Goal: Information Seeking & Learning: Get advice/opinions

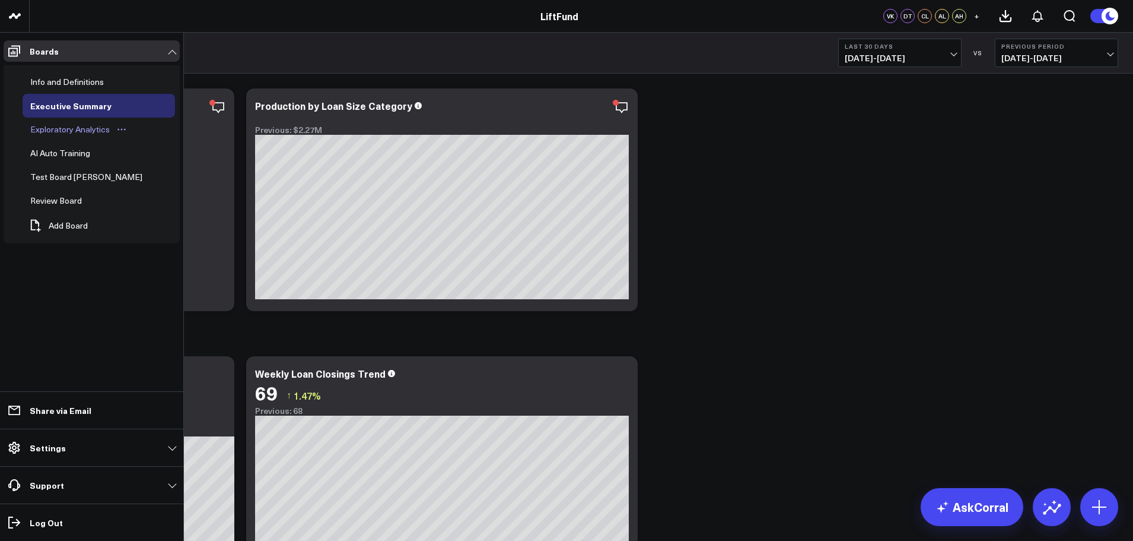
click at [78, 132] on div "Exploratory Analytics" at bounding box center [69, 129] width 85 height 14
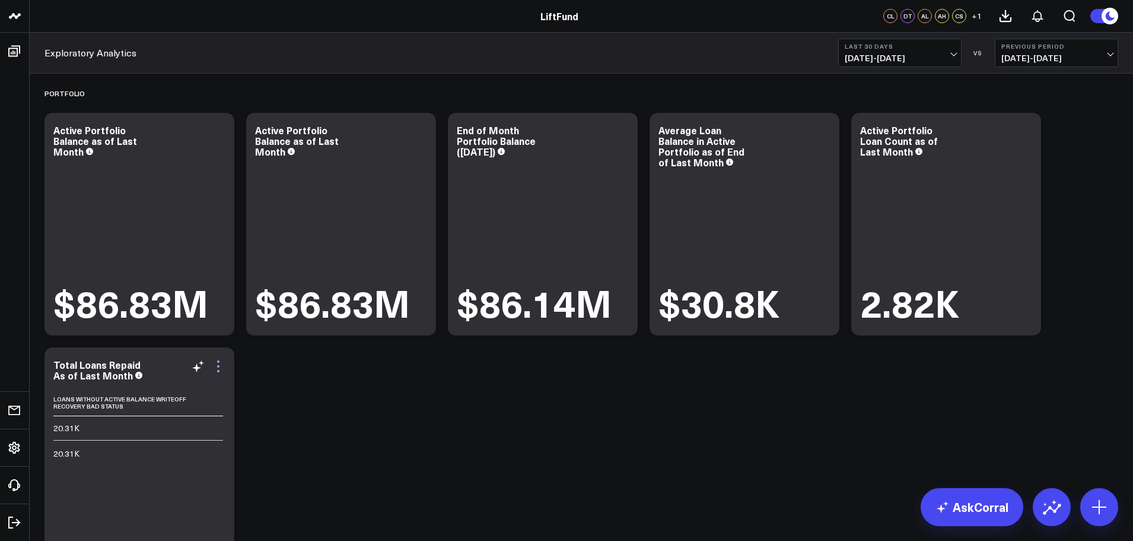
click at [217, 366] on icon at bounding box center [218, 366] width 14 height 14
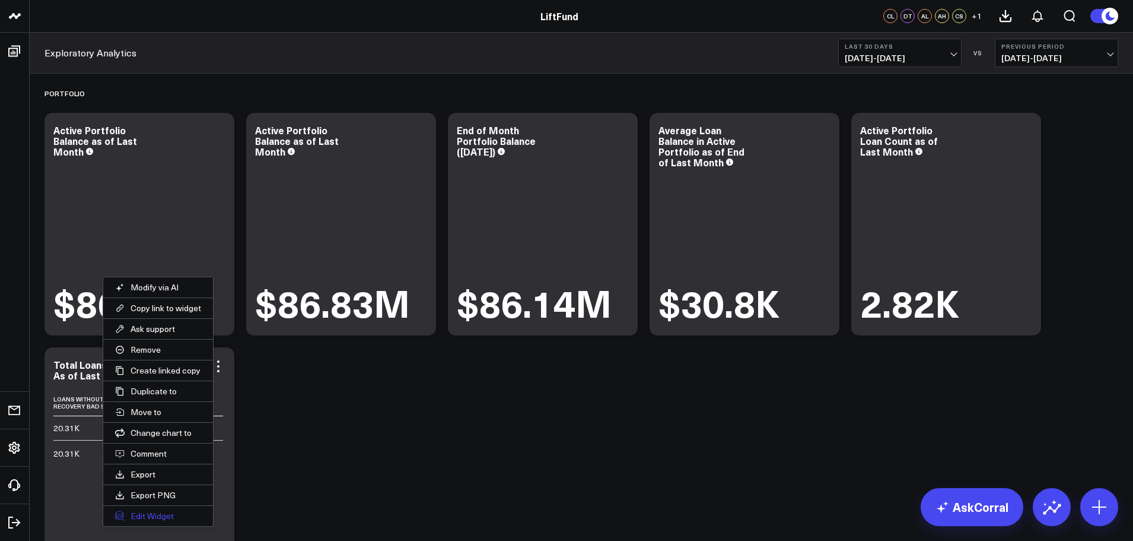
click at [157, 516] on button "Edit Widget" at bounding box center [158, 516] width 110 height 20
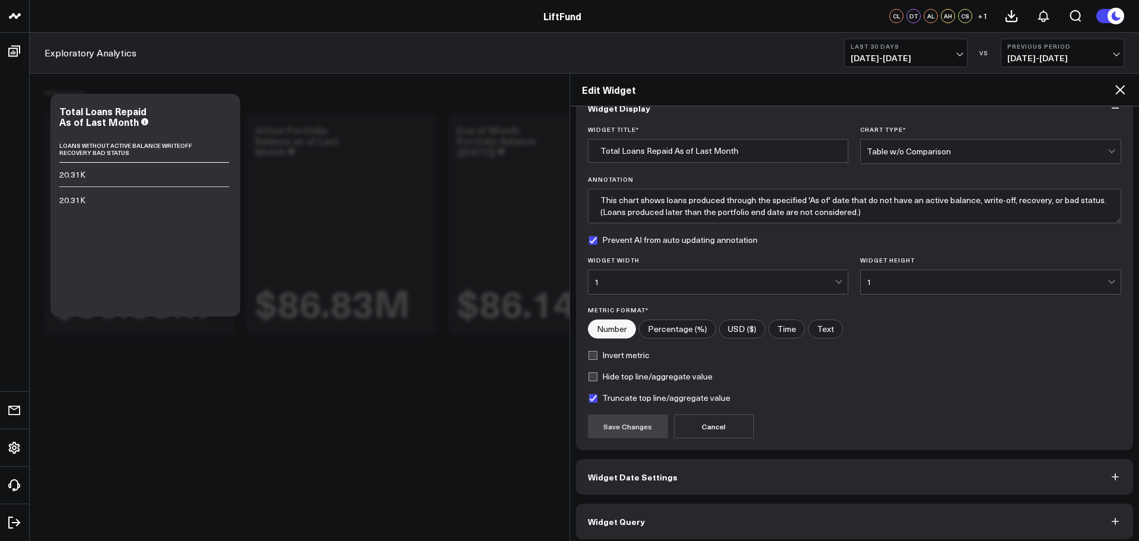
scroll to position [32, 0]
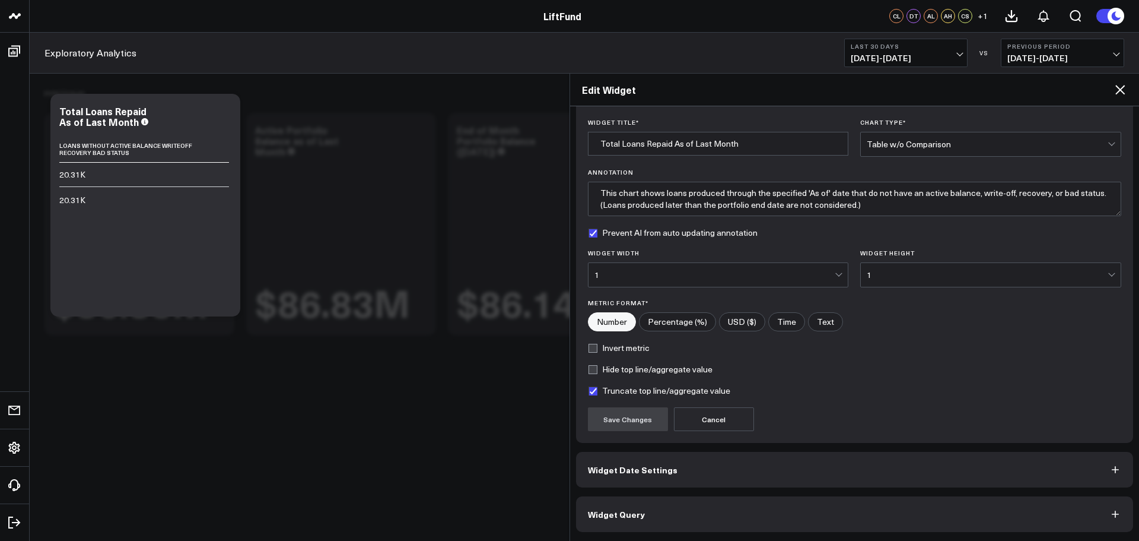
click at [605, 513] on span "Widget Query" at bounding box center [616, 513] width 57 height 9
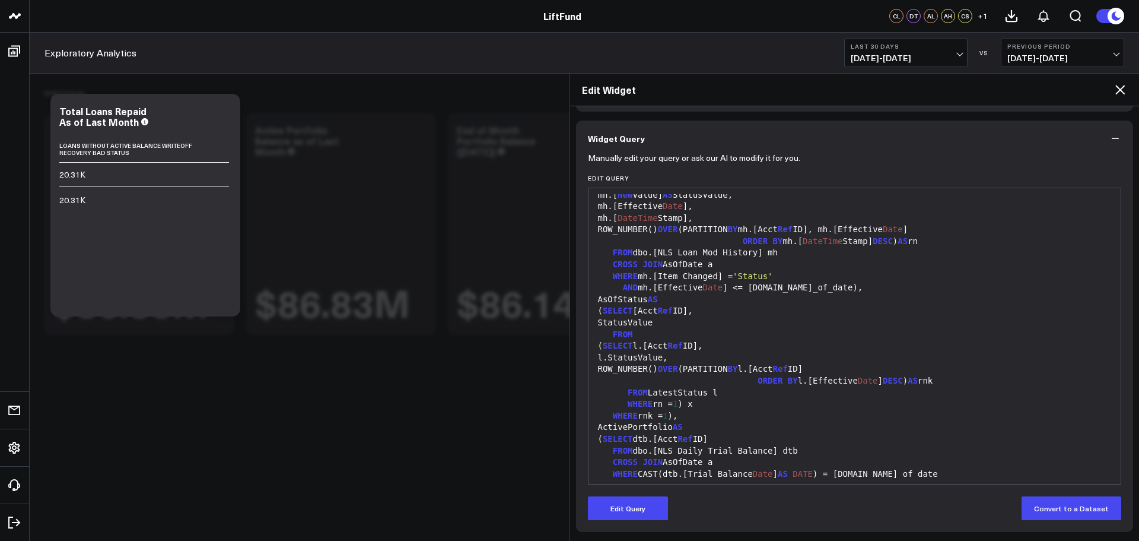
scroll to position [297, 0]
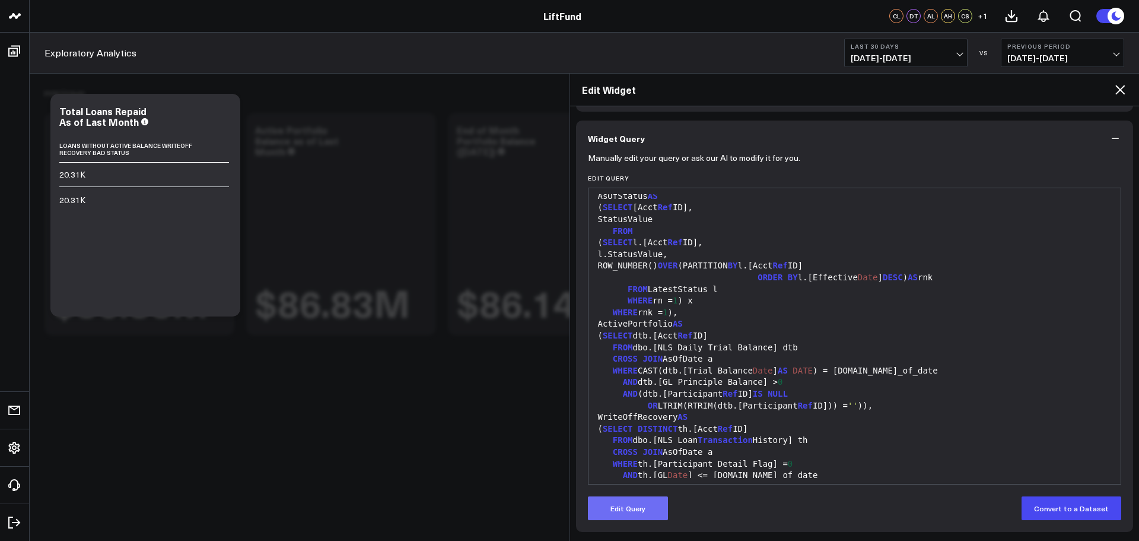
click at [633, 511] on button "Edit Query" at bounding box center [628, 508] width 80 height 24
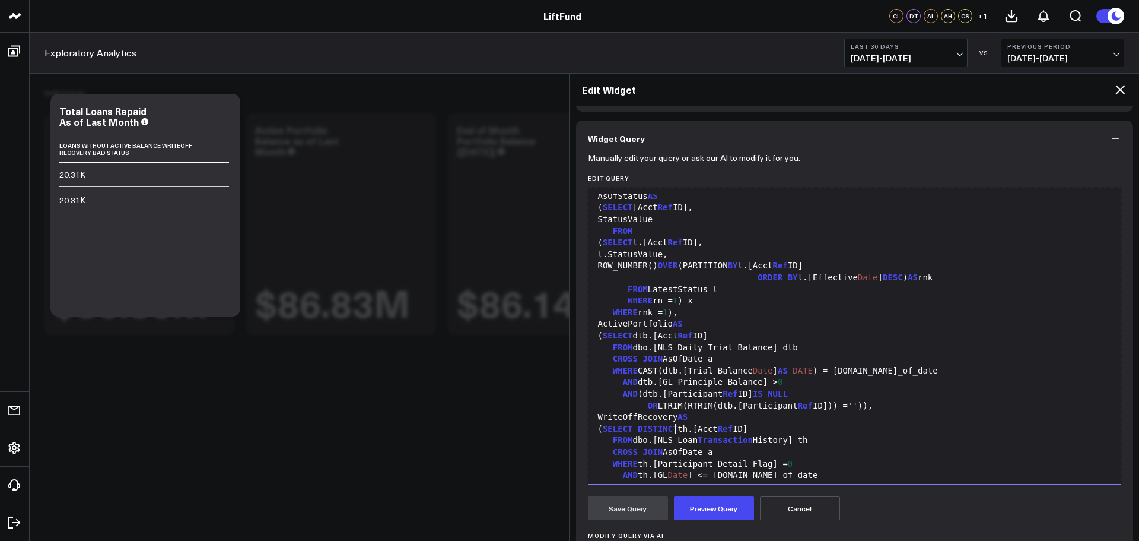
click at [673, 424] on span "DISTINCT" at bounding box center [658, 428] width 40 height 9
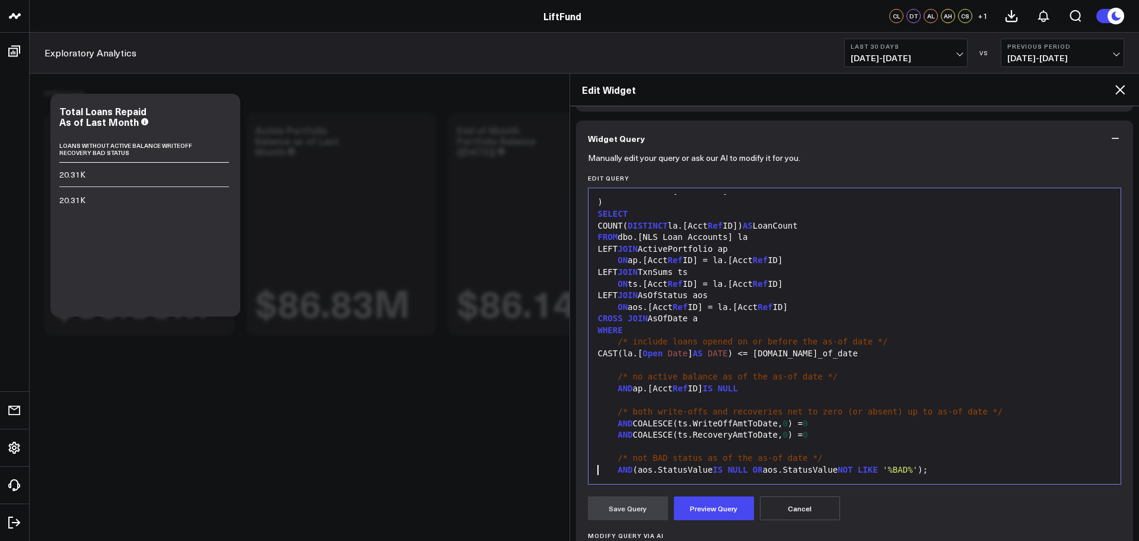
scroll to position [849, 0]
click at [720, 508] on button "Preview Query" at bounding box center [714, 508] width 80 height 24
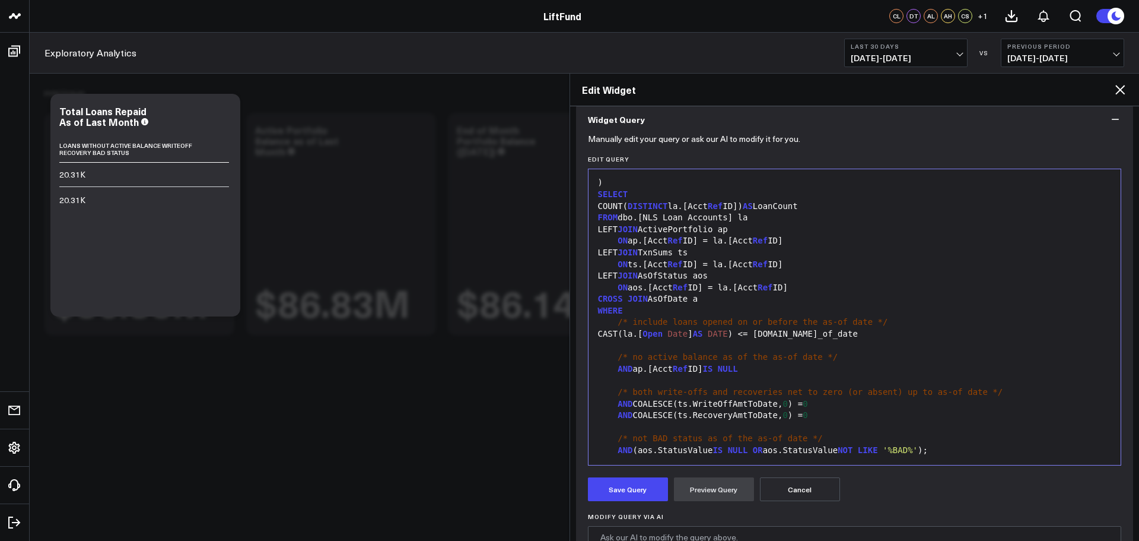
scroll to position [671, 0]
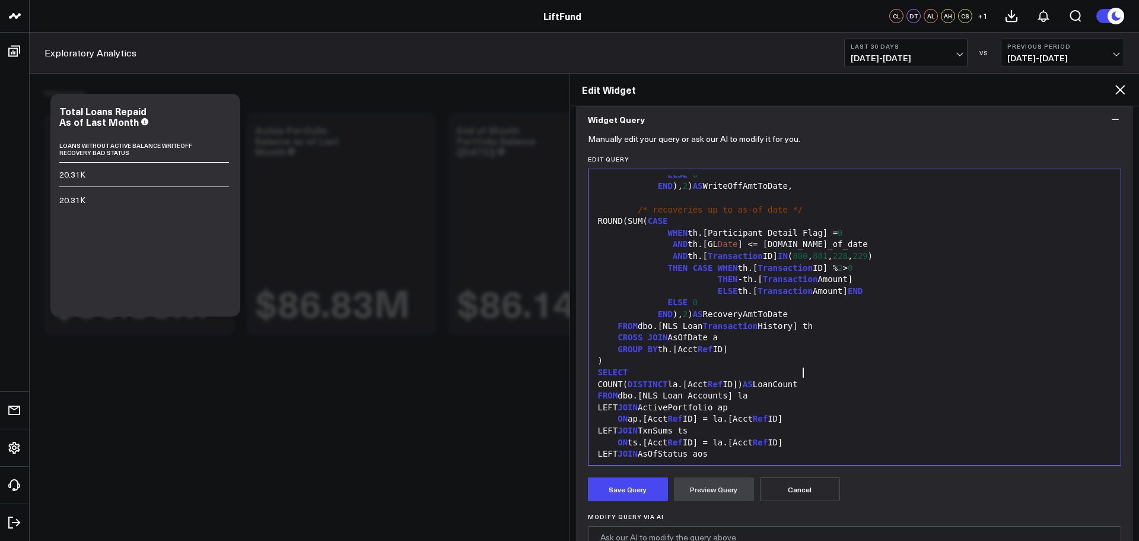
click at [805, 379] on div "COUNT( DISTINCT la.[Acct Ref ID]) AS LoanCount" at bounding box center [855, 385] width 521 height 12
click at [806, 379] on div "COUNT( DISTINCT la.[Acct Ref ID]) AS LoanCount" at bounding box center [855, 385] width 521 height 12
click at [711, 491] on button "Preview Query" at bounding box center [714, 489] width 80 height 24
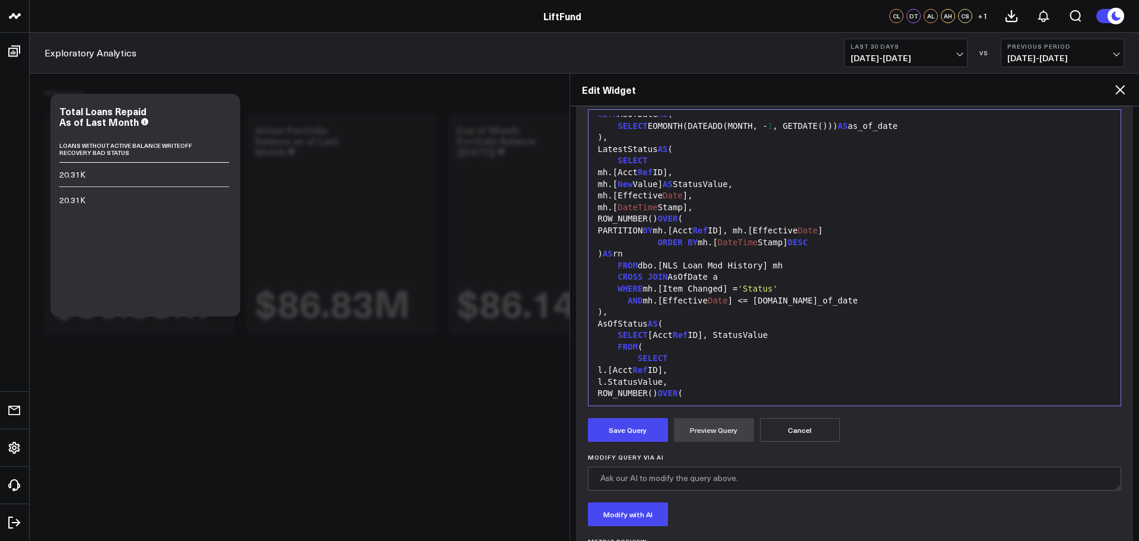
scroll to position [0, 0]
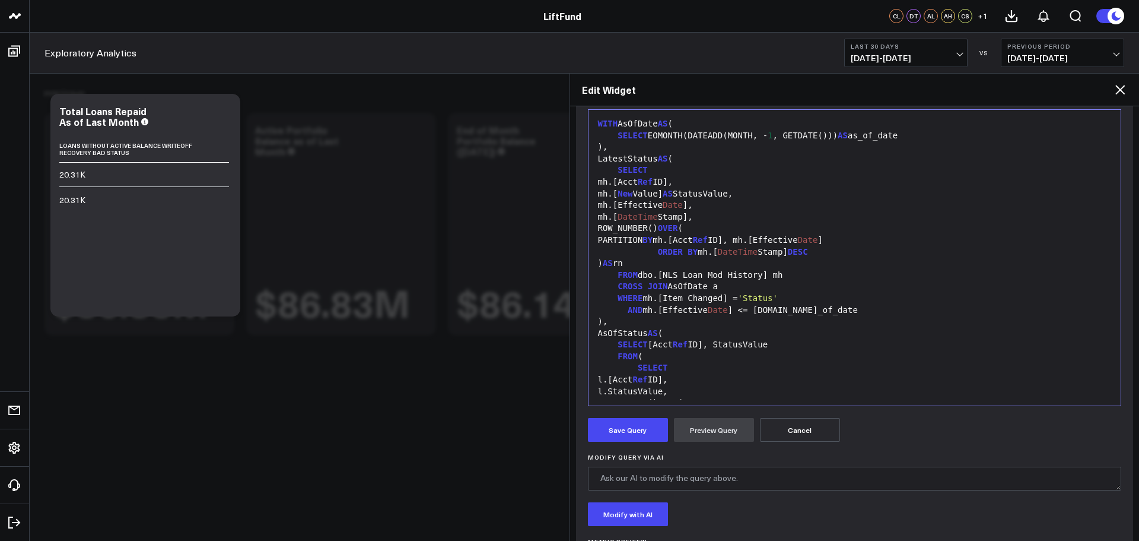
drag, startPoint x: 654, startPoint y: 428, endPoint x: 985, endPoint y: 398, distance: 332.4
click at [654, 428] on button "Save Query" at bounding box center [628, 430] width 80 height 24
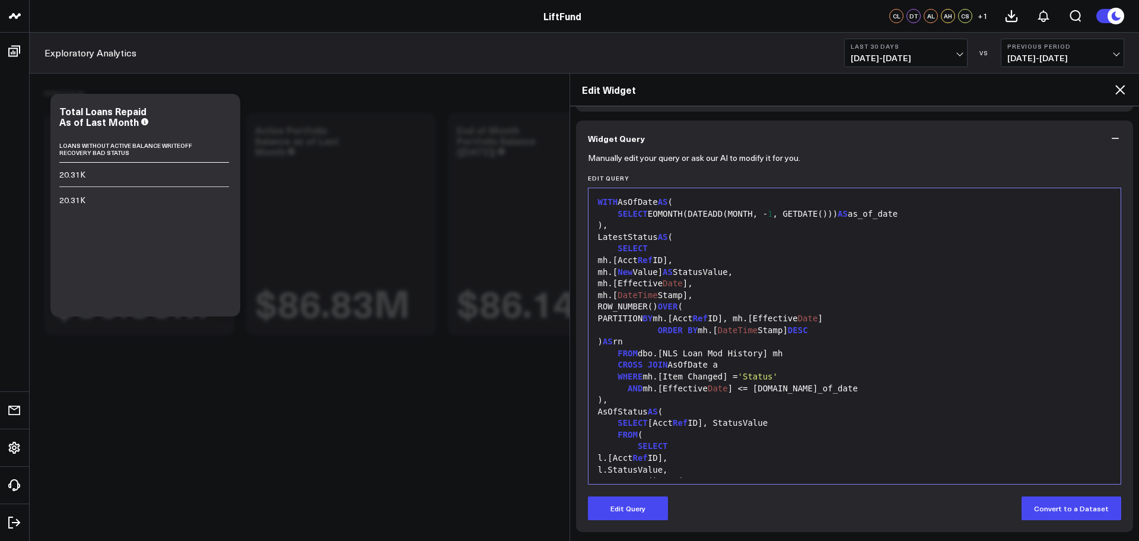
scroll to position [84, 0]
click at [1110, 138] on icon "button" at bounding box center [1116, 138] width 12 height 12
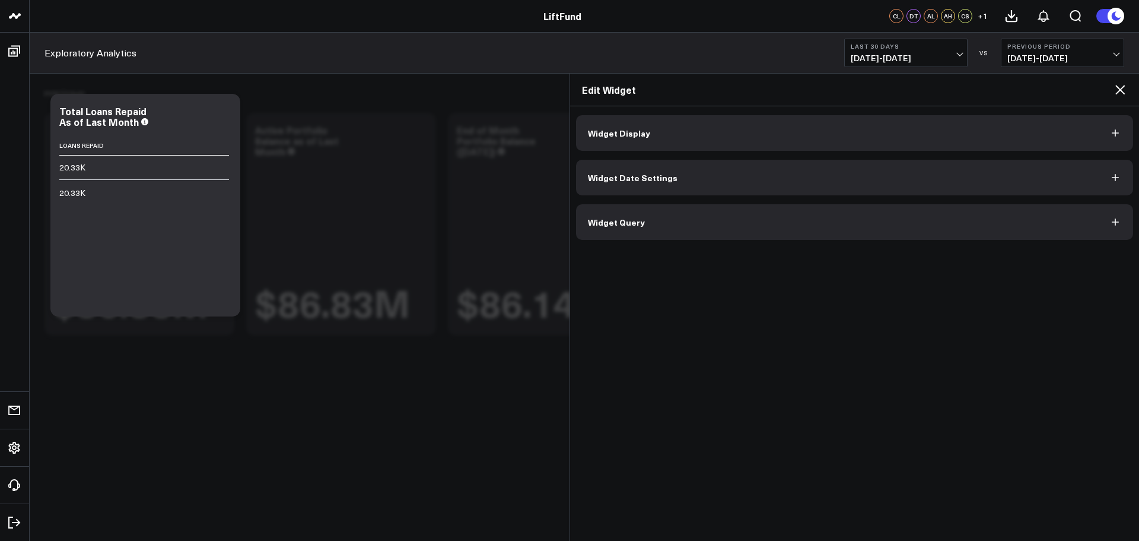
click at [706, 135] on button "Widget Display" at bounding box center [855, 133] width 558 height 36
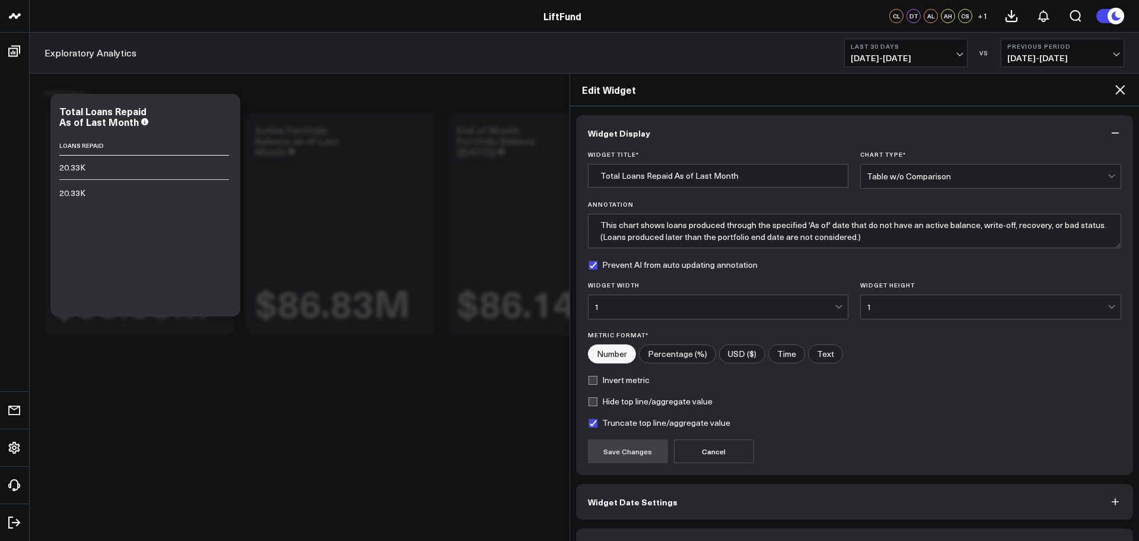
scroll to position [32, 0]
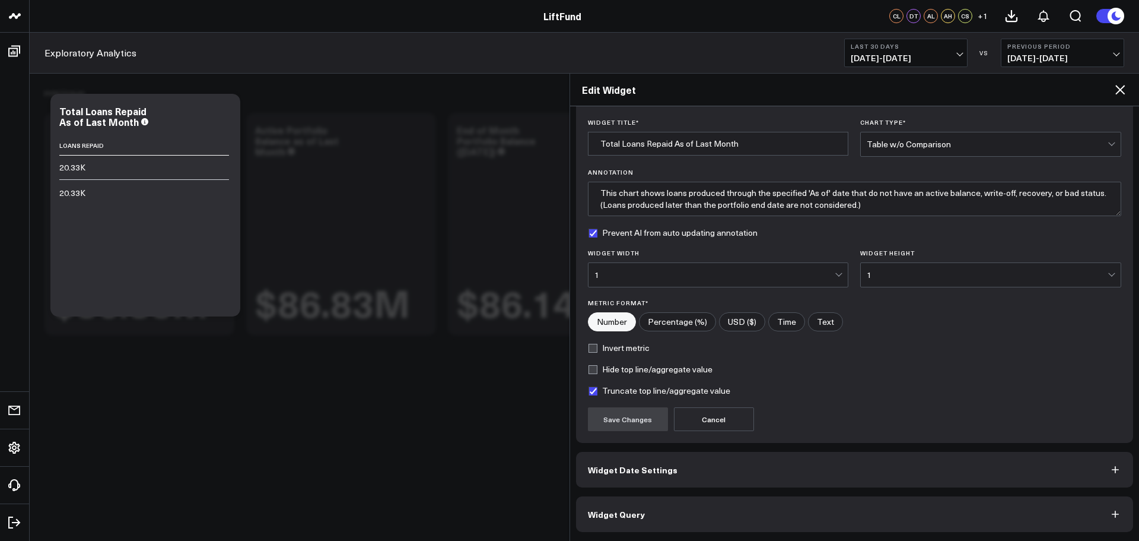
drag, startPoint x: 1122, startPoint y: 90, endPoint x: 976, endPoint y: 340, distance: 289.6
click at [976, 340] on div "Edit Widget Widget Display Widget Title * Total Loans Repaid As of Last Month C…" at bounding box center [855, 307] width 570 height 468
click at [825, 329] on input"] "Text" at bounding box center [826, 322] width 34 height 18
radio input"] "true"
click at [691, 325] on input"] "Percentage (%)" at bounding box center [678, 322] width 76 height 18
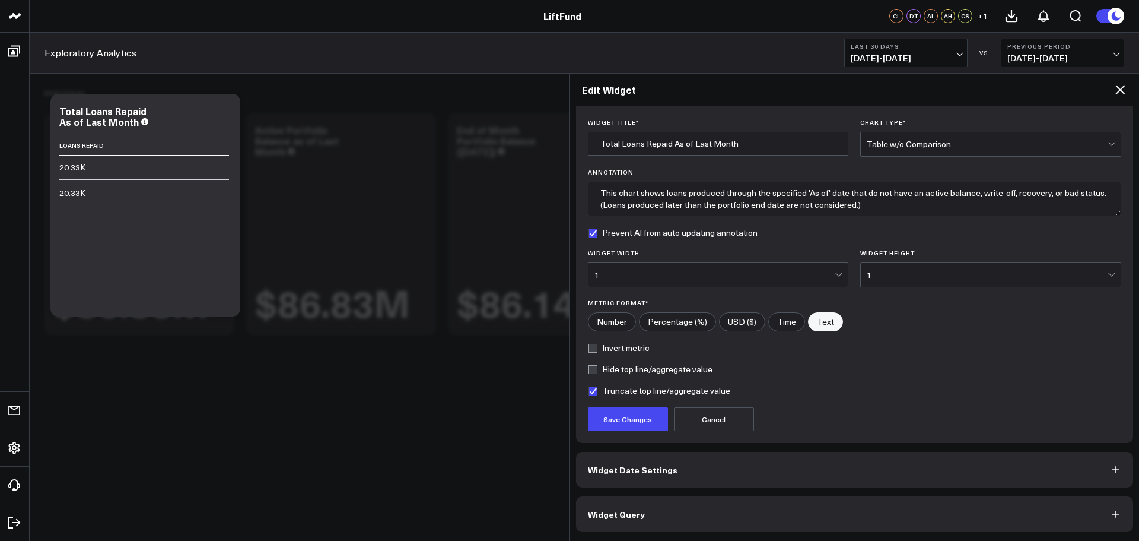
radio input"] "true"
click at [605, 318] on input"] "Number" at bounding box center [612, 322] width 47 height 18
radio input"] "true"
click at [598, 392] on label "Truncate top line/aggregate value" at bounding box center [659, 390] width 142 height 9
click at [598, 392] on input "Truncate top line/aggregate value" at bounding box center [592, 390] width 9 height 9
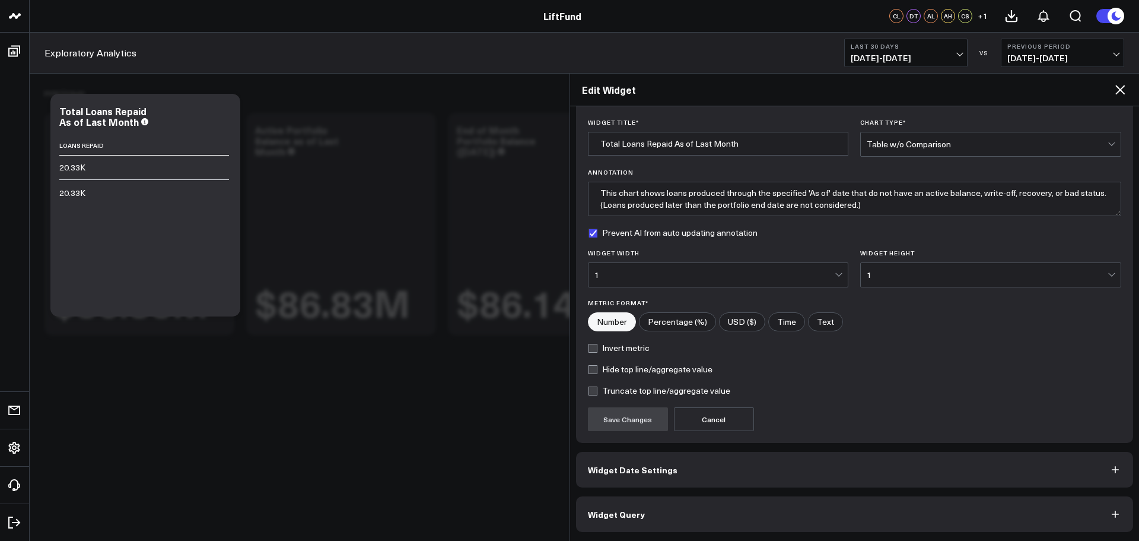
checkbox input "false"
click at [608, 424] on button "Save Changes" at bounding box center [628, 419] width 80 height 24
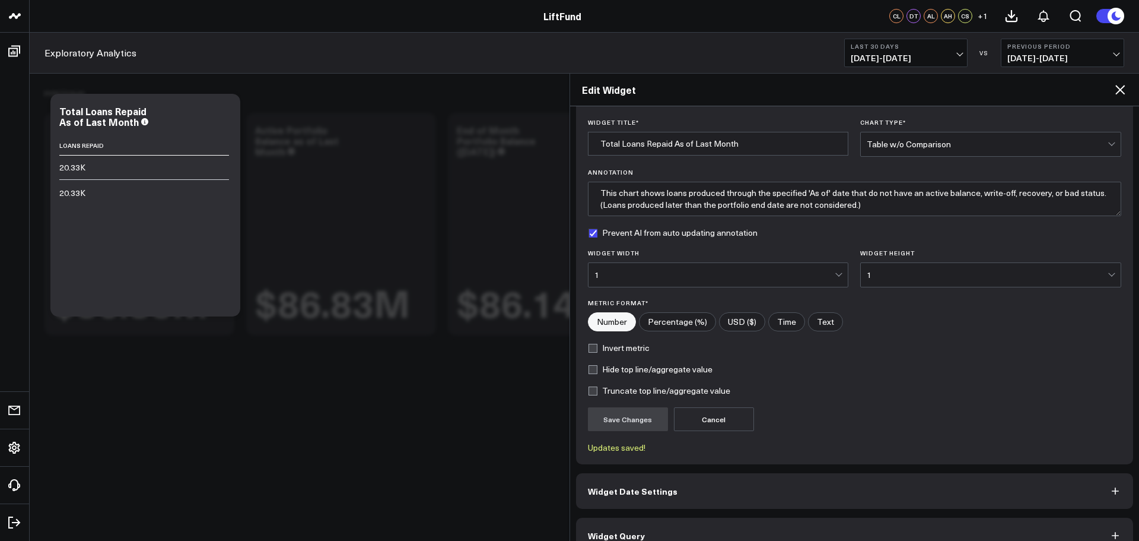
scroll to position [53, 0]
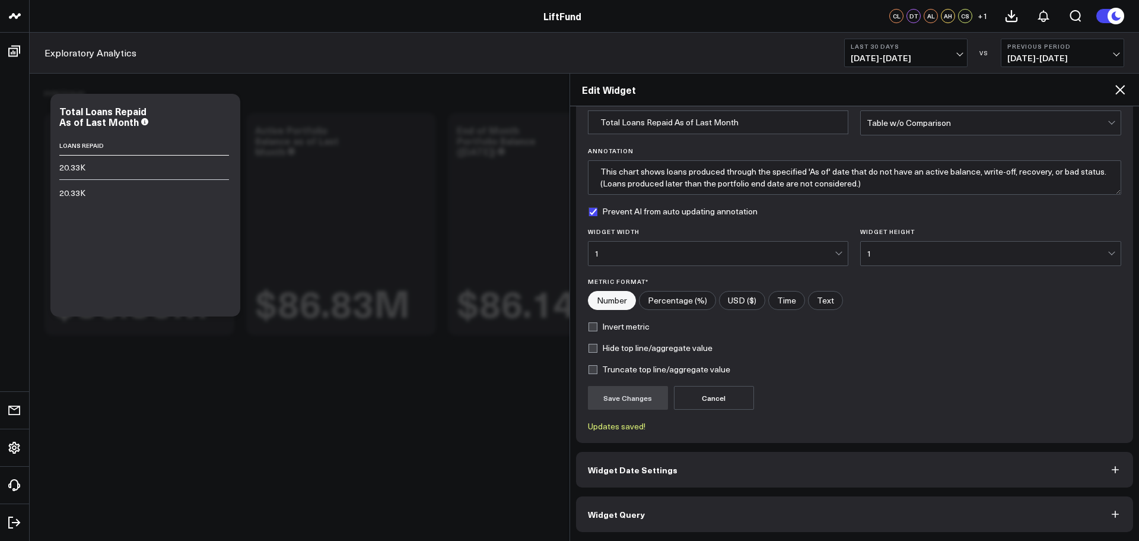
click at [754, 517] on button "Widget Query" at bounding box center [855, 514] width 558 height 36
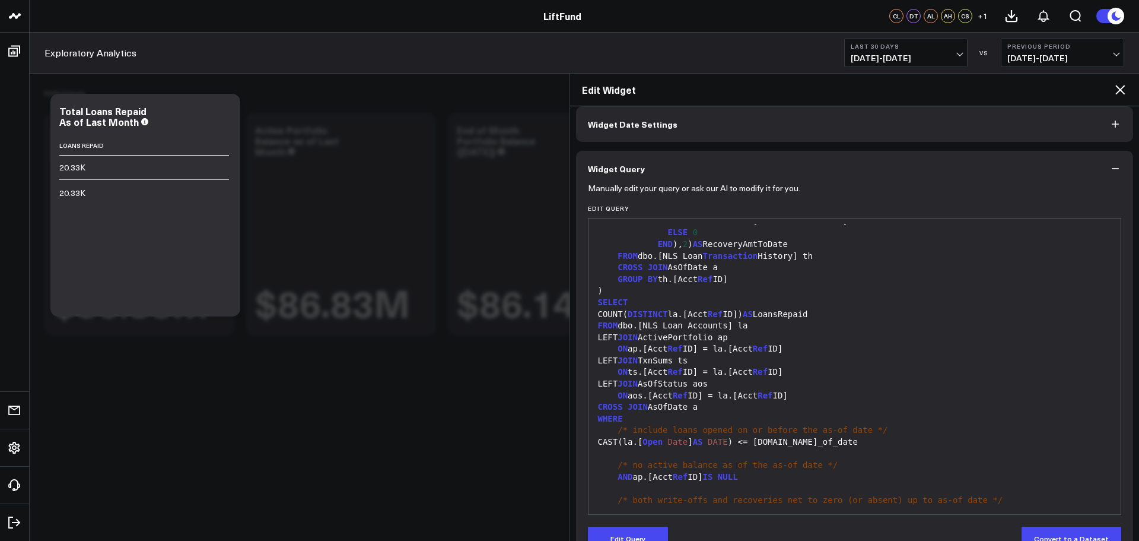
scroll to position [790, 0]
click at [617, 309] on div "COUNT( DISTINCT la.[Acct Ref ID]) AS LoansRepaid" at bounding box center [855, 315] width 521 height 12
drag, startPoint x: 646, startPoint y: 533, endPoint x: 643, endPoint y: 486, distance: 47.6
click at [646, 532] on button "Edit Query" at bounding box center [628, 538] width 80 height 24
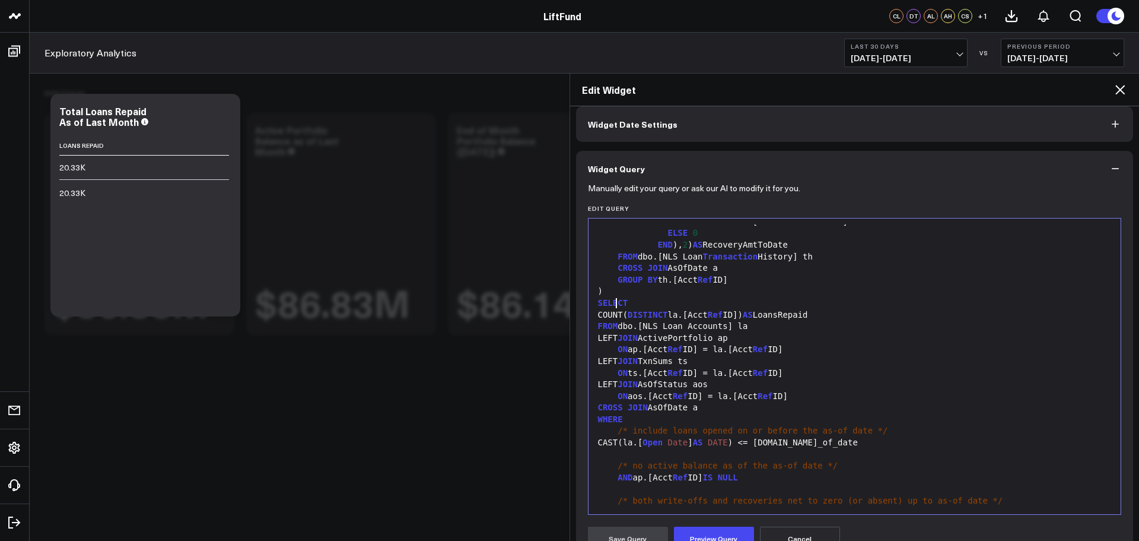
click at [616, 309] on div "COUNT( DISTINCT la.[Acct Ref ID]) AS LoansRepaid" at bounding box center [855, 315] width 521 height 12
click at [788, 310] on span "AS" at bounding box center [783, 314] width 10 height 9
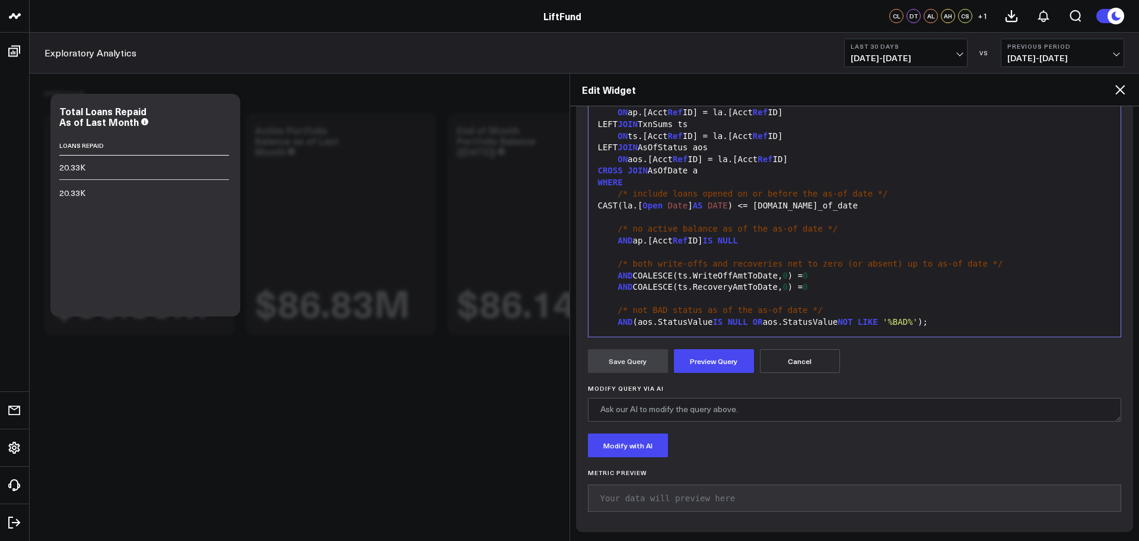
scroll to position [671, 0]
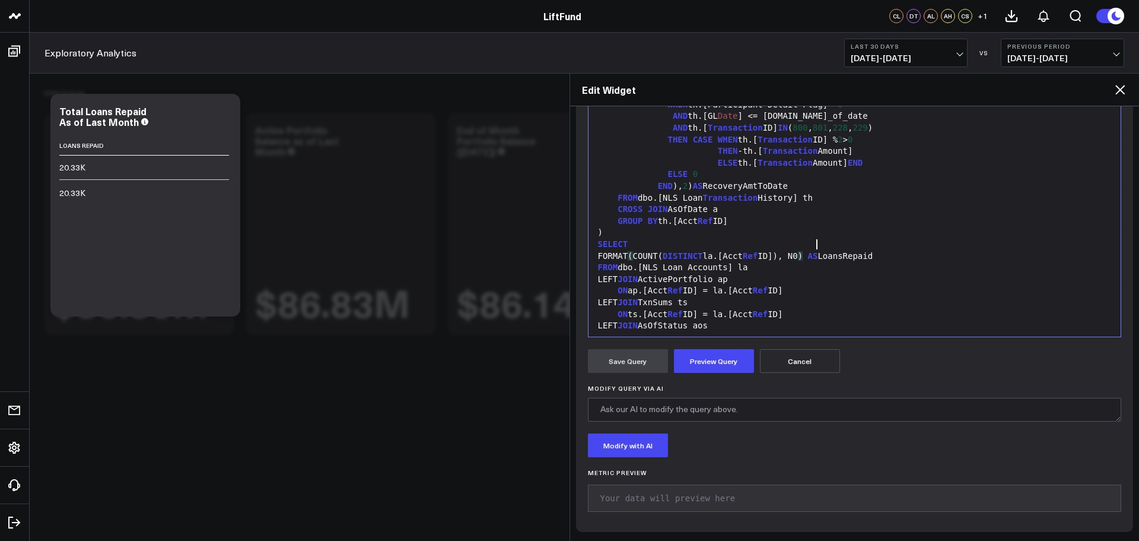
click at [804, 250] on div "FORMAT ( COUNT( DISTINCT la.[Acct Ref ID]), N0 ) AS LoansRepaid" at bounding box center [855, 256] width 521 height 12
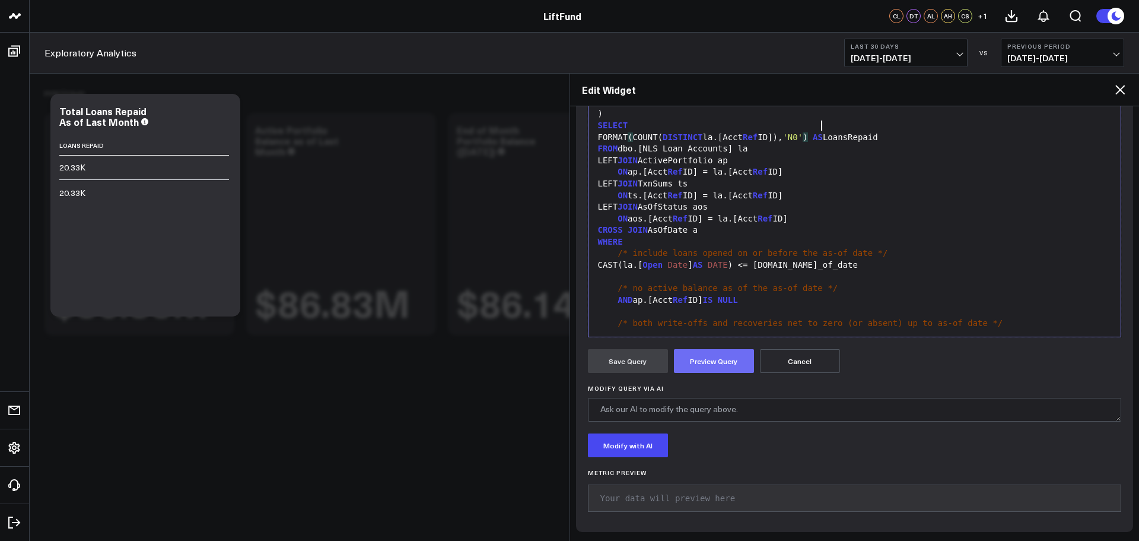
click at [718, 366] on button "Preview Query" at bounding box center [714, 361] width 80 height 24
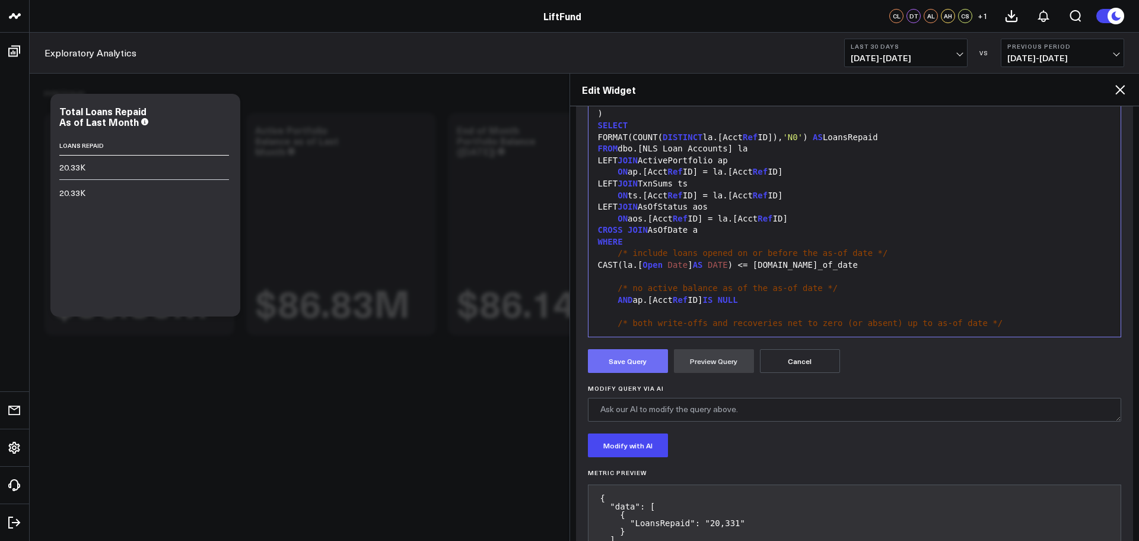
click at [647, 366] on button "Save Query" at bounding box center [628, 361] width 80 height 24
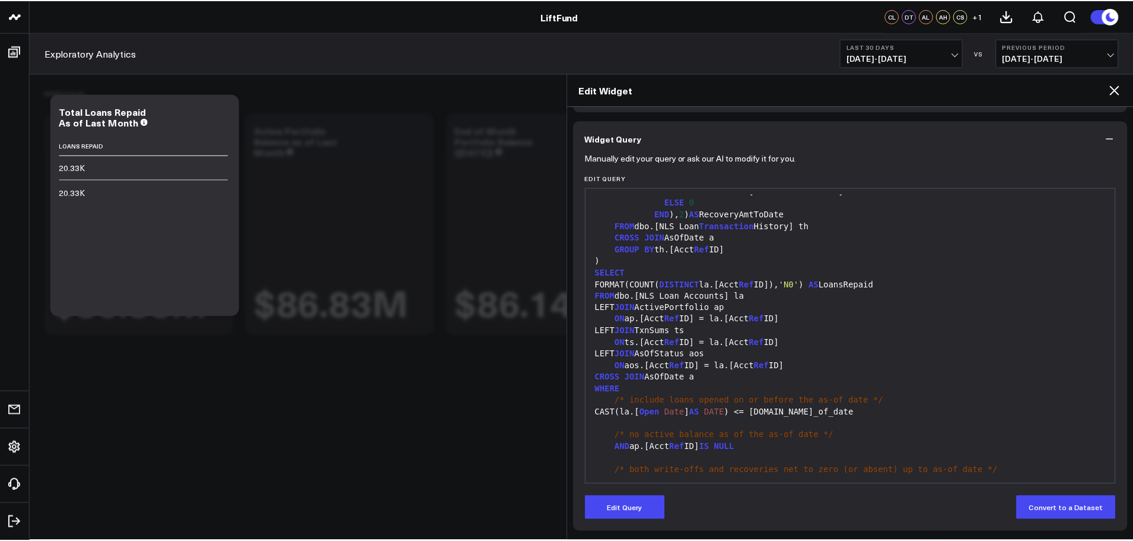
scroll to position [84, 0]
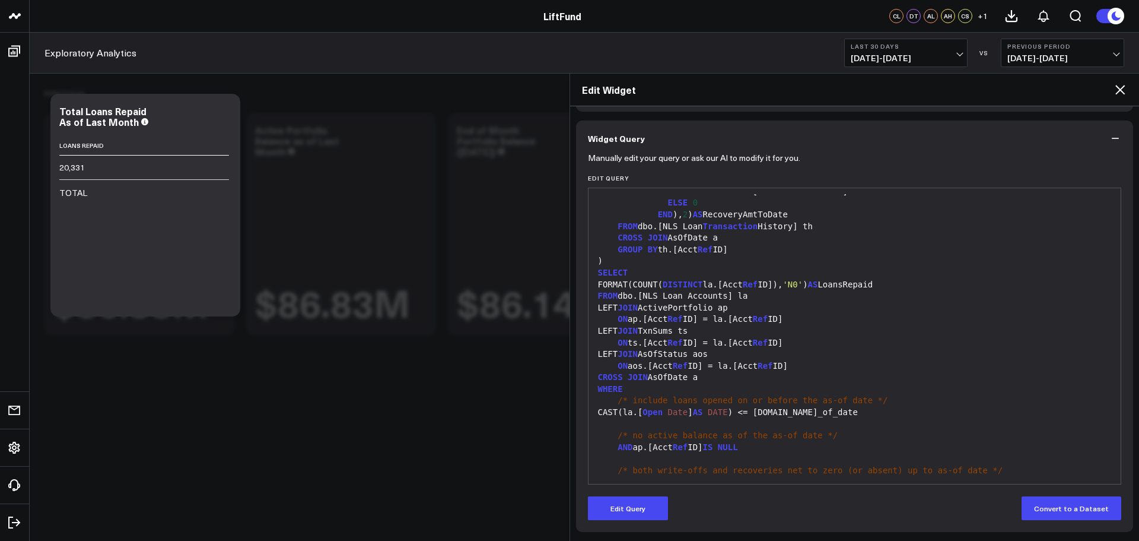
click at [1125, 89] on icon at bounding box center [1120, 89] width 14 height 14
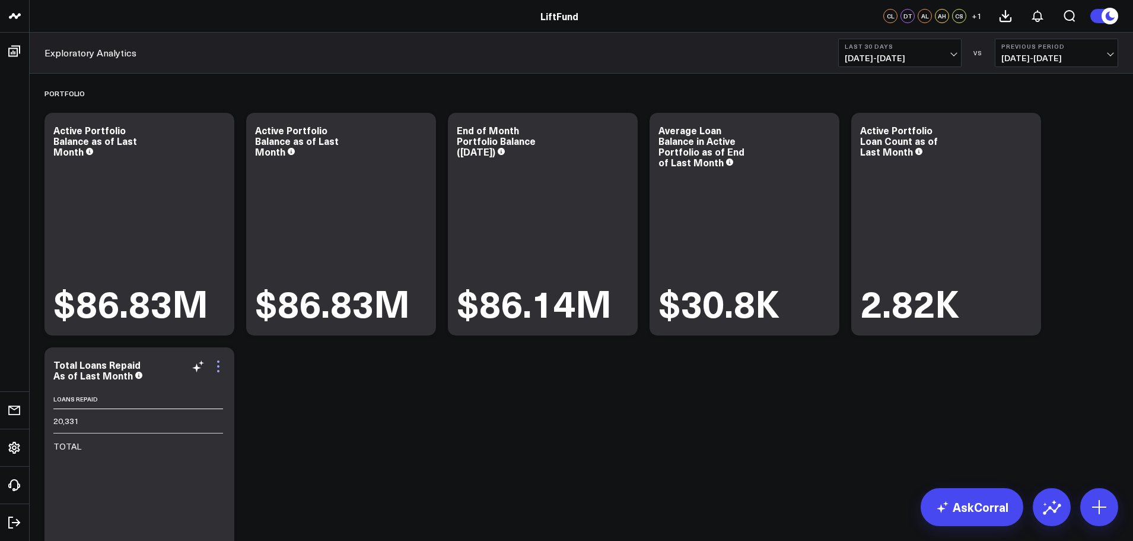
click at [220, 367] on icon at bounding box center [218, 366] width 14 height 14
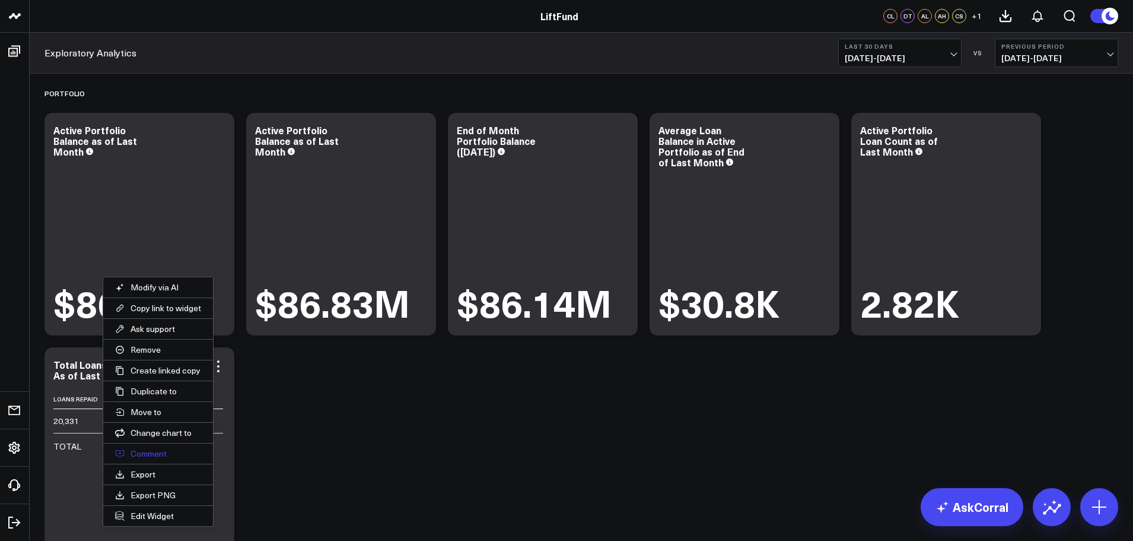
click at [171, 453] on button "Comment" at bounding box center [158, 453] width 110 height 20
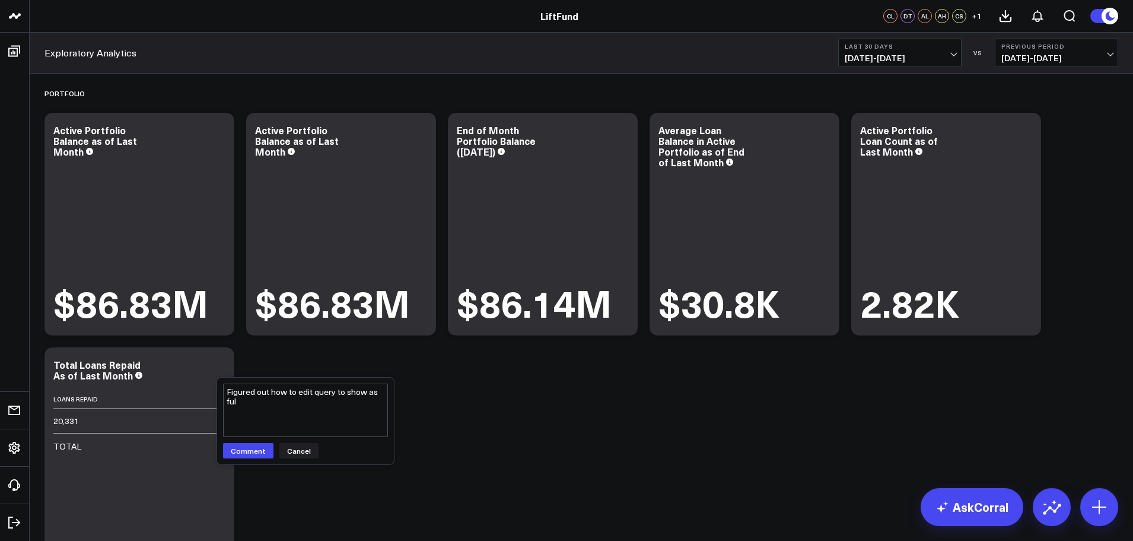
type textarea "Figured out how to edit query to show as full"
drag, startPoint x: 258, startPoint y: 400, endPoint x: 227, endPoint y: 396, distance: 31.1
click at [225, 395] on textarea "Figured out how to edit query to show as full" at bounding box center [305, 409] width 165 height 53
click at [220, 366] on icon at bounding box center [218, 366] width 2 height 2
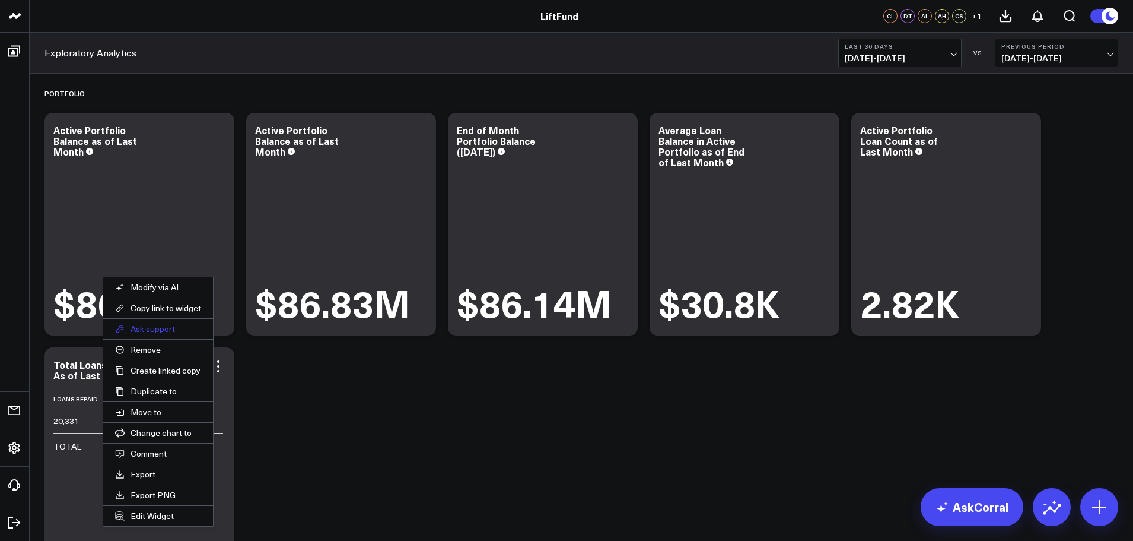
click at [167, 332] on button "Ask support" at bounding box center [158, 329] width 110 height 20
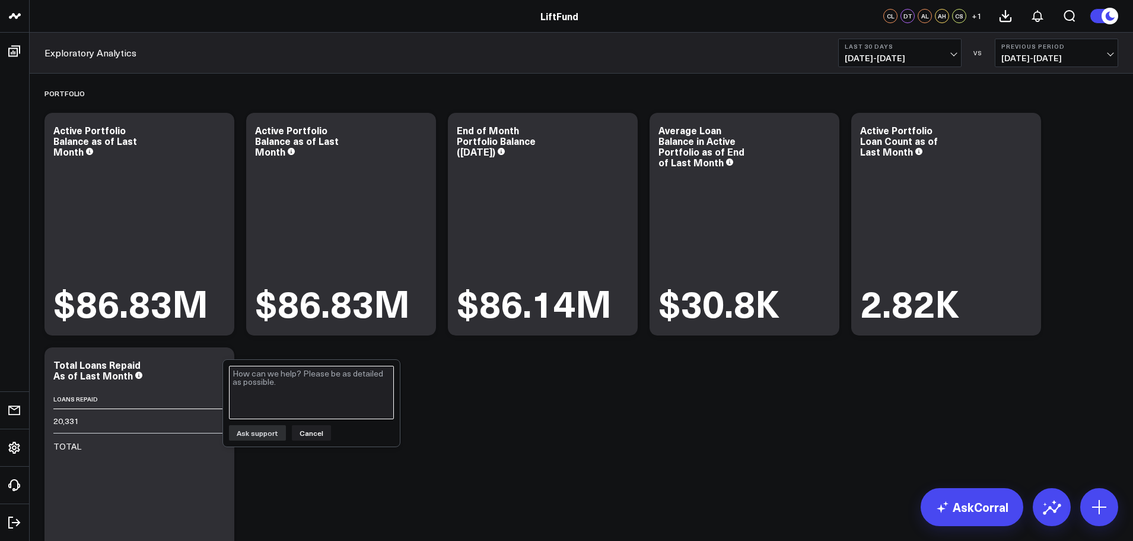
click at [301, 397] on textarea at bounding box center [311, 392] width 165 height 53
type textarea "I previously"
click at [307, 434] on button "Cancel" at bounding box center [311, 432] width 39 height 15
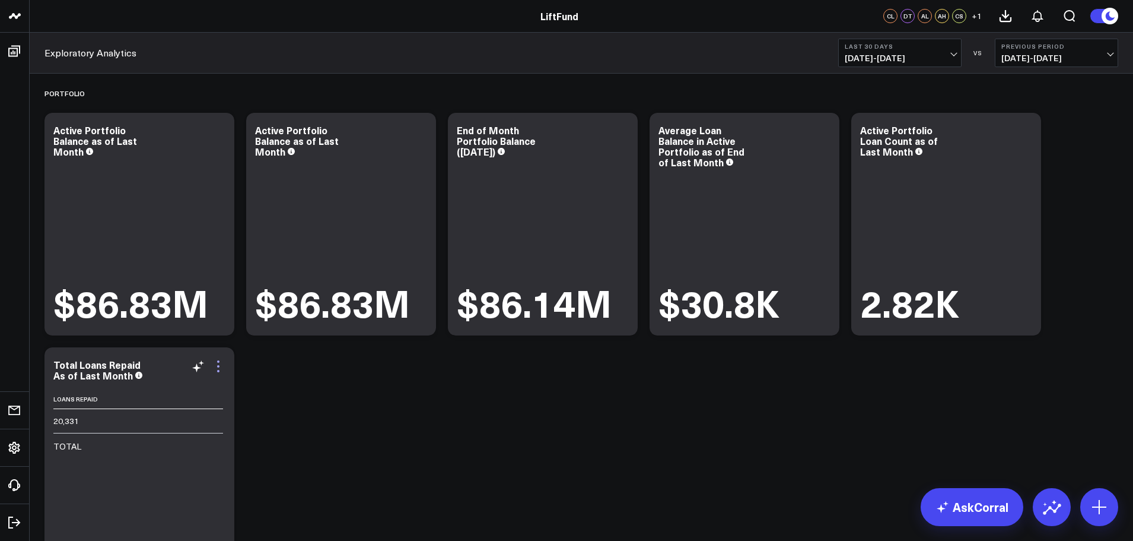
click at [218, 367] on icon at bounding box center [218, 366] width 2 height 2
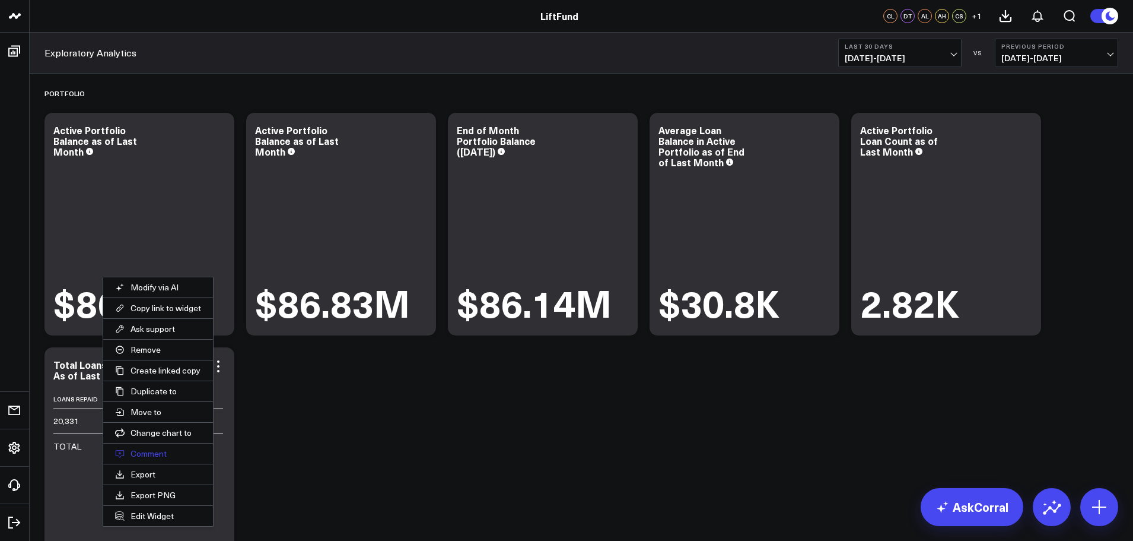
click at [167, 456] on button "Comment" at bounding box center [158, 453] width 110 height 20
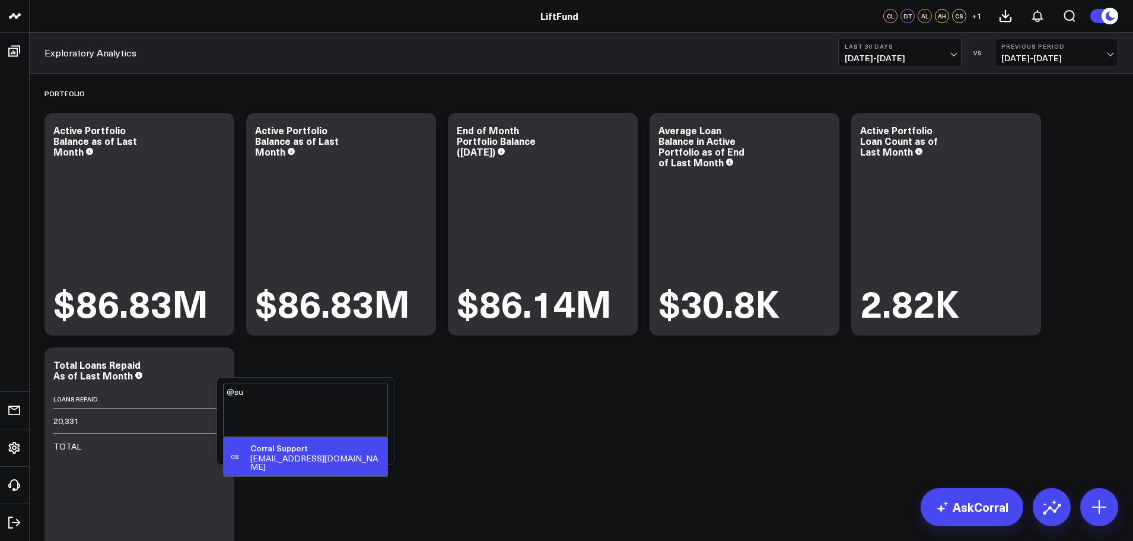
click at [274, 447] on div "Corral Support" at bounding box center [316, 448] width 132 height 12
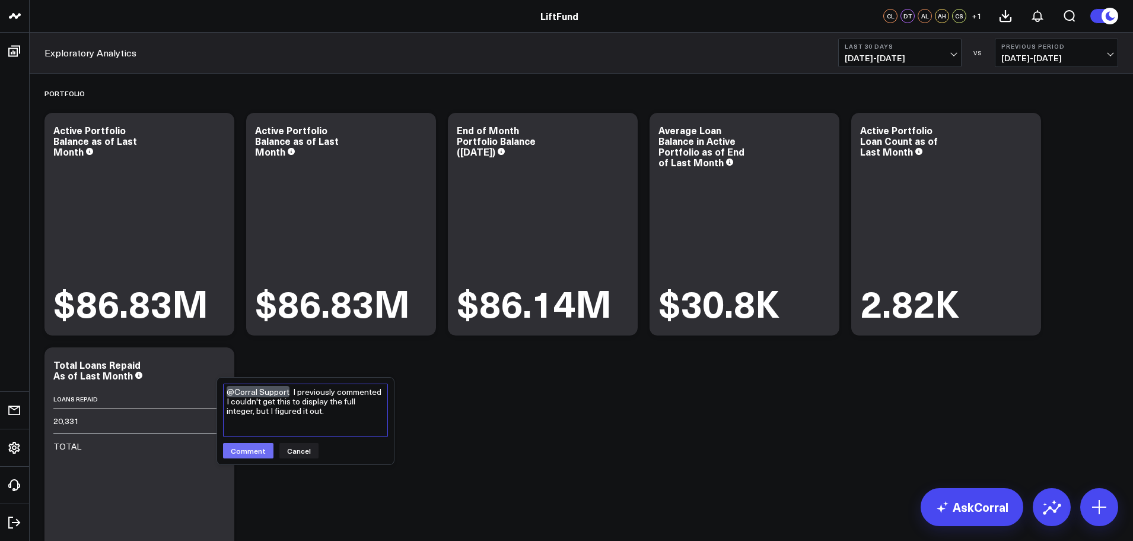
type textarea "@Corral Support I previously commented I couldn't get this to display the full …"
click at [258, 451] on button "Comment" at bounding box center [248, 450] width 50 height 15
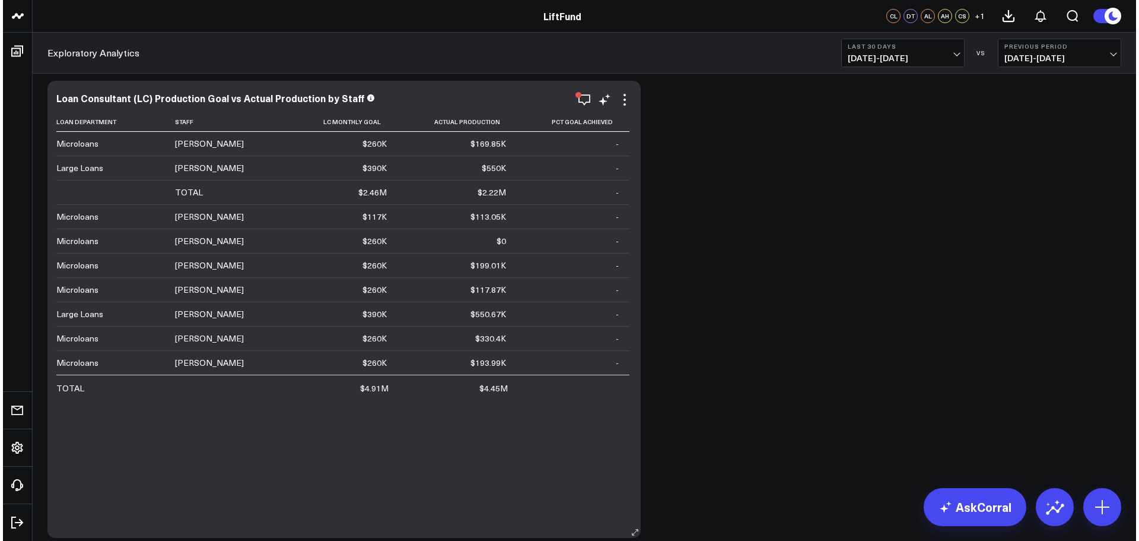
scroll to position [119, 0]
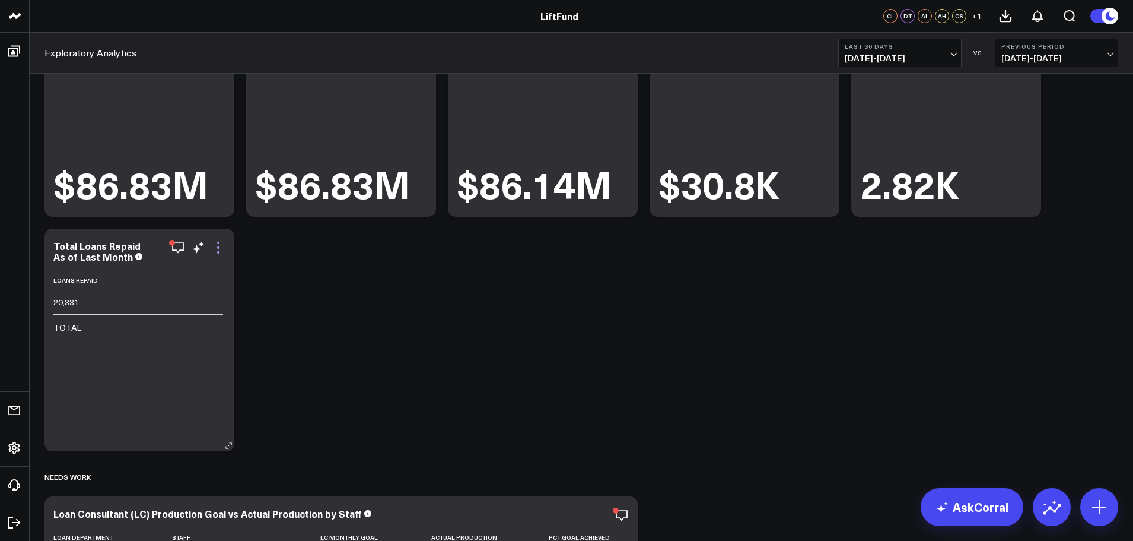
click at [218, 244] on icon at bounding box center [218, 247] width 14 height 14
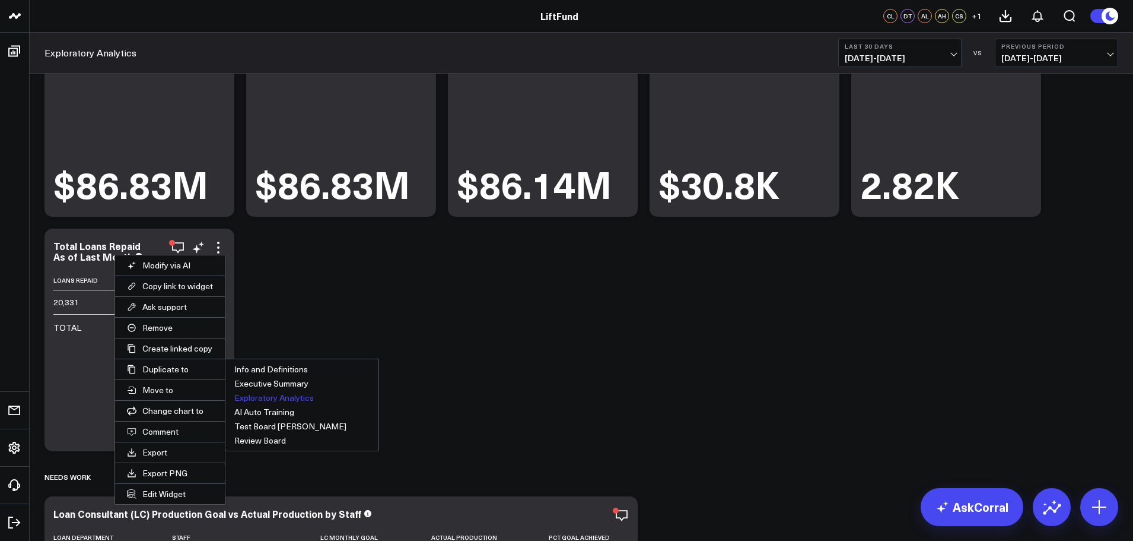
click at [285, 396] on button "Exploratory Analytics" at bounding box center [301, 397] width 153 height 14
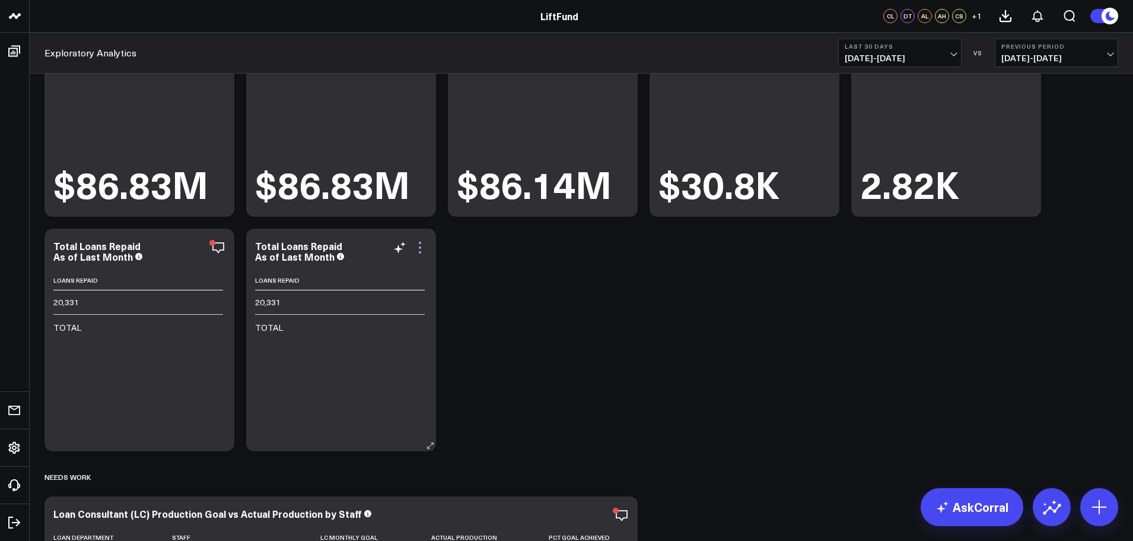
click at [420, 250] on icon at bounding box center [420, 247] width 14 height 14
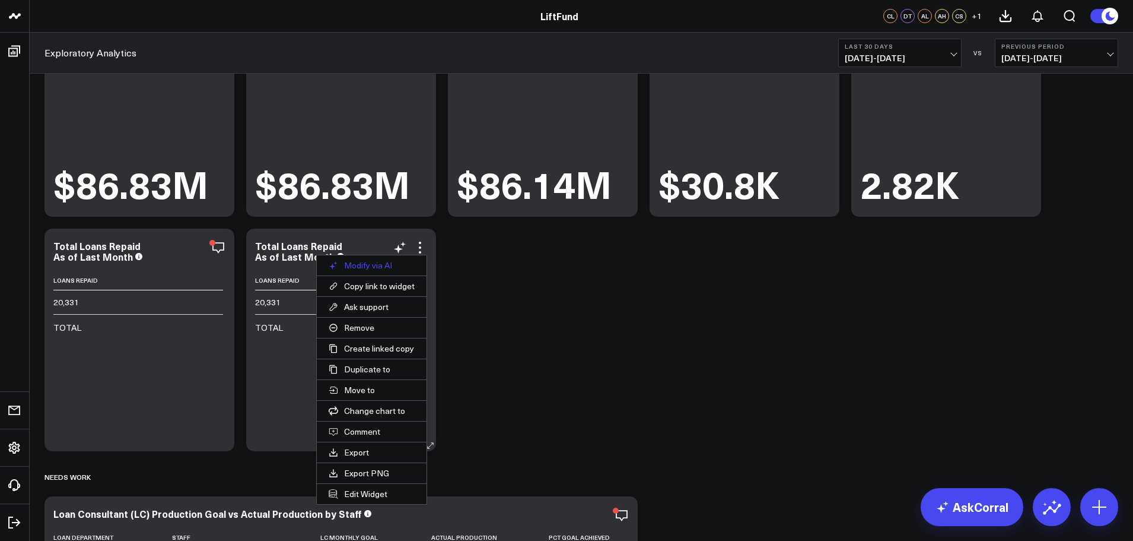
click at [372, 271] on button "Modify via AI" at bounding box center [372, 265] width 110 height 20
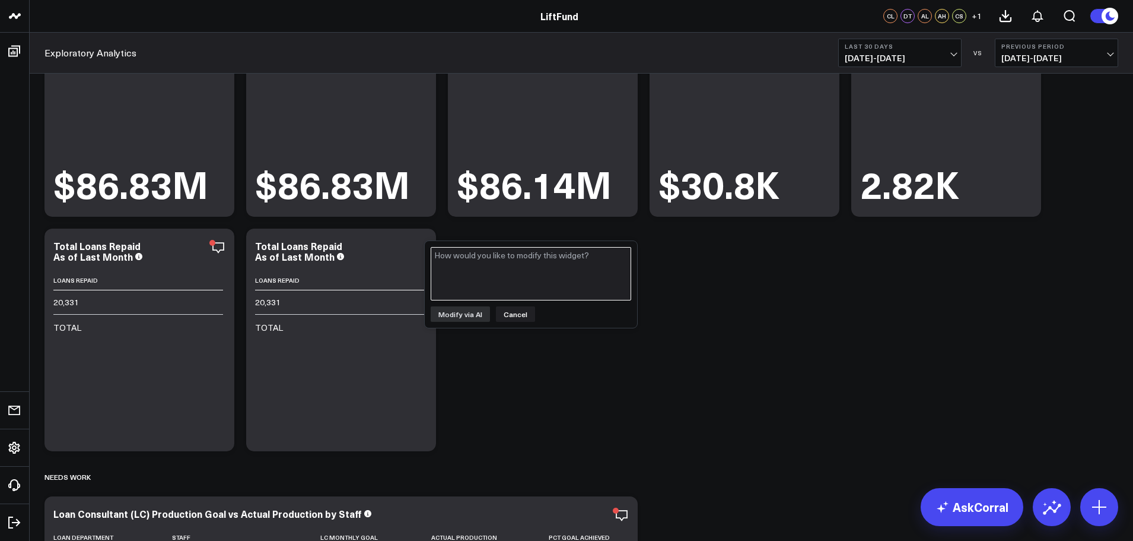
click at [503, 271] on textarea at bounding box center [531, 273] width 201 height 53
type textarea "F"
click at [491, 281] on textarea "Add the production amount (the sum of the total note amount) to this chart. The…" at bounding box center [531, 273] width 201 height 53
click at [481, 265] on textarea "Add the production amount (the sum of the total note amount) to this chart. The…" at bounding box center [531, 273] width 201 height 53
type textarea "Add the production amount (the sum of [current note amount]) to this chart. The…"
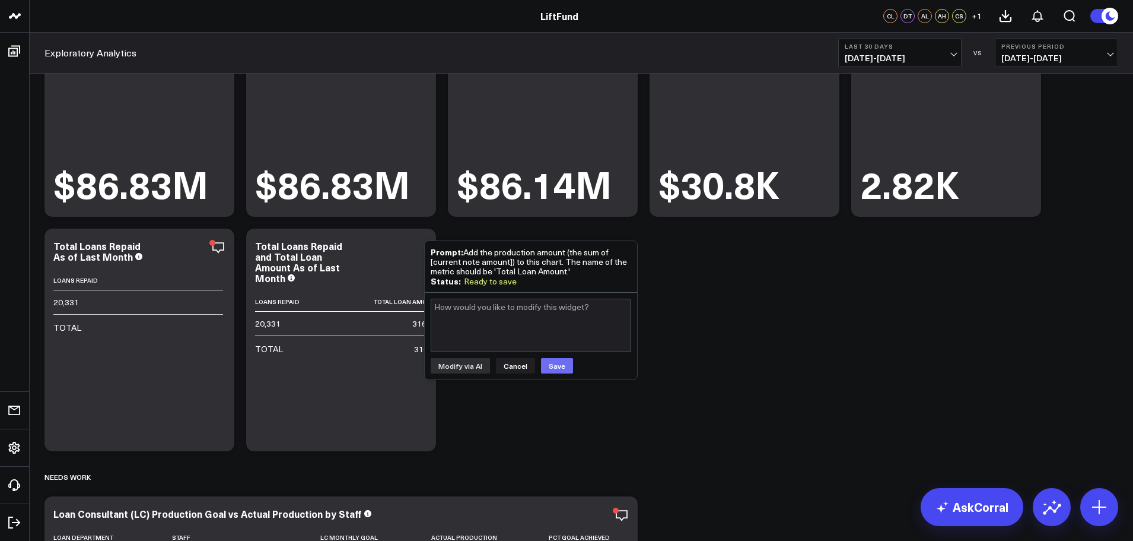
click at [561, 365] on button "Save" at bounding box center [557, 365] width 32 height 15
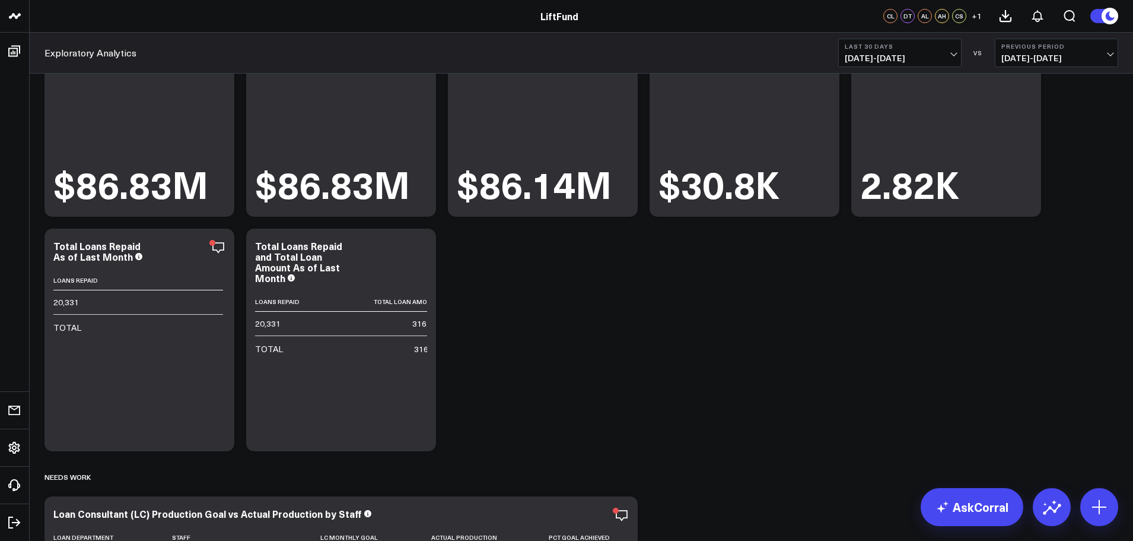
click at [688, 288] on div "Portfolio Modify via AI Copy link to widget Ask support Remove Create linked co…" at bounding box center [582, 457] width 1086 height 1004
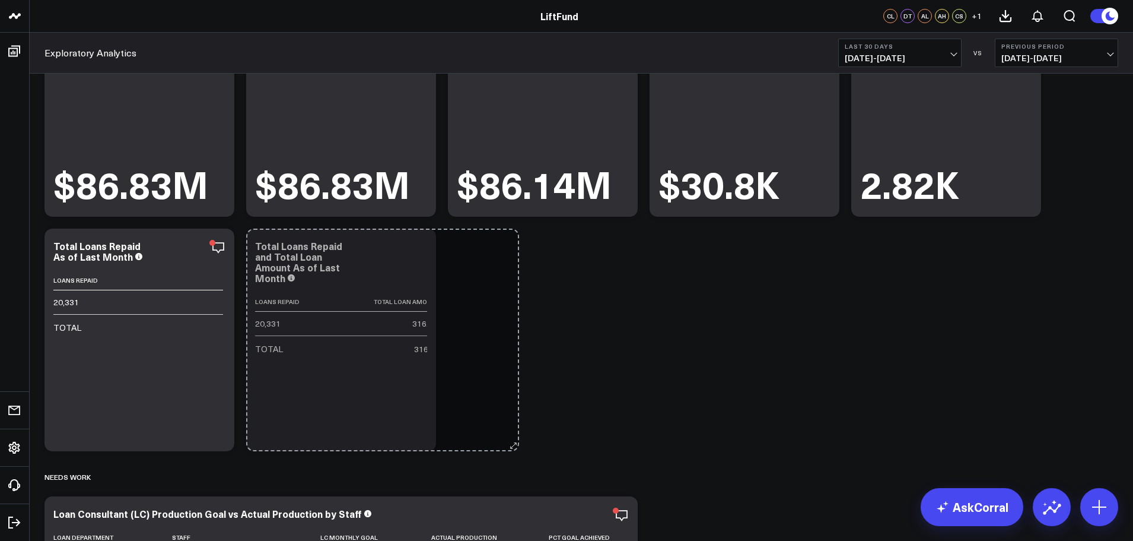
drag, startPoint x: 430, startPoint y: 441, endPoint x: 513, endPoint y: 440, distance: 83.1
click at [513, 440] on div "Portfolio Modify via AI Copy link to widget Ask support Remove Create linked co…" at bounding box center [582, 457] width 1086 height 1004
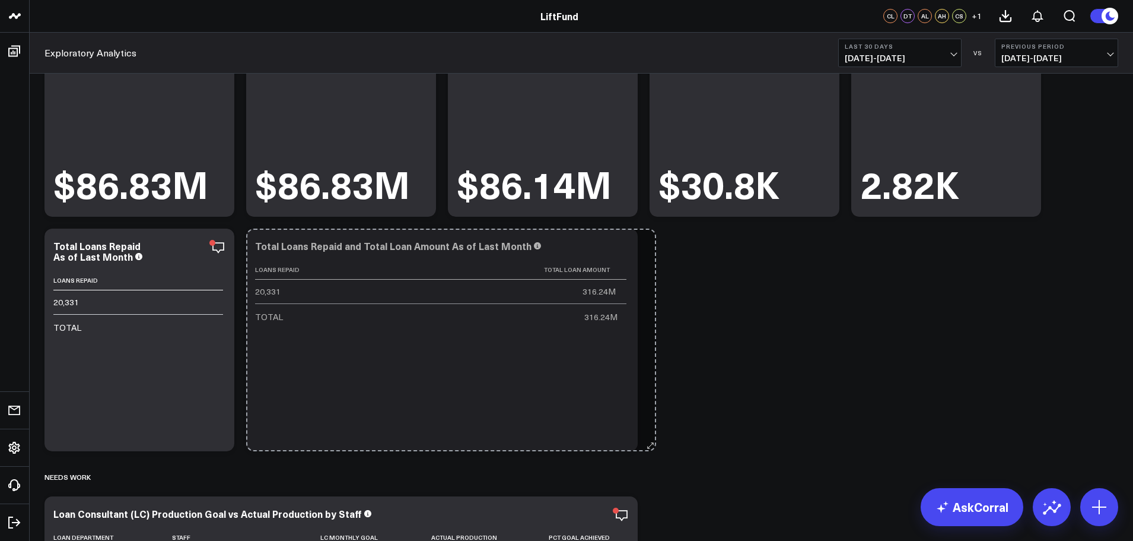
drag, startPoint x: 427, startPoint y: 441, endPoint x: 647, endPoint y: 436, distance: 220.2
click at [647, 436] on div "Portfolio Modify via AI Copy link to widget Ask support Remove Create linked co…" at bounding box center [582, 457] width 1086 height 1004
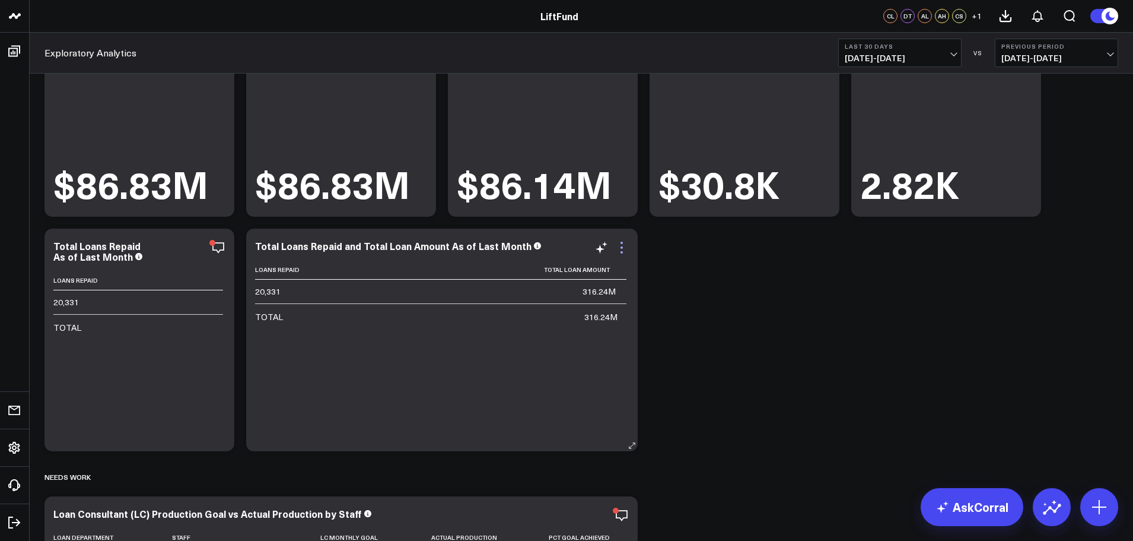
click at [621, 250] on icon at bounding box center [622, 247] width 14 height 14
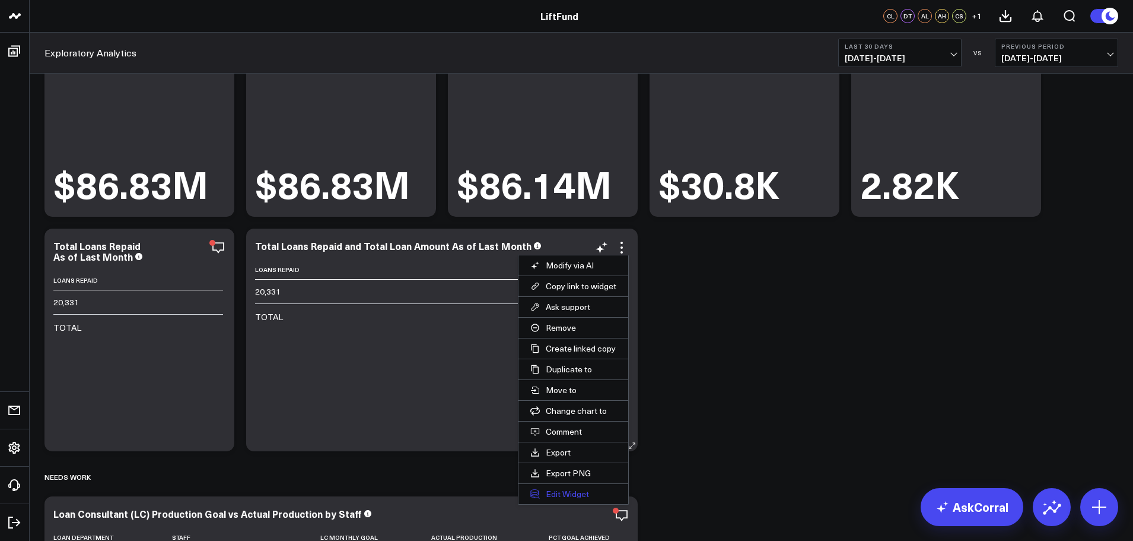
click at [584, 492] on button "Edit Widget" at bounding box center [574, 494] width 110 height 20
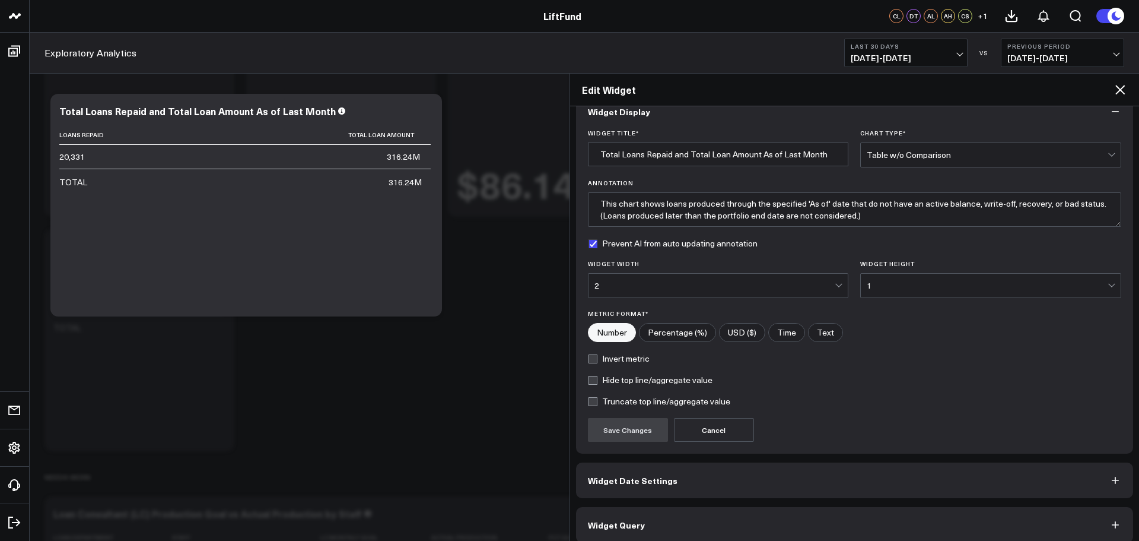
scroll to position [32, 0]
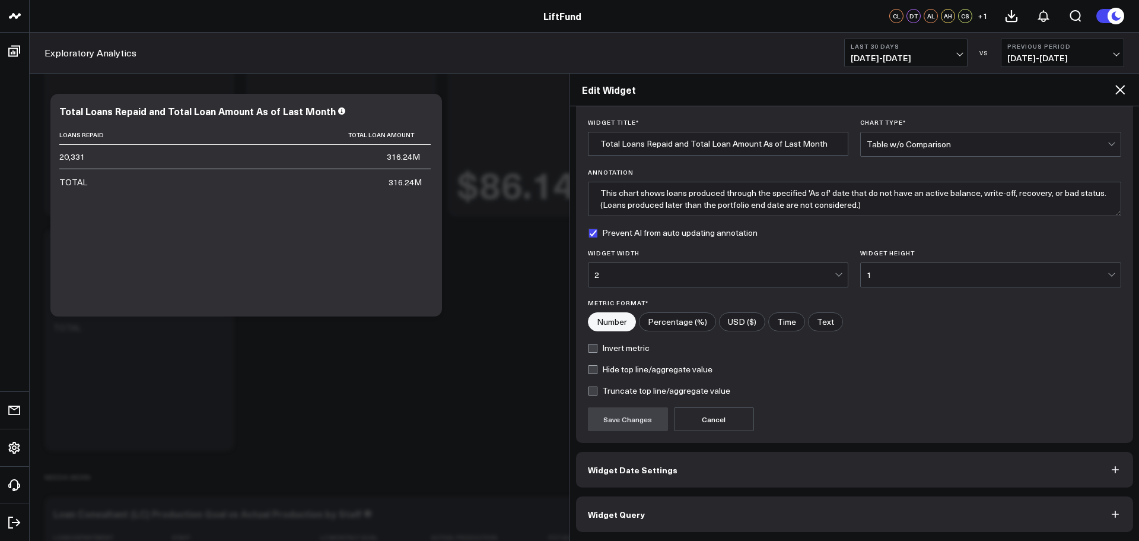
click at [659, 508] on button "Widget Query" at bounding box center [855, 514] width 558 height 36
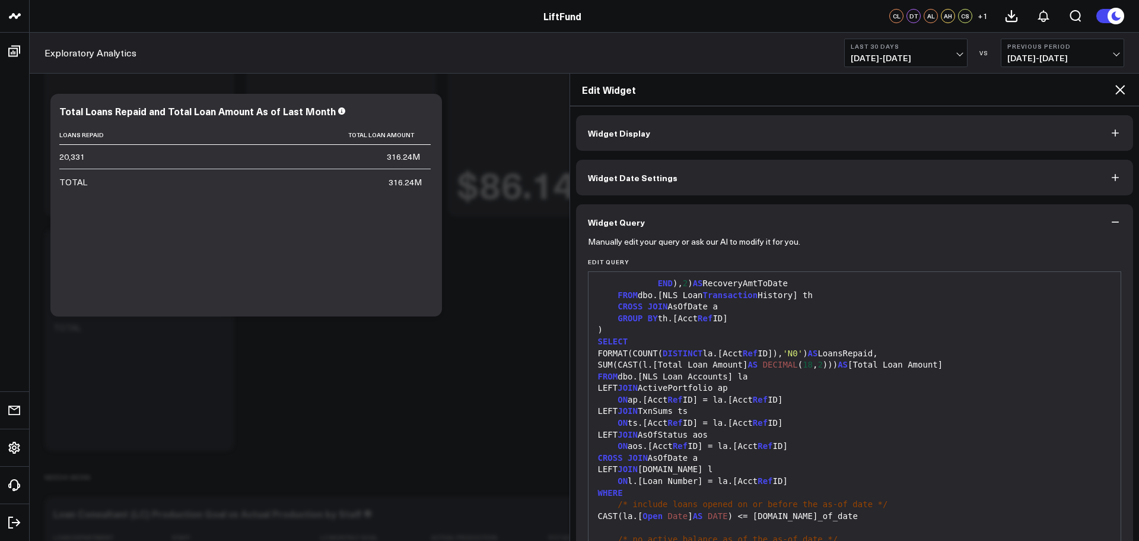
scroll to position [819, 0]
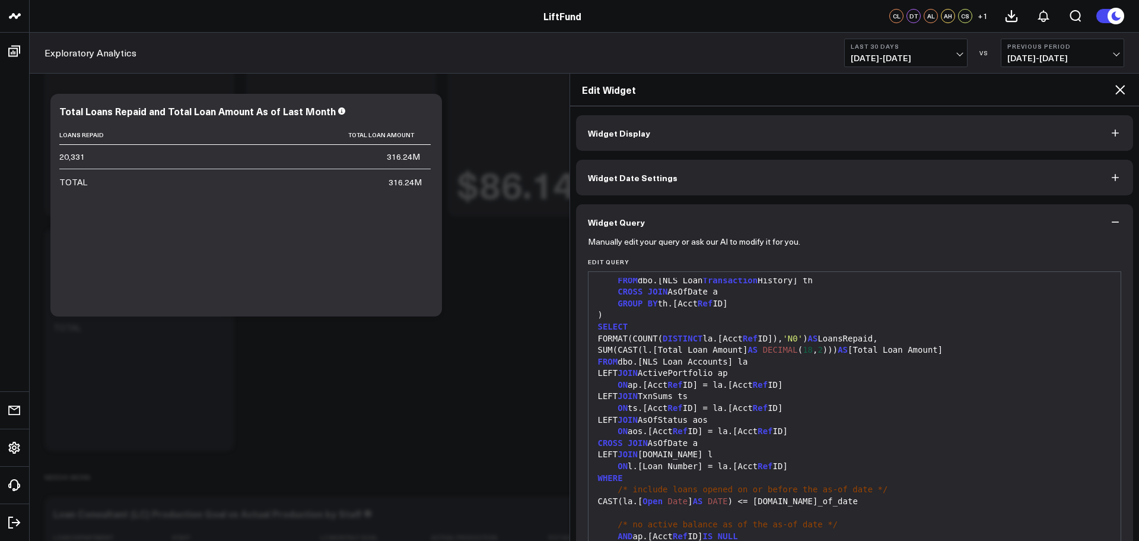
click at [790, 460] on div "ON l.[Loan Number] = la.[Acct Ref ID]" at bounding box center [855, 466] width 521 height 12
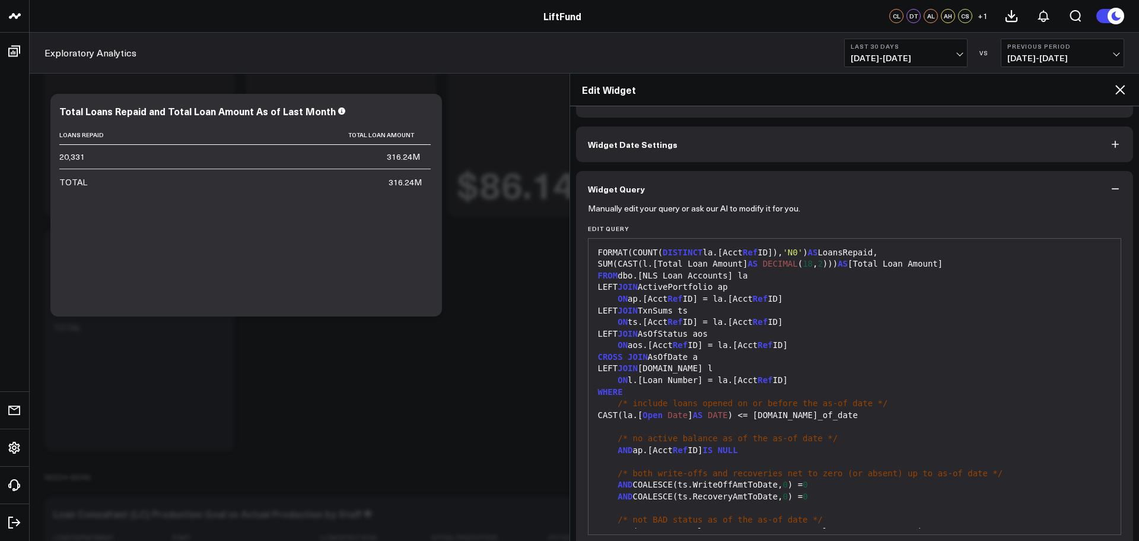
scroll to position [84, 0]
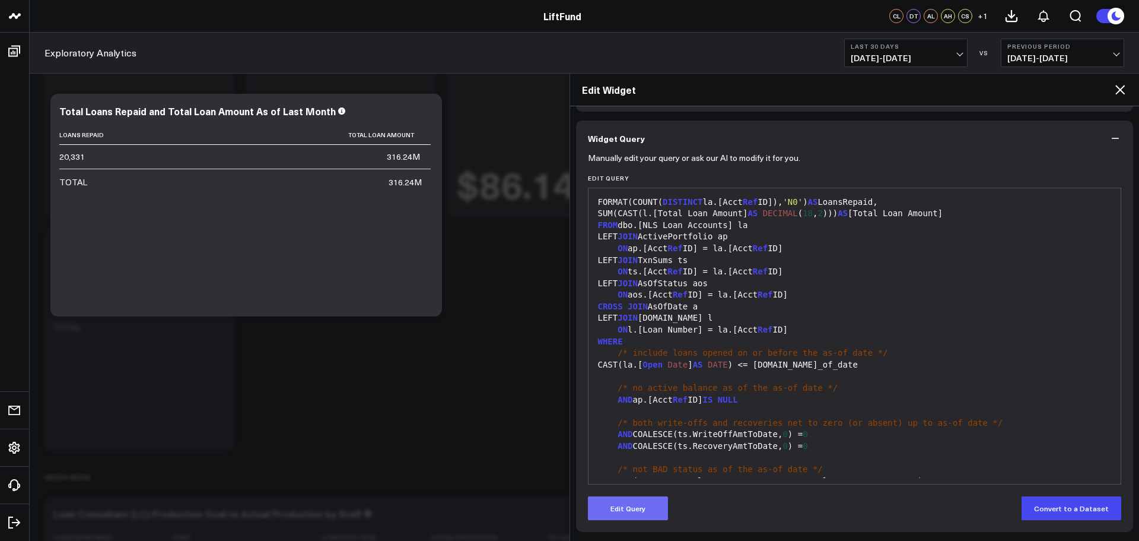
click at [662, 504] on button "Edit Query" at bounding box center [628, 508] width 80 height 24
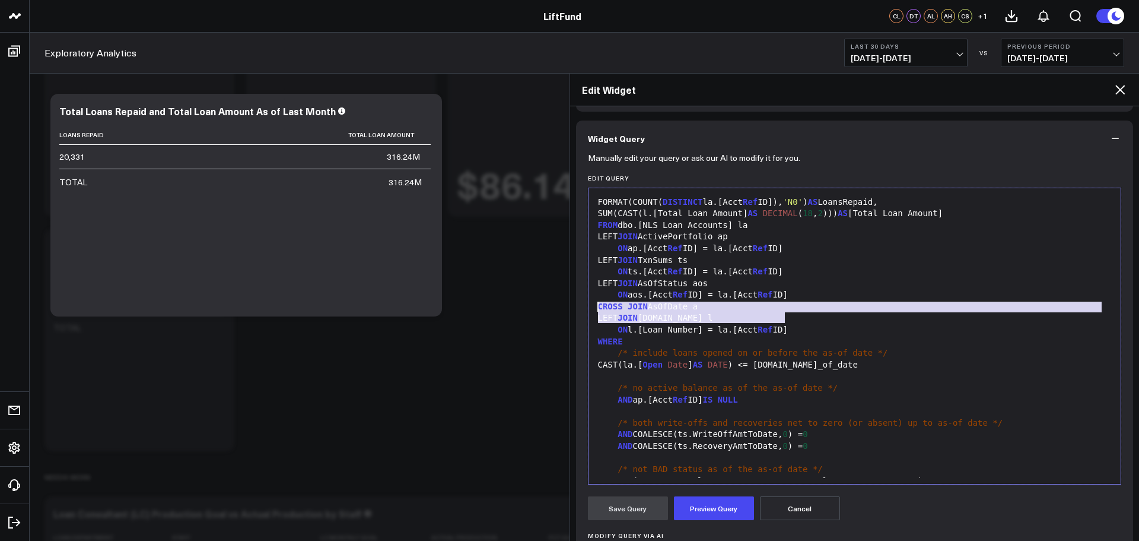
drag, startPoint x: 805, startPoint y: 320, endPoint x: 598, endPoint y: 309, distance: 207.4
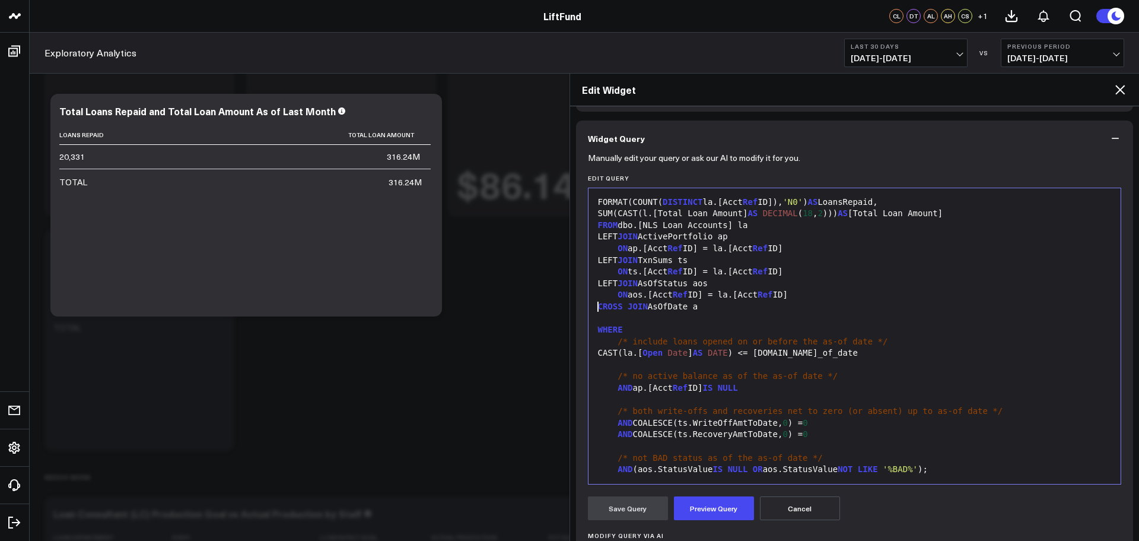
scroll to position [860, 0]
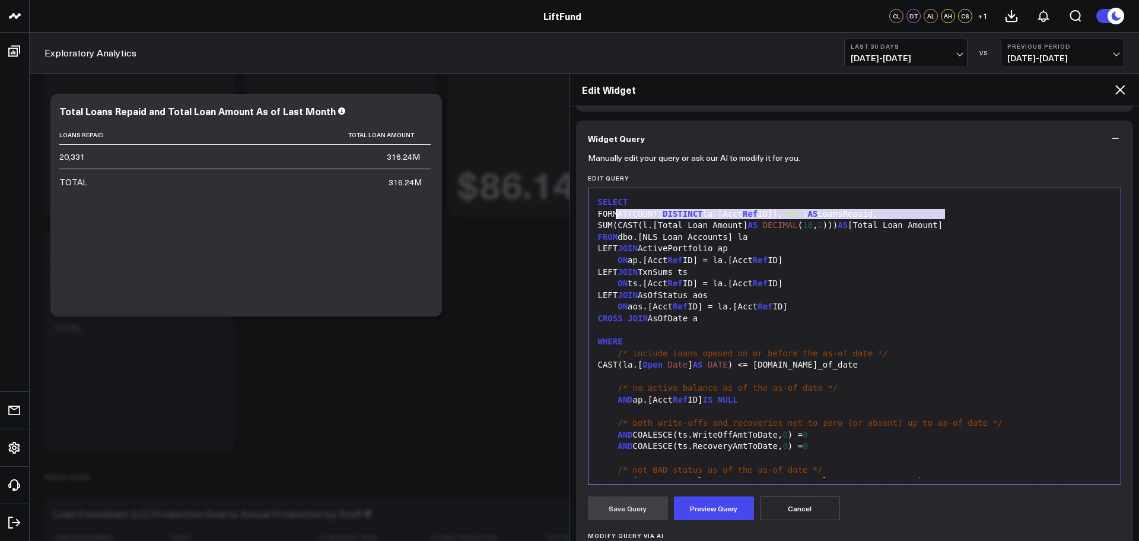
drag, startPoint x: 954, startPoint y: 215, endPoint x: 614, endPoint y: 215, distance: 339.4
click at [614, 220] on div "SUM(CAST(l.[Total Loan Amount] AS DECIMAL ( 18 , 2 ))) AS [Total Loan Amount]" at bounding box center [855, 226] width 521 height 12
copy div "SUM(CAST(l.[Total Loan Amount] AS DECIMAL ( 18 , 2 ))) AS [Total Loan Amount]"
click at [805, 511] on button "Cancel" at bounding box center [800, 508] width 80 height 24
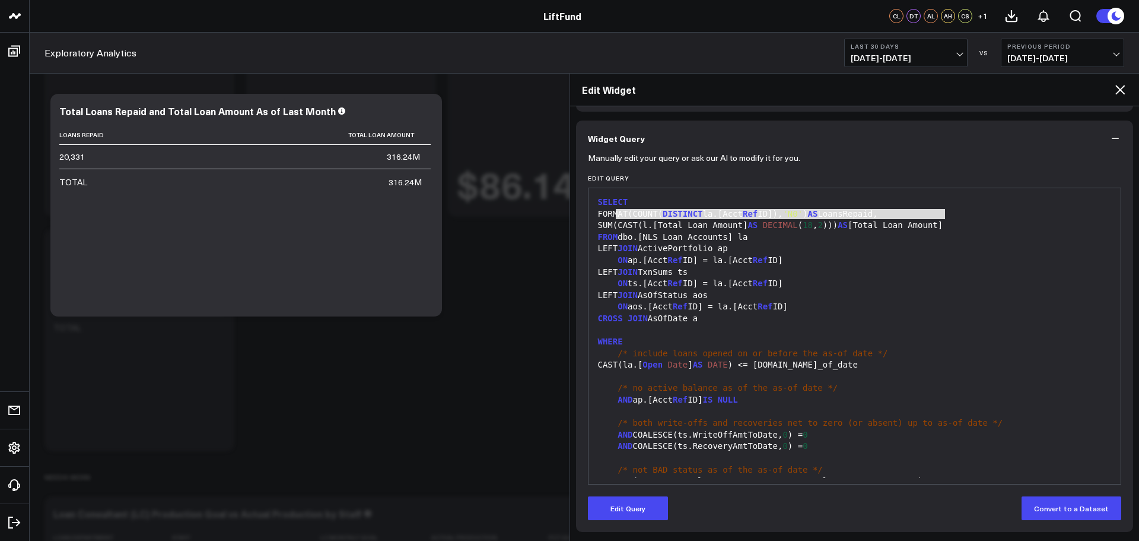
click at [1123, 91] on icon at bounding box center [1120, 89] width 14 height 14
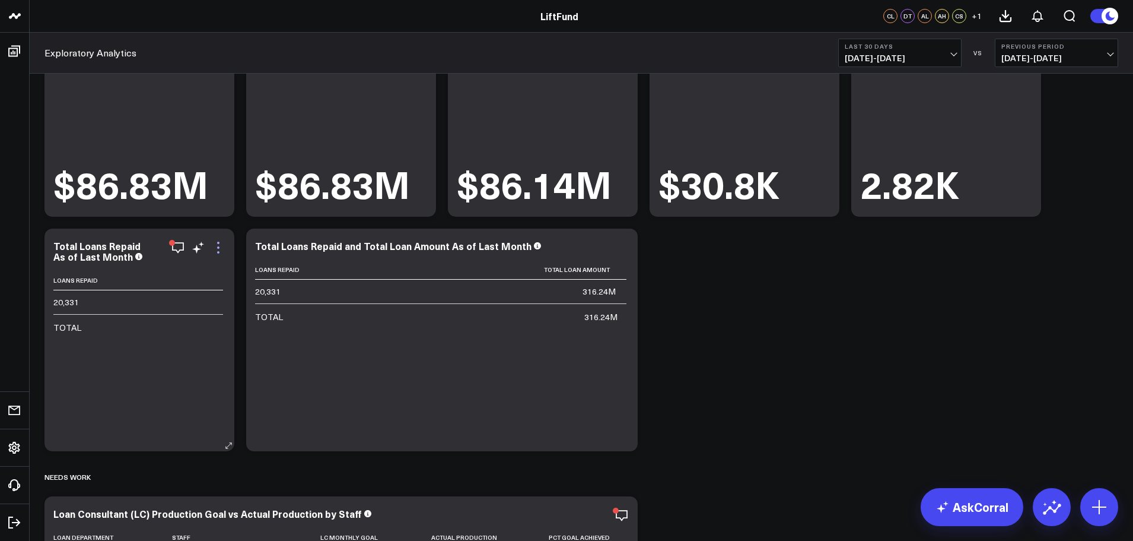
click at [219, 246] on icon at bounding box center [218, 247] width 14 height 14
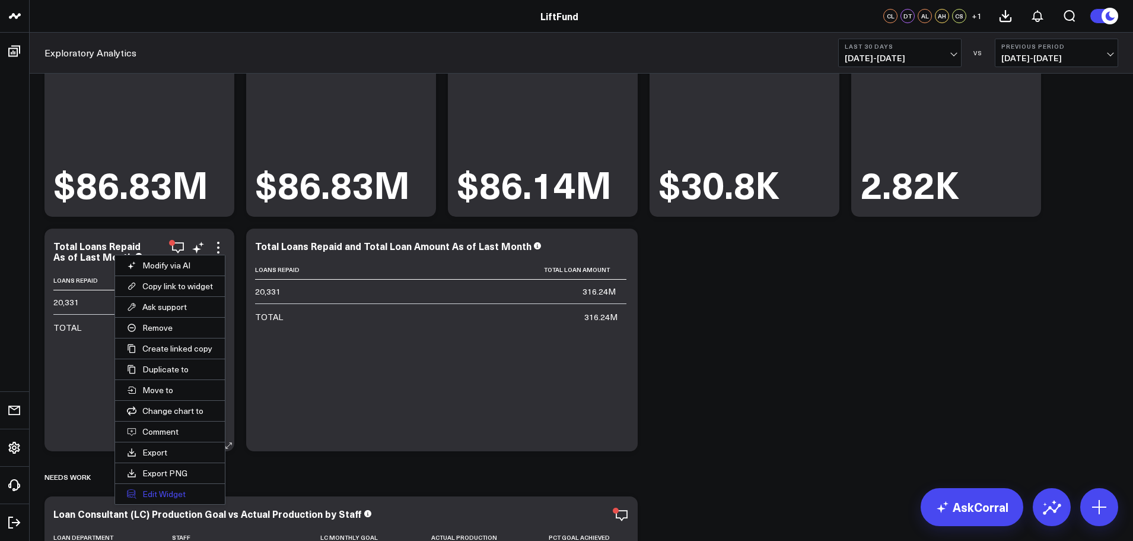
click at [167, 497] on button "Edit Widget" at bounding box center [170, 494] width 110 height 20
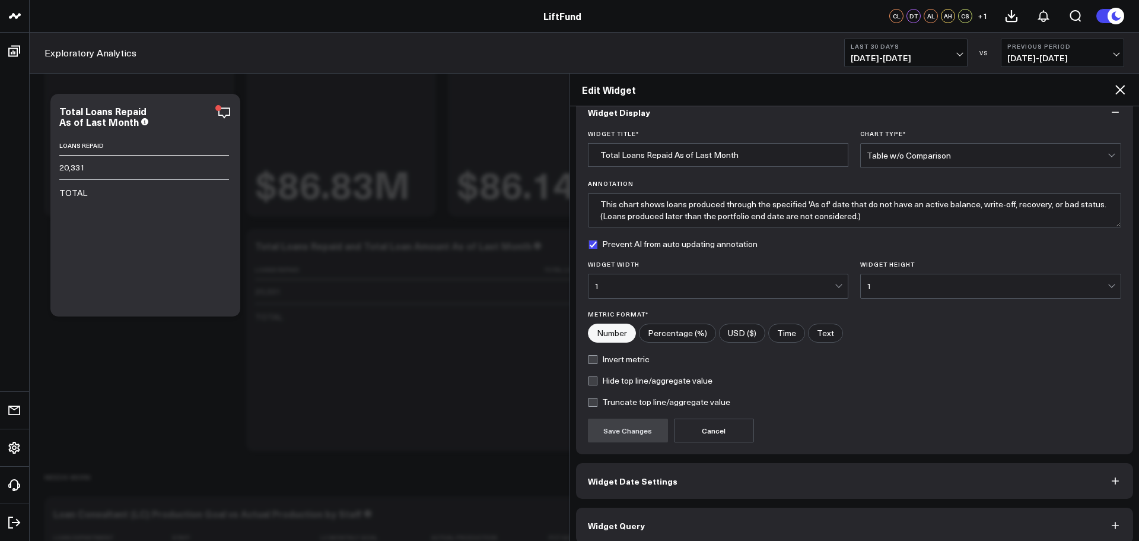
scroll to position [32, 0]
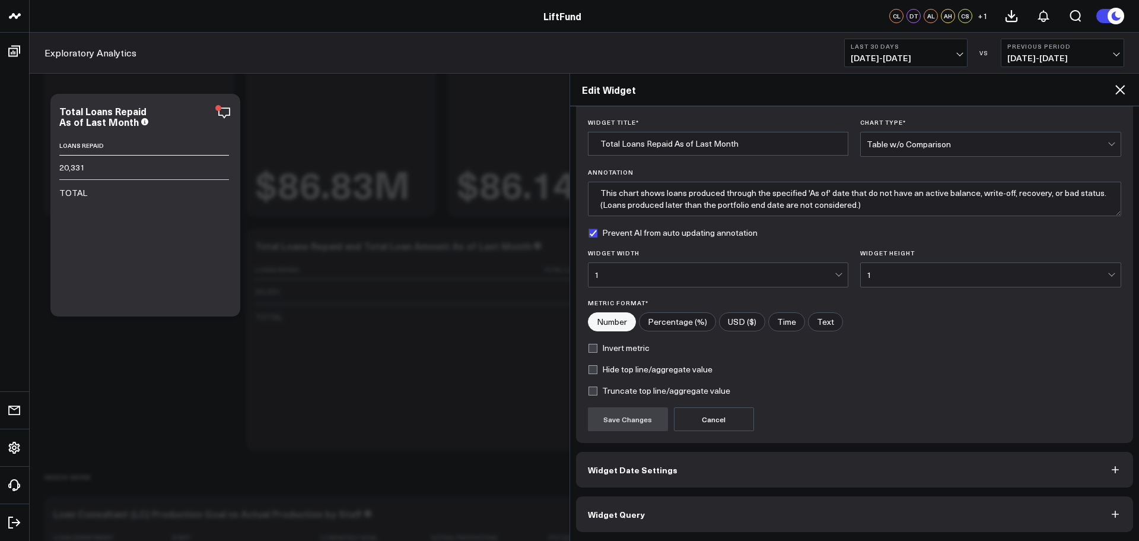
click at [618, 505] on button "Widget Query" at bounding box center [855, 514] width 558 height 36
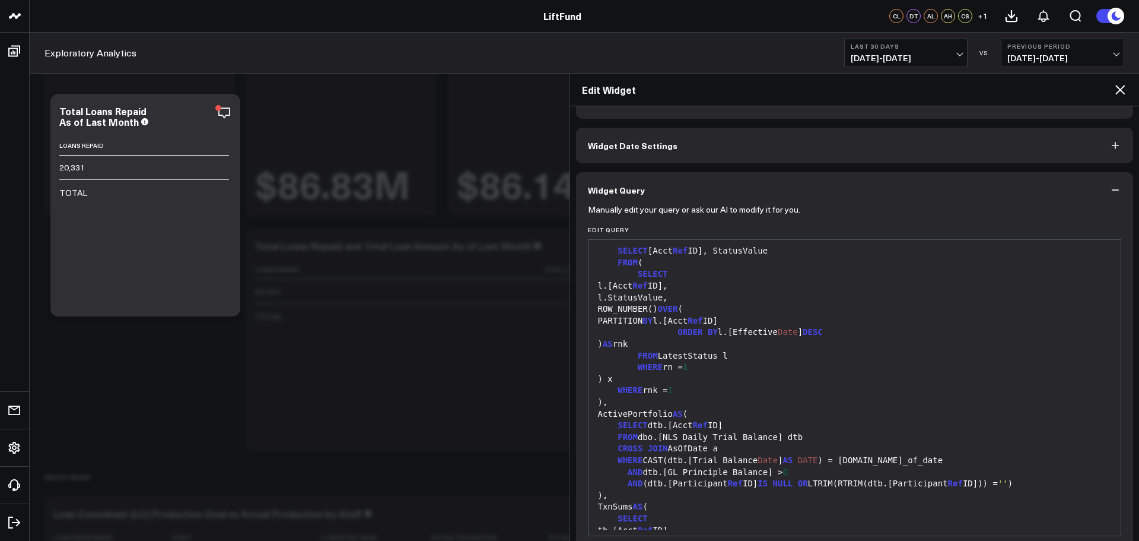
scroll to position [237, 0]
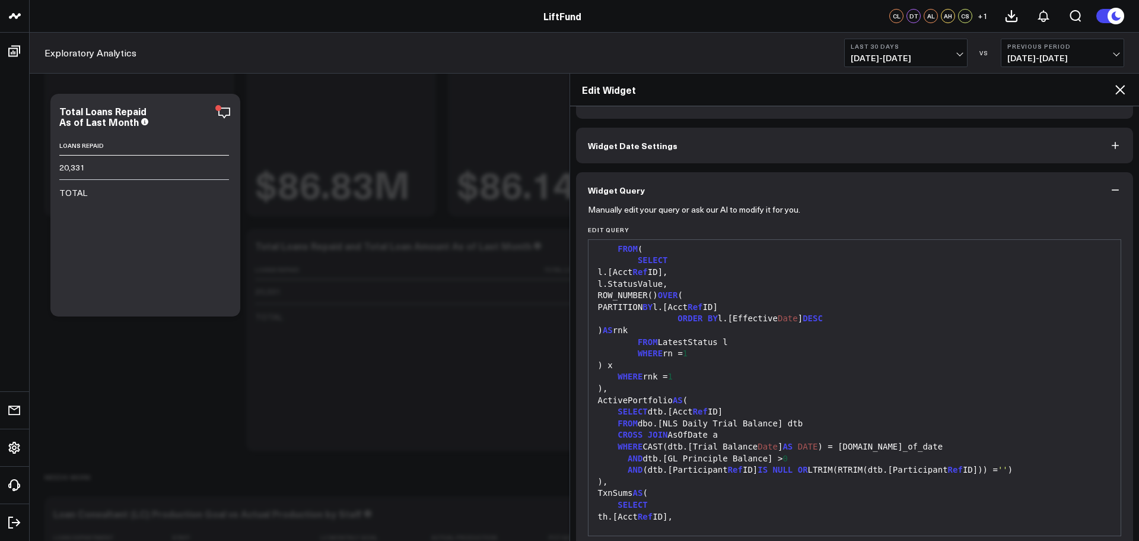
click at [704, 353] on div "WHERE rn = 1" at bounding box center [855, 354] width 521 height 12
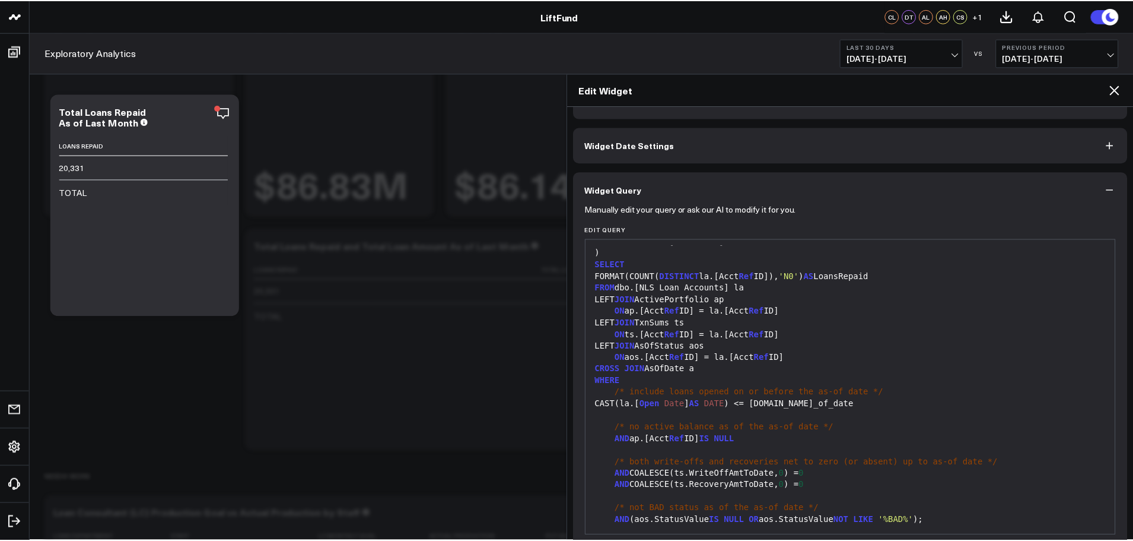
scroll to position [84, 0]
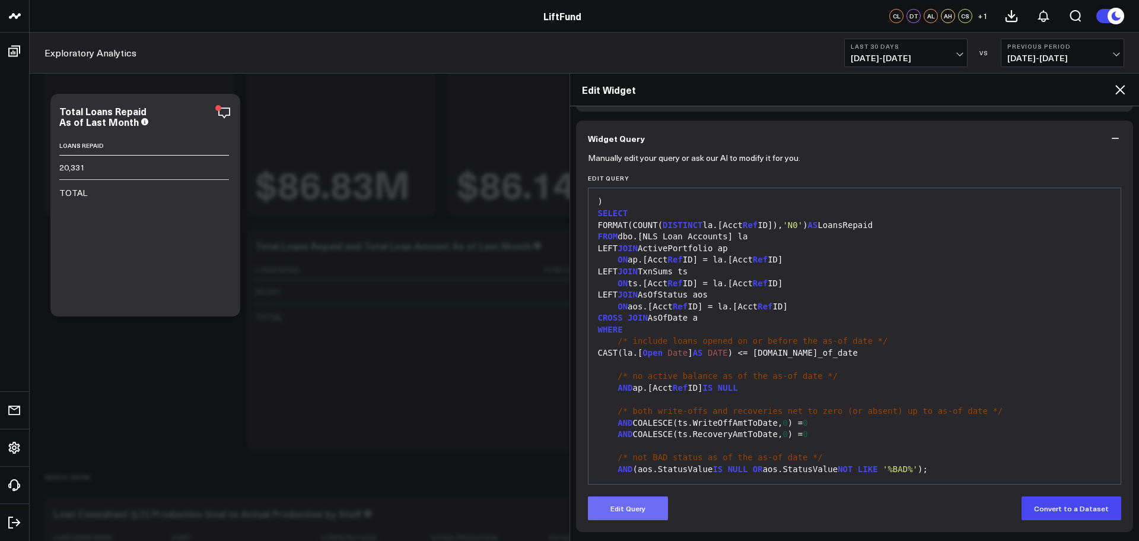
click at [649, 514] on button "Edit Query" at bounding box center [628, 508] width 80 height 24
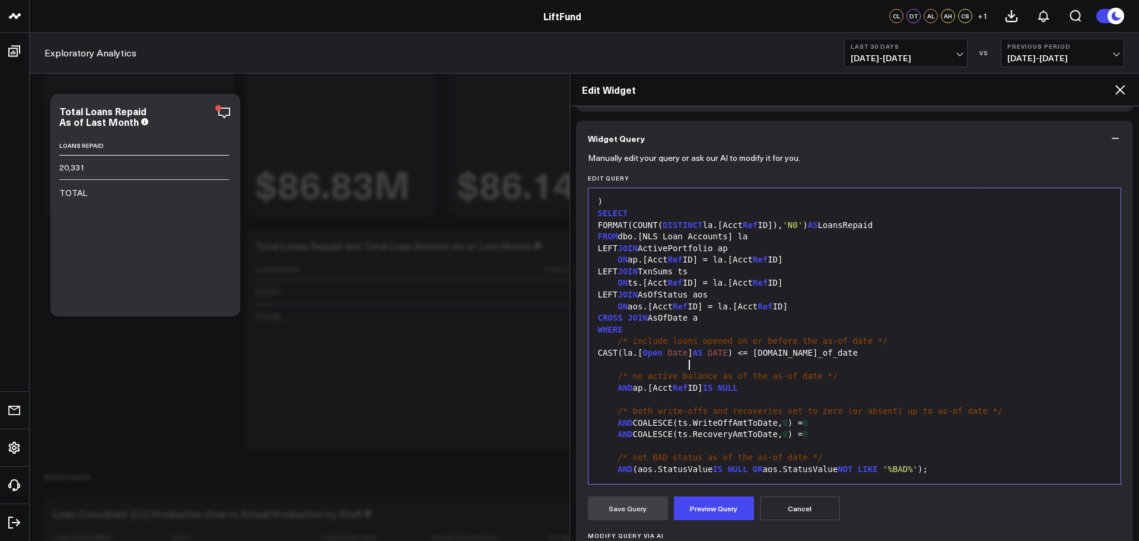
click at [687, 371] on span "/* no active balance as of the as-of date */" at bounding box center [728, 375] width 220 height 9
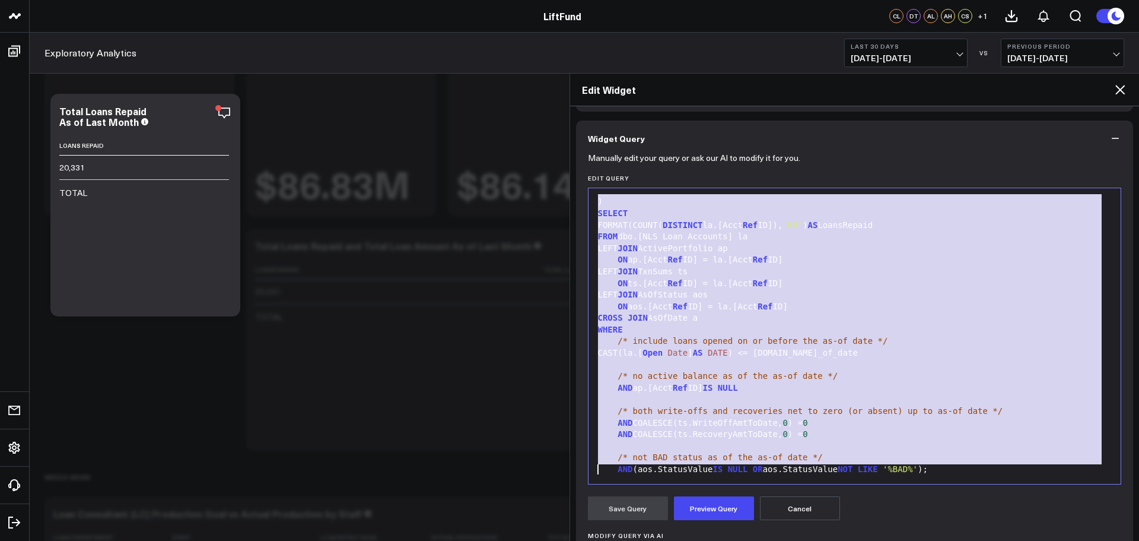
copy div ") x WHERE rnk = 1 ), ActivePortfolio AS ( SELECT dtb.[Acct Ref ID] FROM dbo.[NL…"
click at [792, 510] on button "Cancel" at bounding box center [800, 508] width 80 height 24
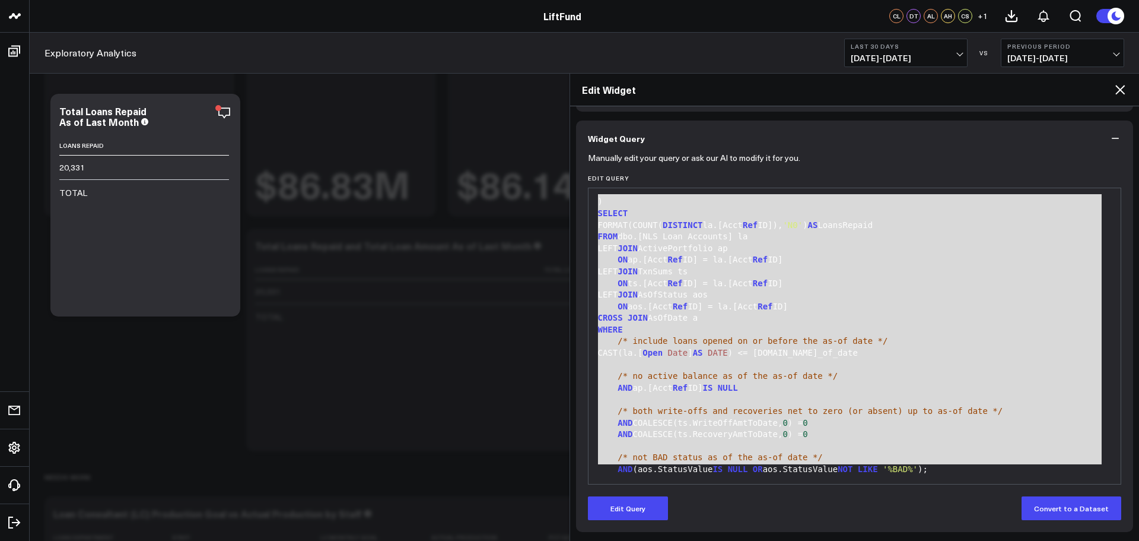
click at [1119, 91] on icon at bounding box center [1120, 89] width 14 height 14
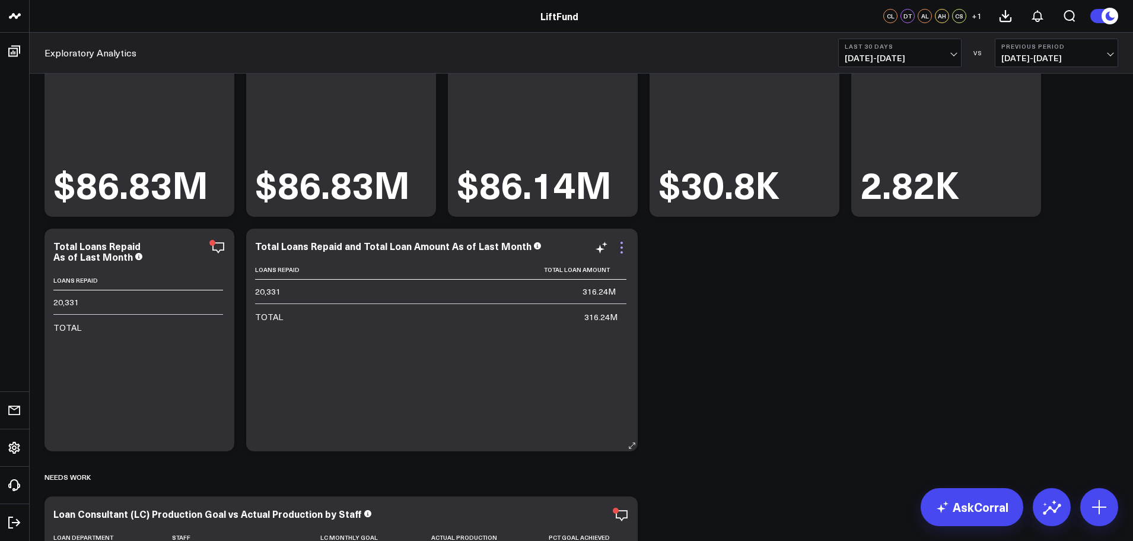
click at [624, 253] on icon at bounding box center [622, 247] width 14 height 14
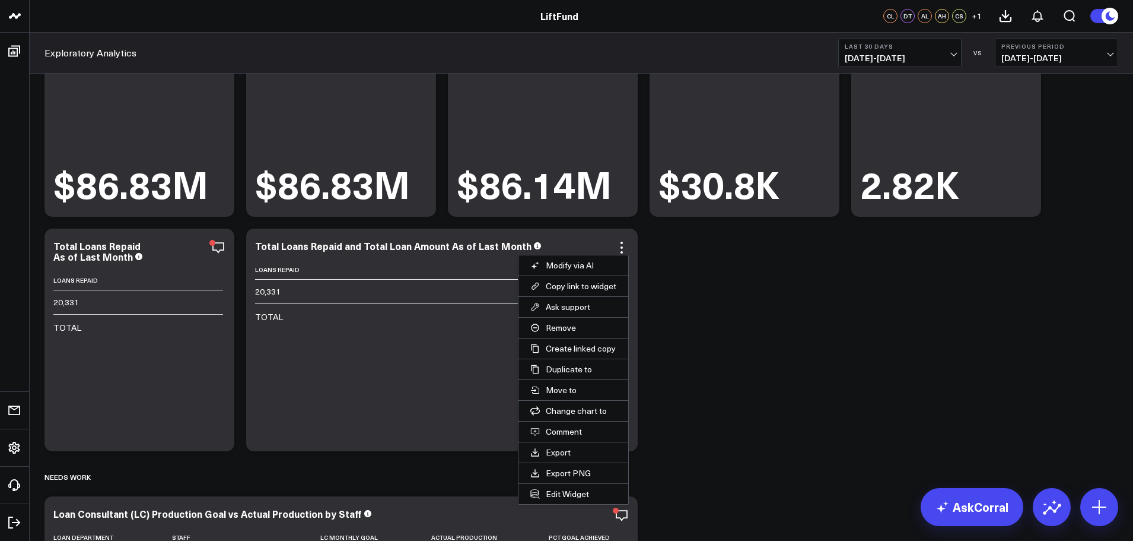
click at [666, 248] on div "Portfolio Modify via AI Copy link to widget Ask support Remove Create linked co…" at bounding box center [582, 457] width 1086 height 1004
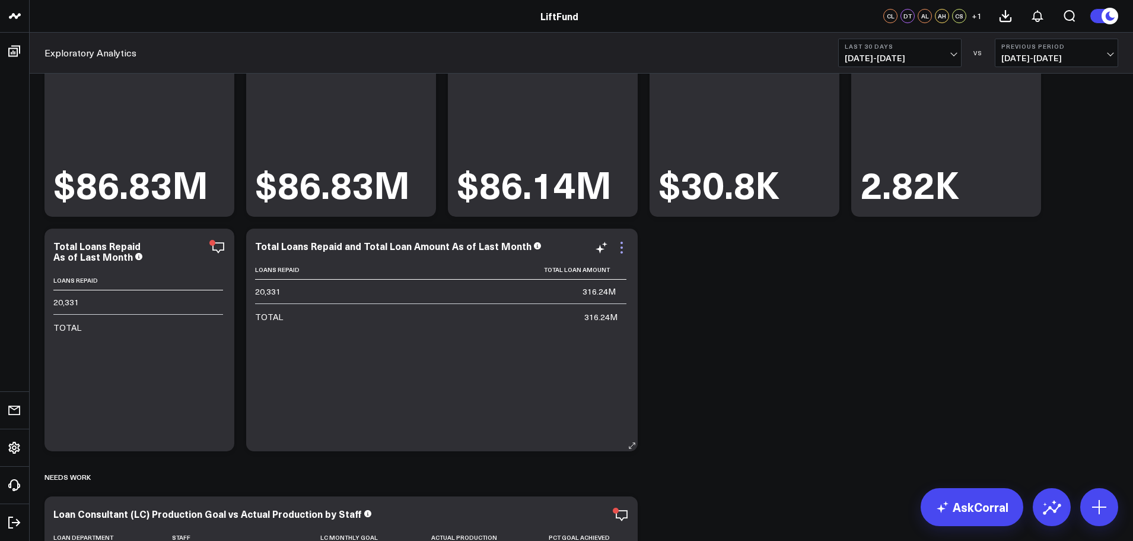
click at [625, 246] on icon at bounding box center [622, 247] width 14 height 14
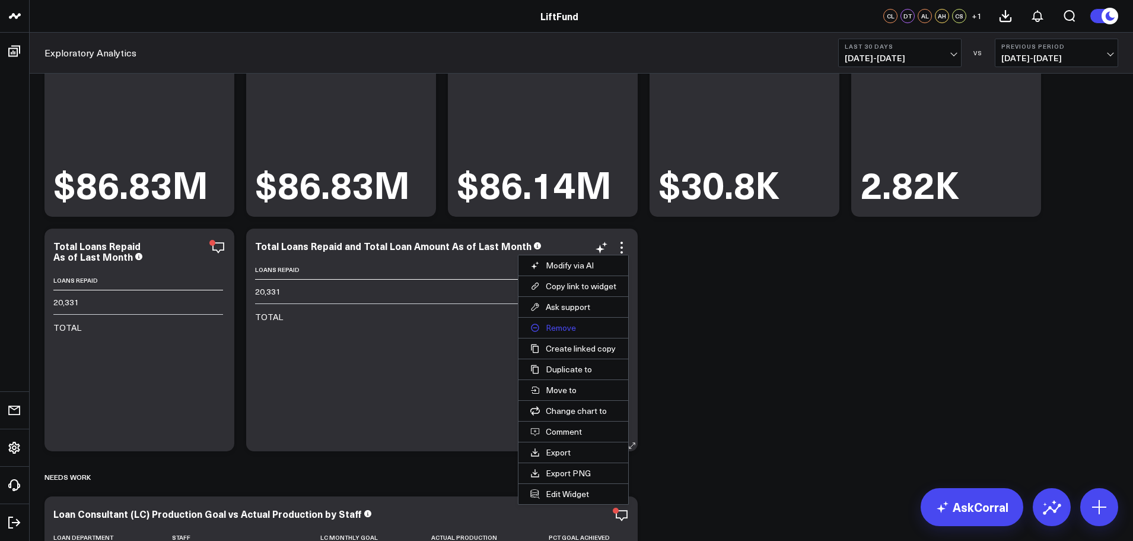
click at [566, 324] on button "Remove" at bounding box center [574, 327] width 110 height 20
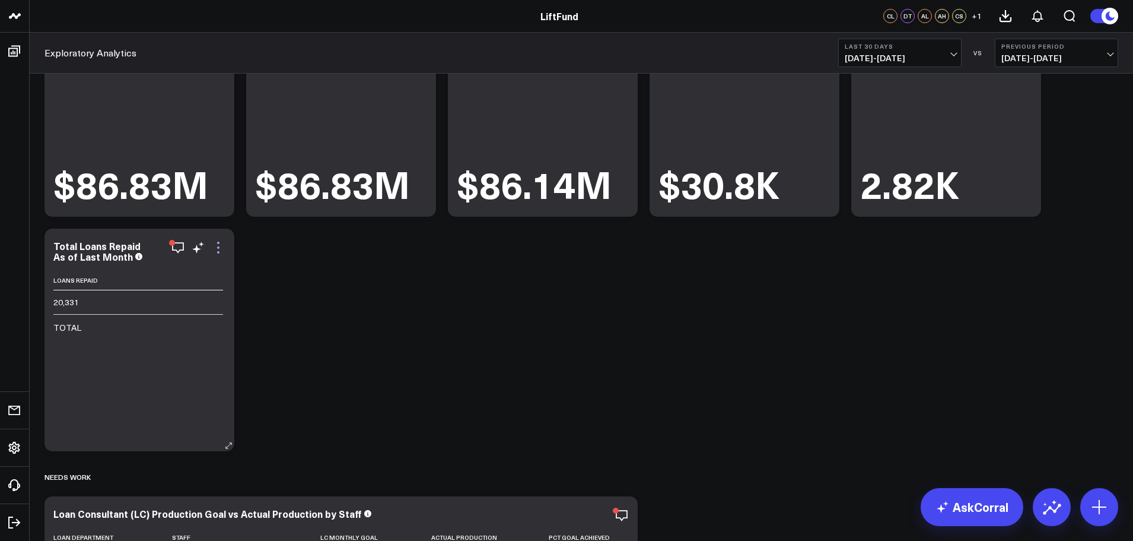
click at [215, 246] on icon at bounding box center [218, 247] width 14 height 14
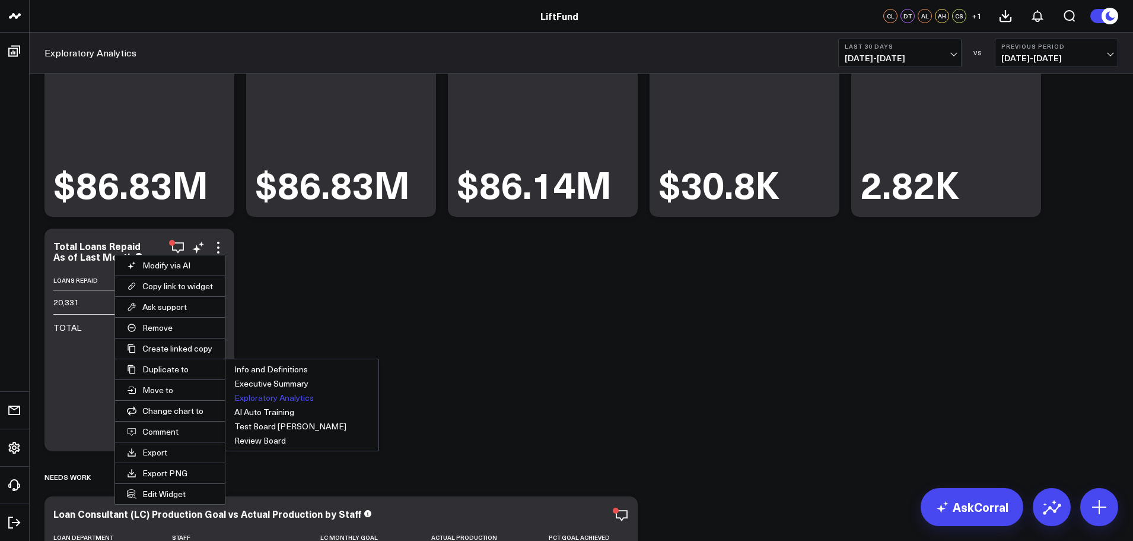
click at [254, 396] on button "Exploratory Analytics" at bounding box center [301, 397] width 153 height 14
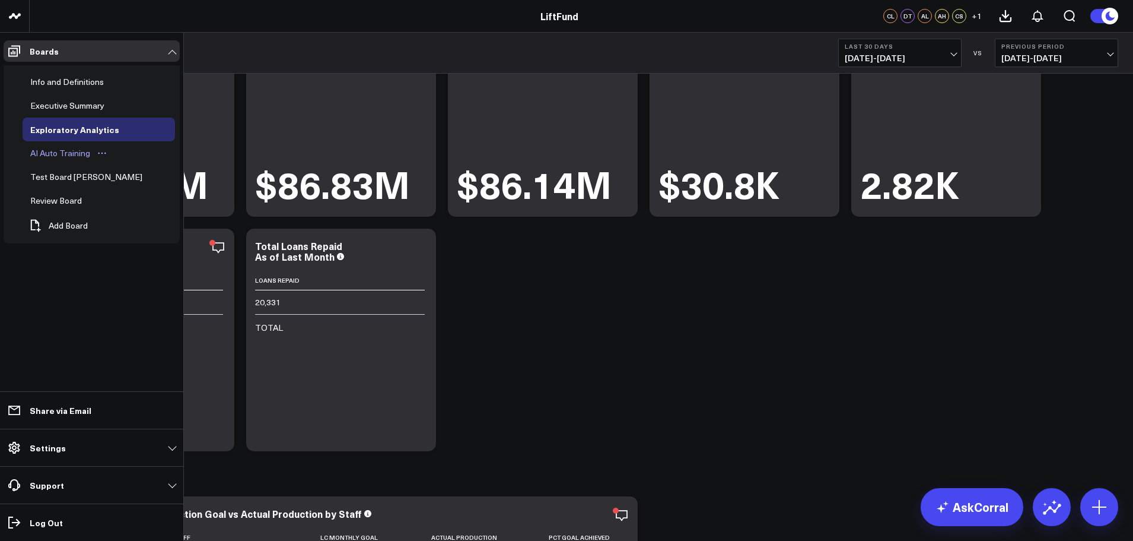
click at [66, 153] on div "AI Auto Training" at bounding box center [60, 153] width 66 height 14
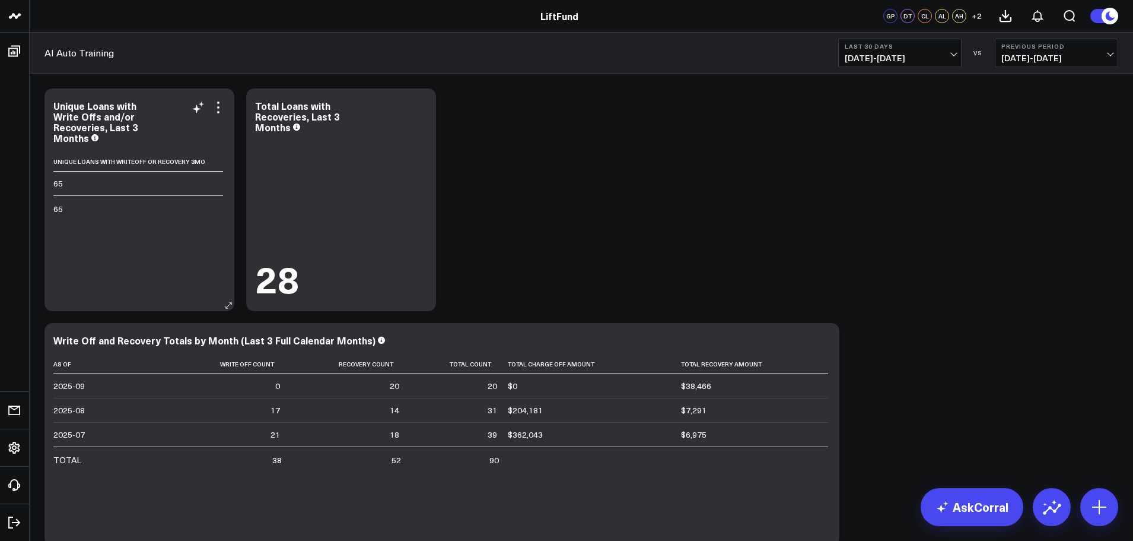
scroll to position [178, 0]
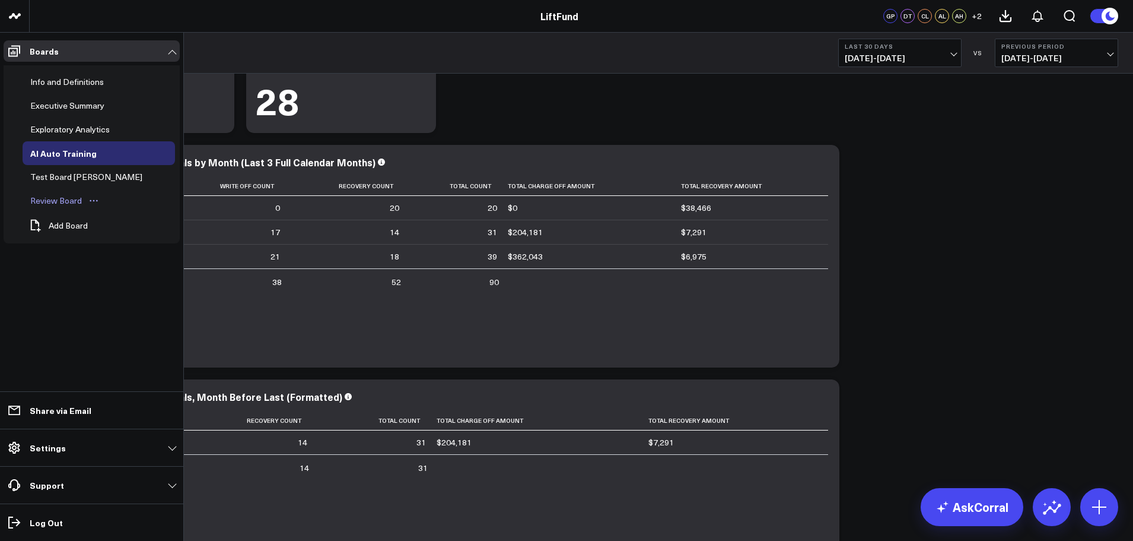
click at [61, 201] on div "Review Board" at bounding box center [56, 200] width 58 height 14
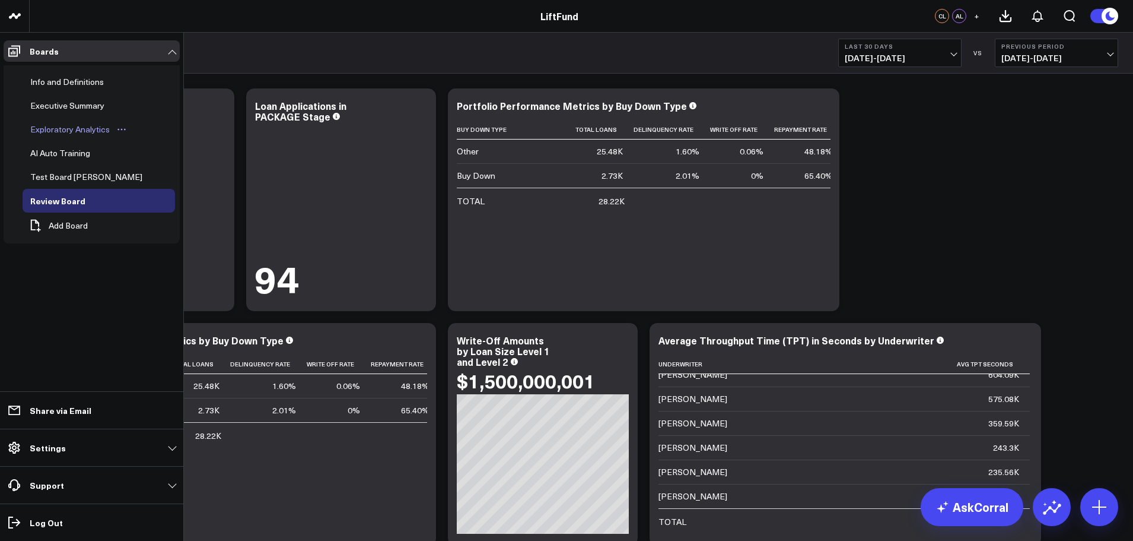
click at [70, 129] on div "Exploratory Analytics" at bounding box center [69, 129] width 85 height 14
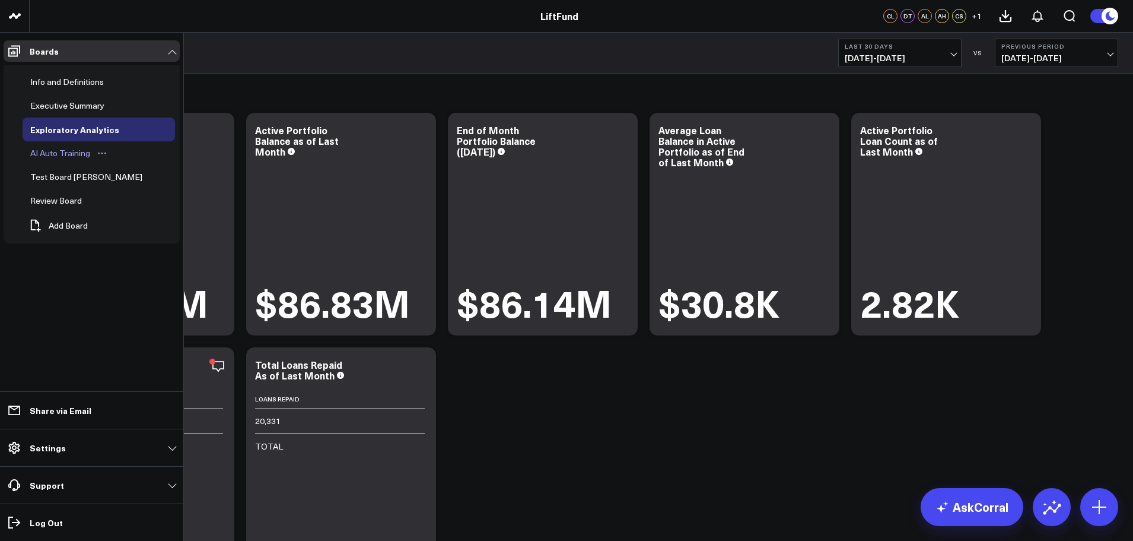
click at [59, 152] on div "AI Auto Training" at bounding box center [60, 153] width 66 height 14
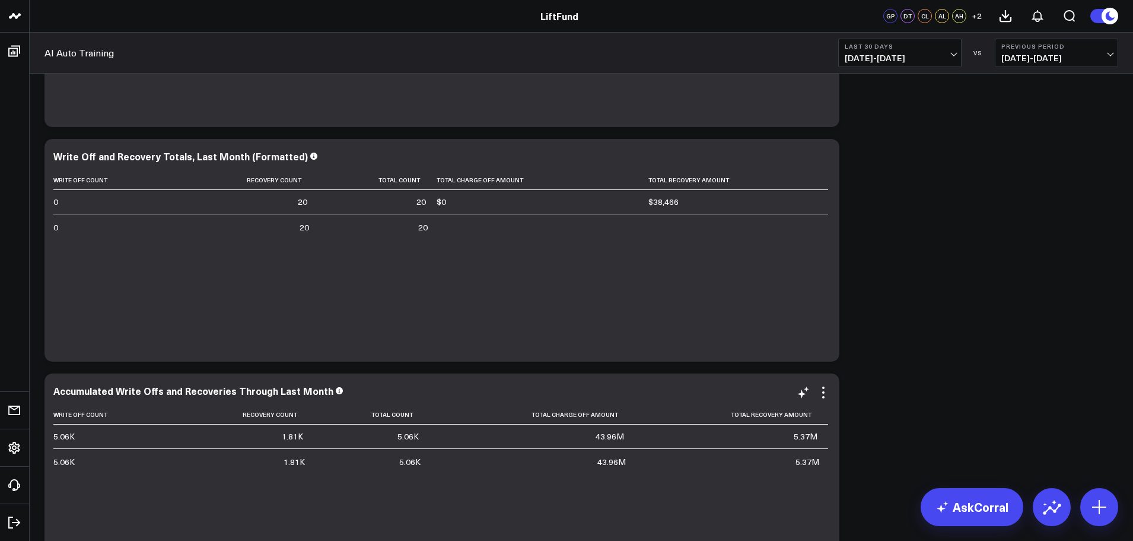
scroll to position [475, 0]
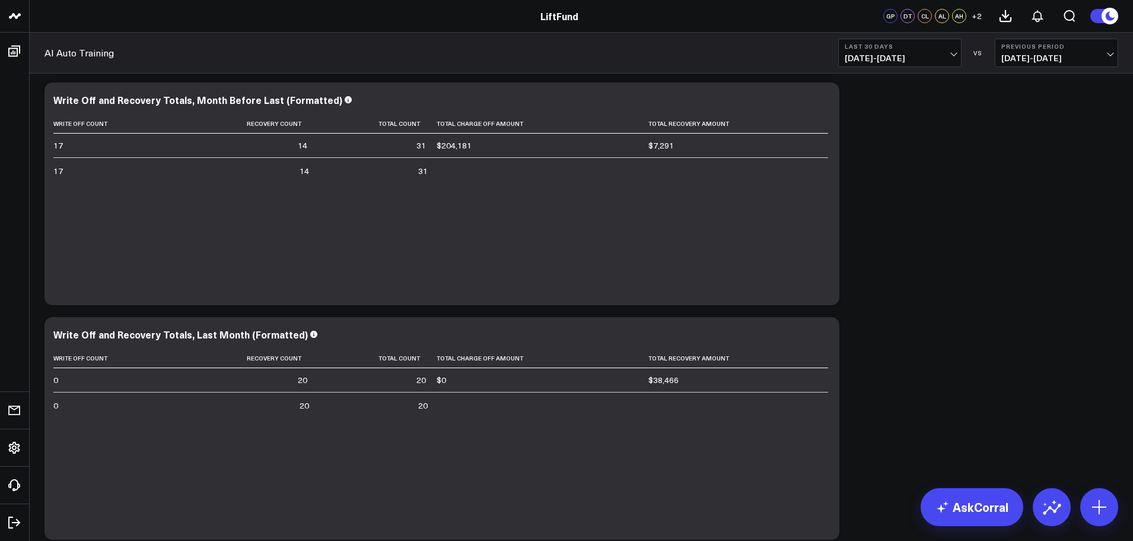
click at [954, 53] on span "09/09/25 - 10/08/25" at bounding box center [900, 57] width 110 height 9
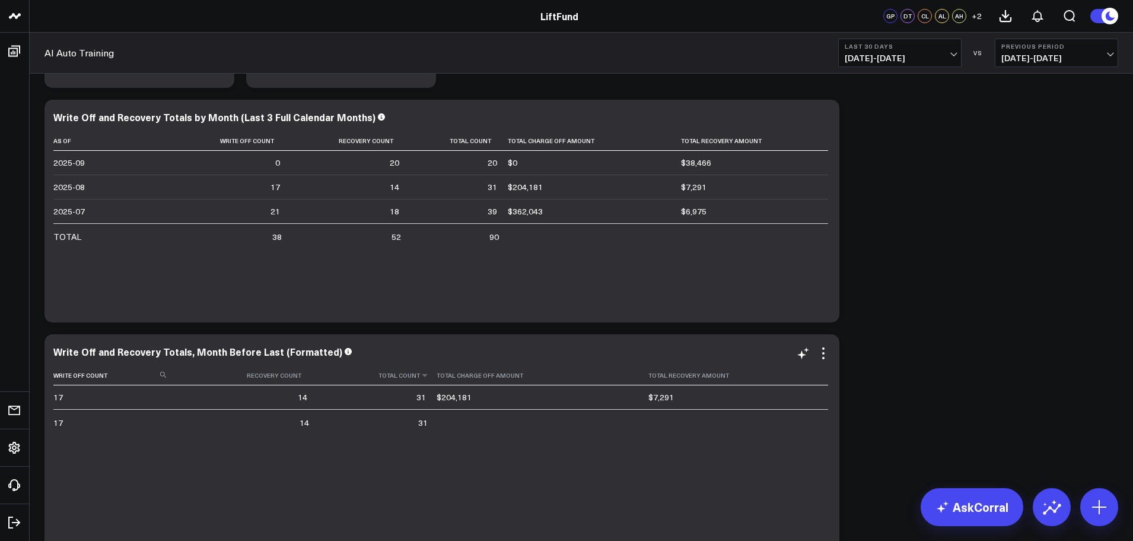
scroll to position [119, 0]
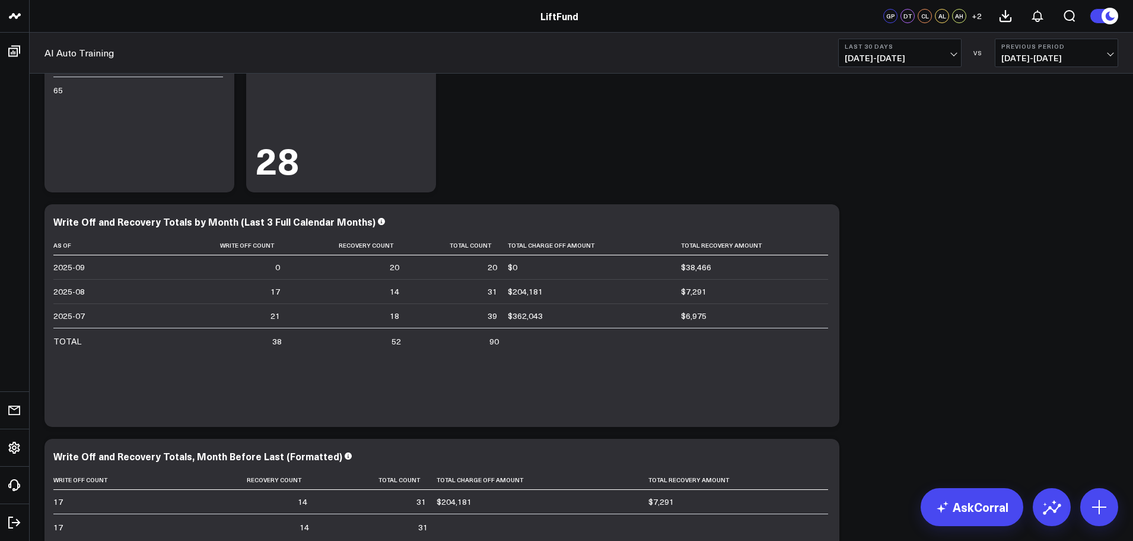
click at [953, 56] on span "09/09/25 - 10/08/25" at bounding box center [900, 57] width 110 height 9
click at [876, 240] on link "Last Month" at bounding box center [900, 240] width 122 height 23
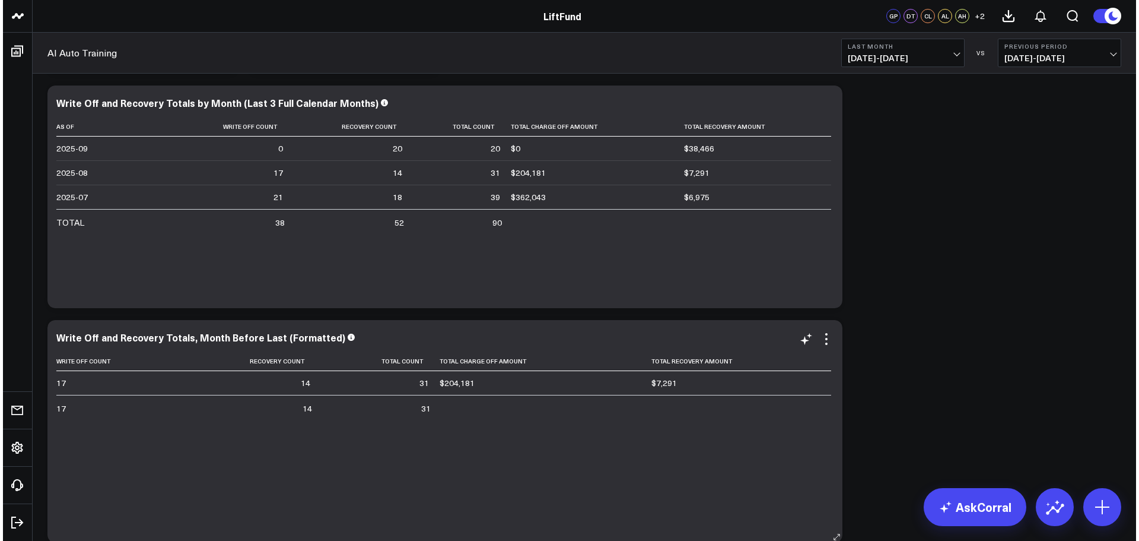
scroll to position [415, 0]
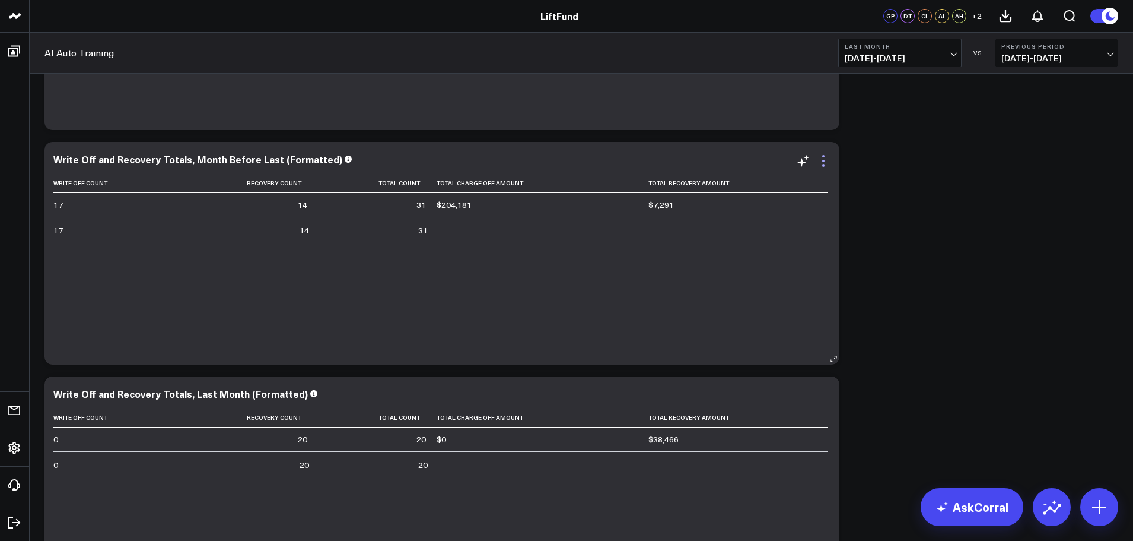
click at [826, 161] on icon at bounding box center [823, 161] width 14 height 14
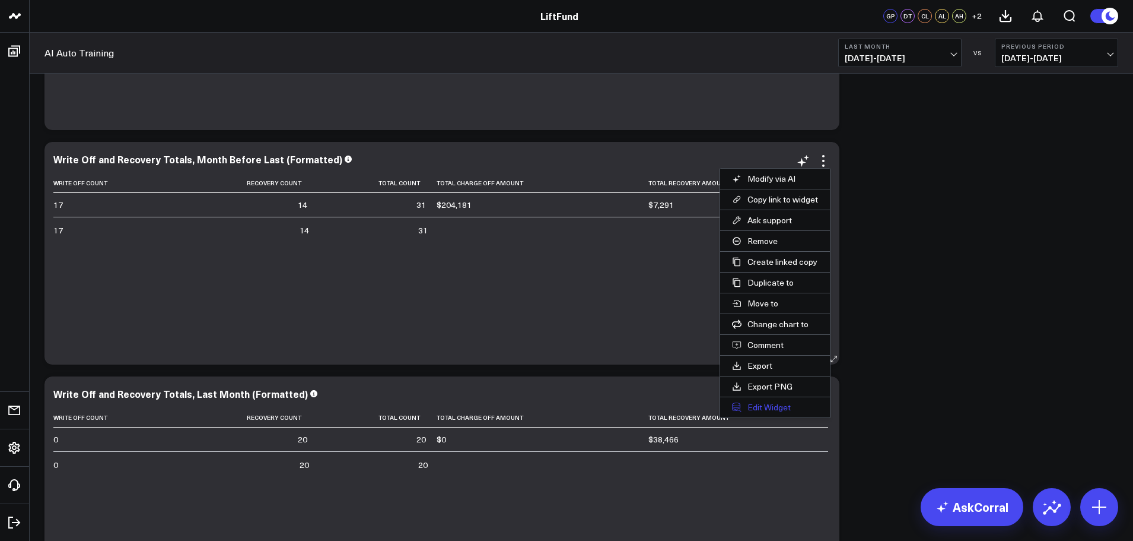
click at [778, 411] on button "Edit Widget" at bounding box center [775, 407] width 110 height 20
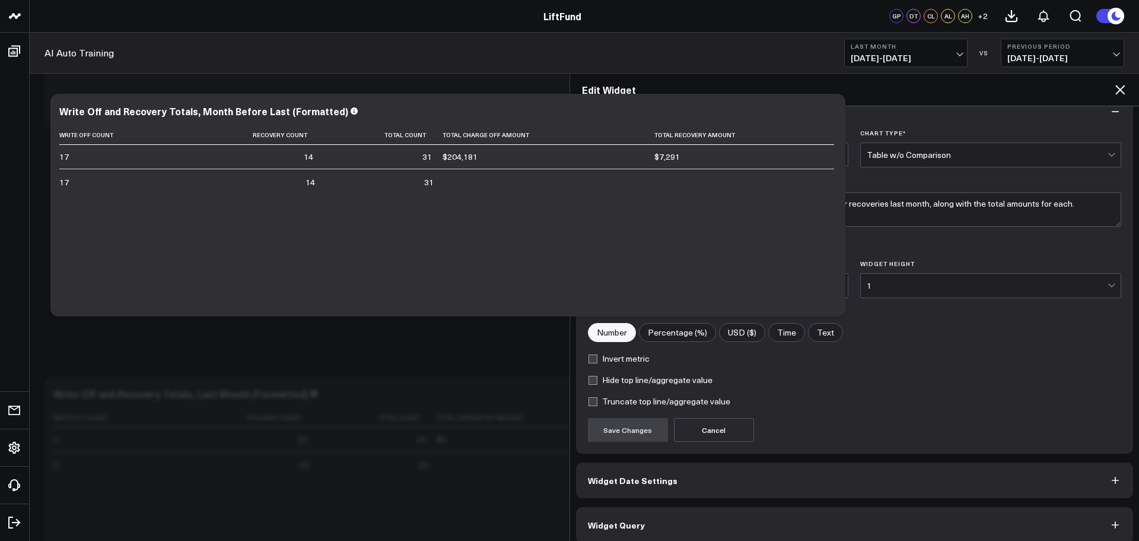
scroll to position [32, 0]
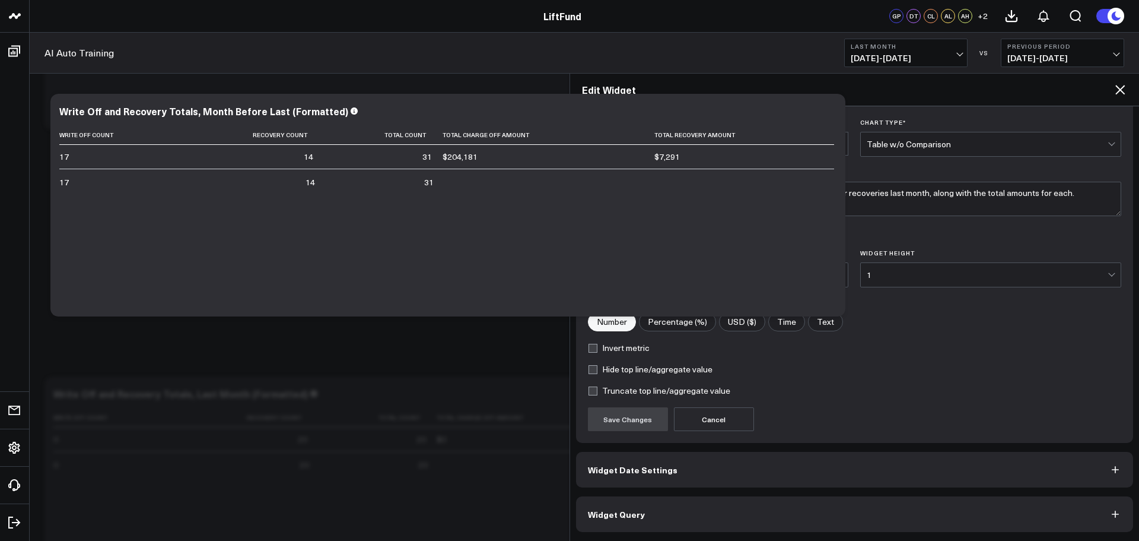
click at [771, 511] on button "Widget Query" at bounding box center [855, 514] width 558 height 36
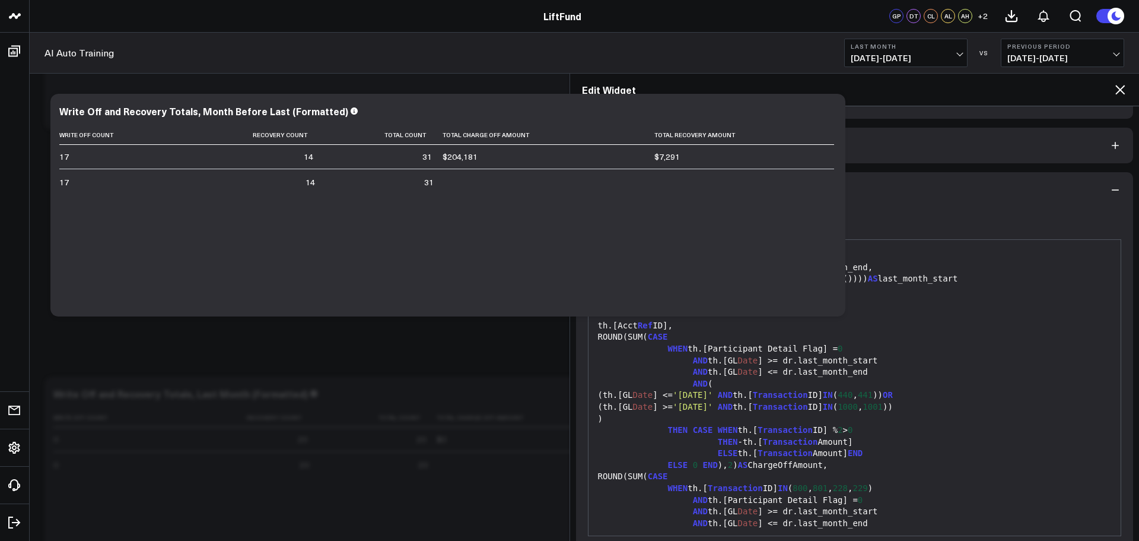
scroll to position [0, 0]
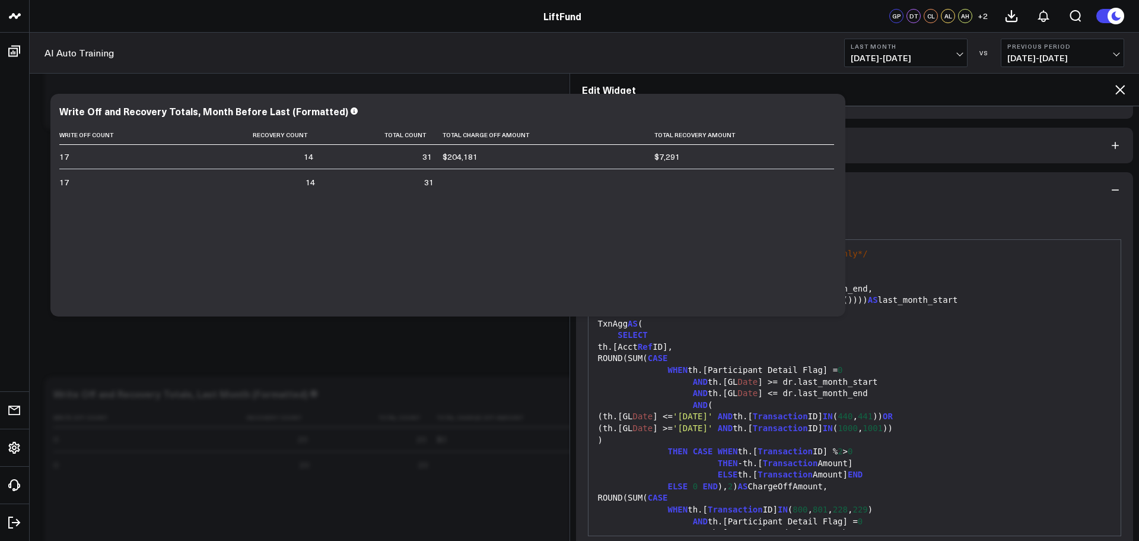
click at [961, 53] on span "09/01/25 - 09/30/25" at bounding box center [906, 57] width 110 height 9
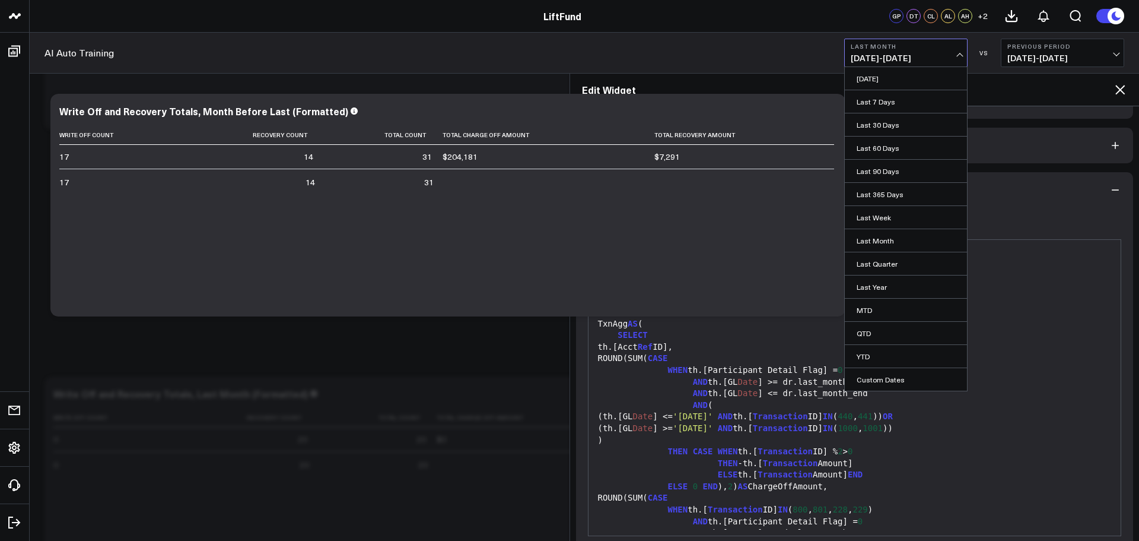
click at [958, 53] on span "09/01/25 - 09/30/25" at bounding box center [906, 57] width 110 height 9
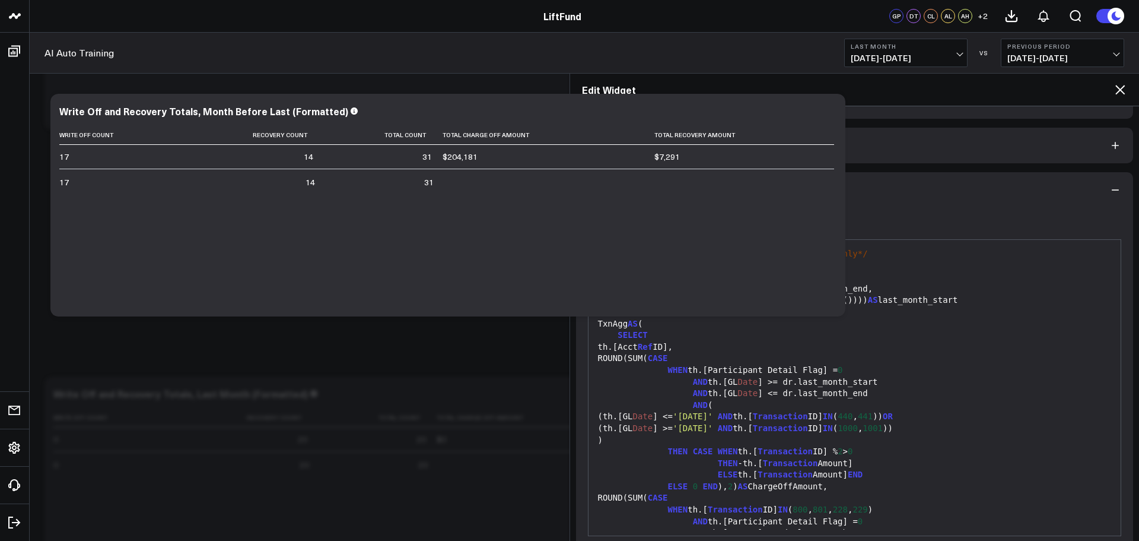
click at [1113, 190] on icon "button" at bounding box center [1116, 190] width 12 height 12
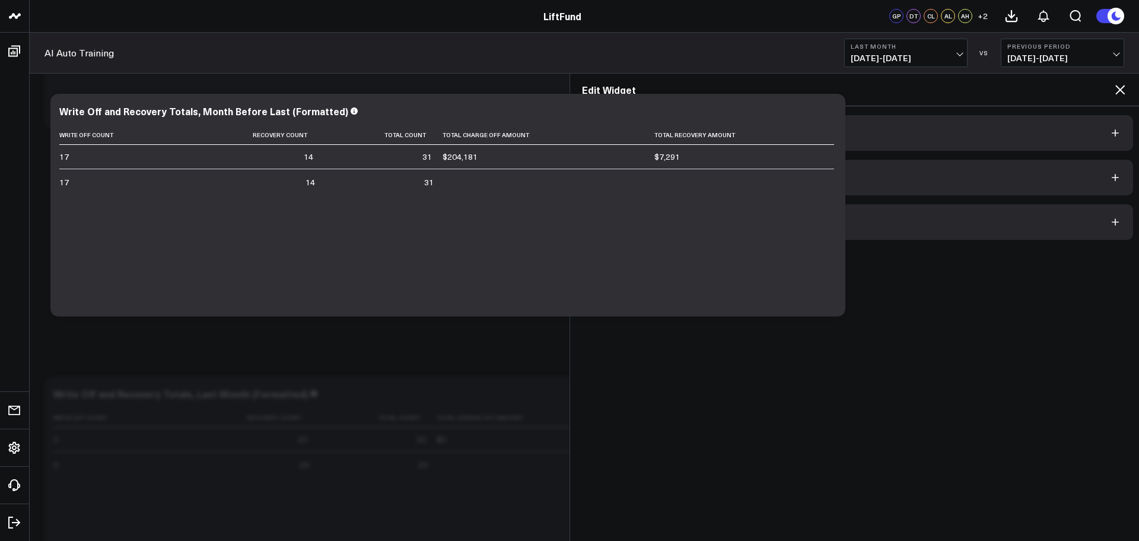
click at [1114, 89] on icon at bounding box center [1120, 89] width 14 height 14
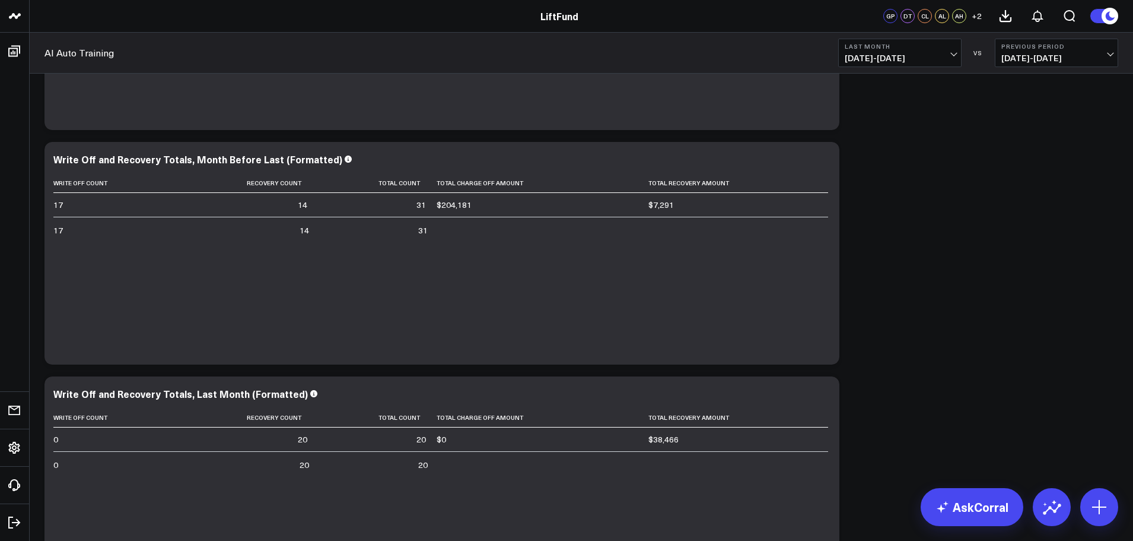
click at [936, 55] on span "09/01/25 - 09/30/25" at bounding box center [900, 57] width 110 height 9
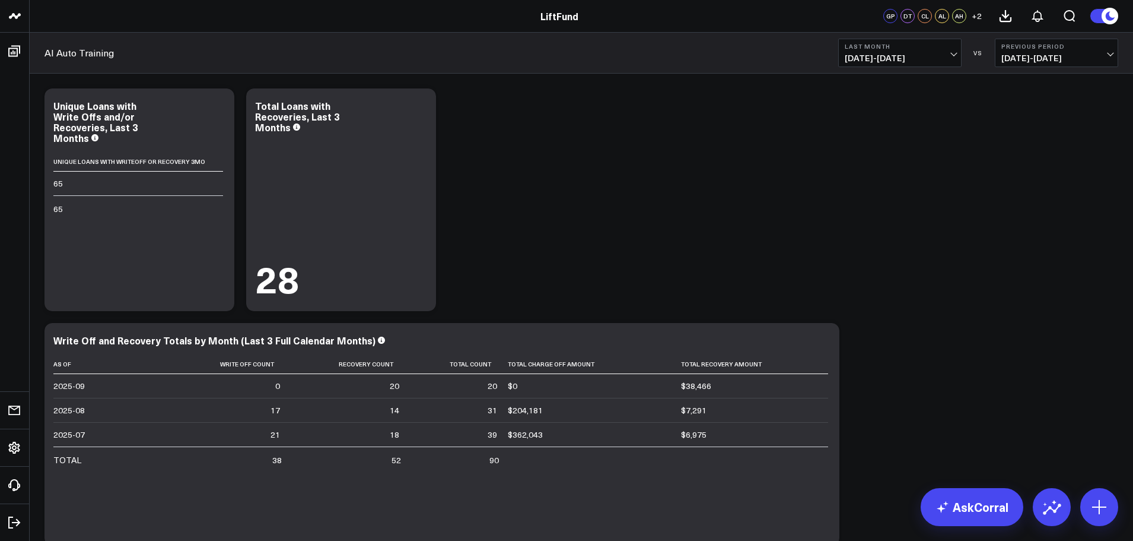
click at [959, 53] on button "Last Month 09/01/25 - 09/30/25" at bounding box center [899, 53] width 123 height 28
drag, startPoint x: 955, startPoint y: 55, endPoint x: 943, endPoint y: 59, distance: 13.1
click at [943, 58] on span "09/01/25 - 09/30/25" at bounding box center [900, 57] width 110 height 9
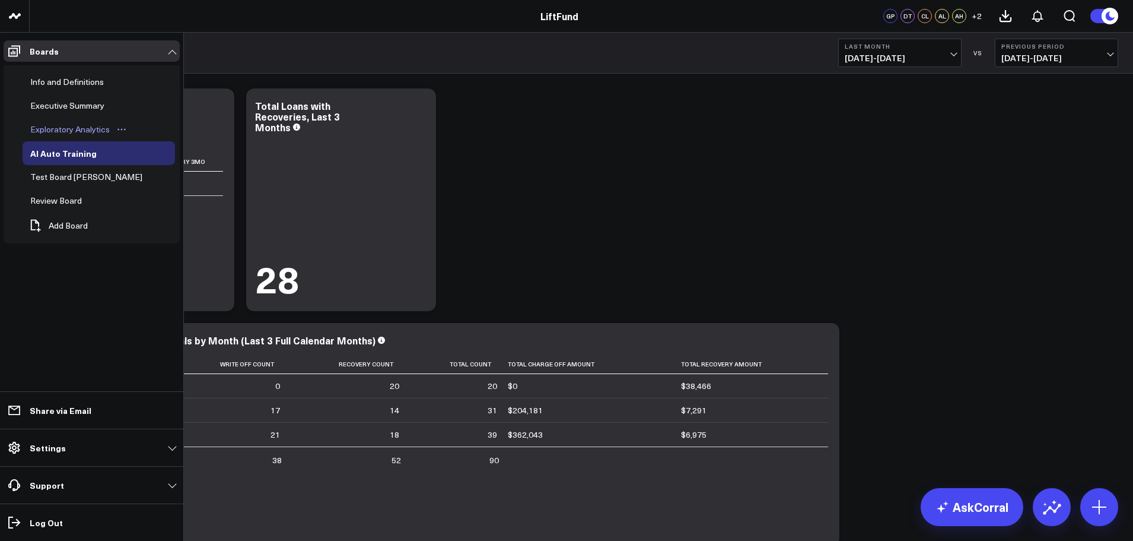
click at [63, 128] on div "Exploratory Analytics" at bounding box center [69, 129] width 85 height 14
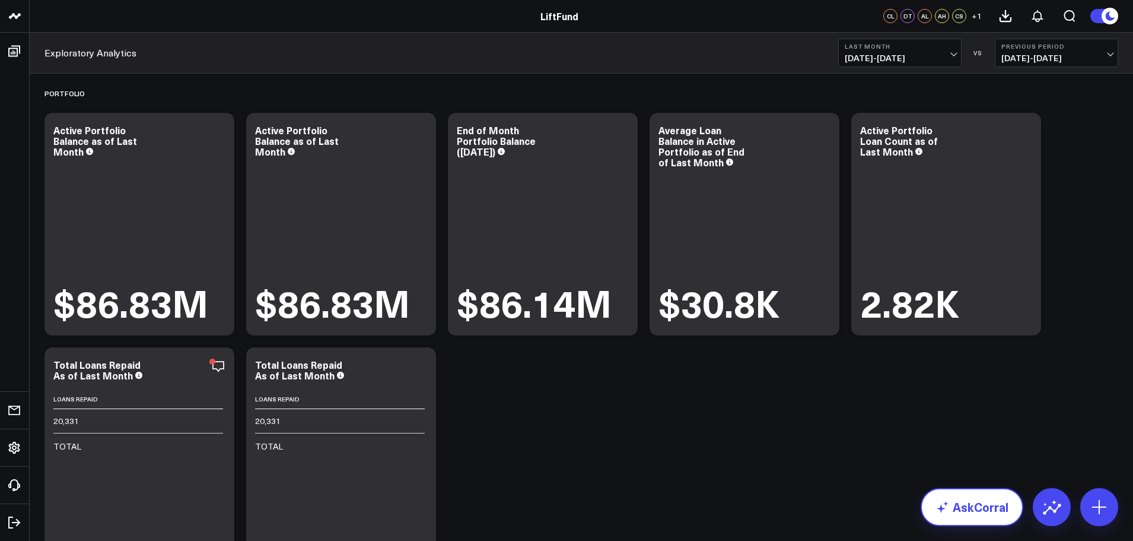
click at [957, 517] on link "AskCorral" at bounding box center [972, 507] width 103 height 38
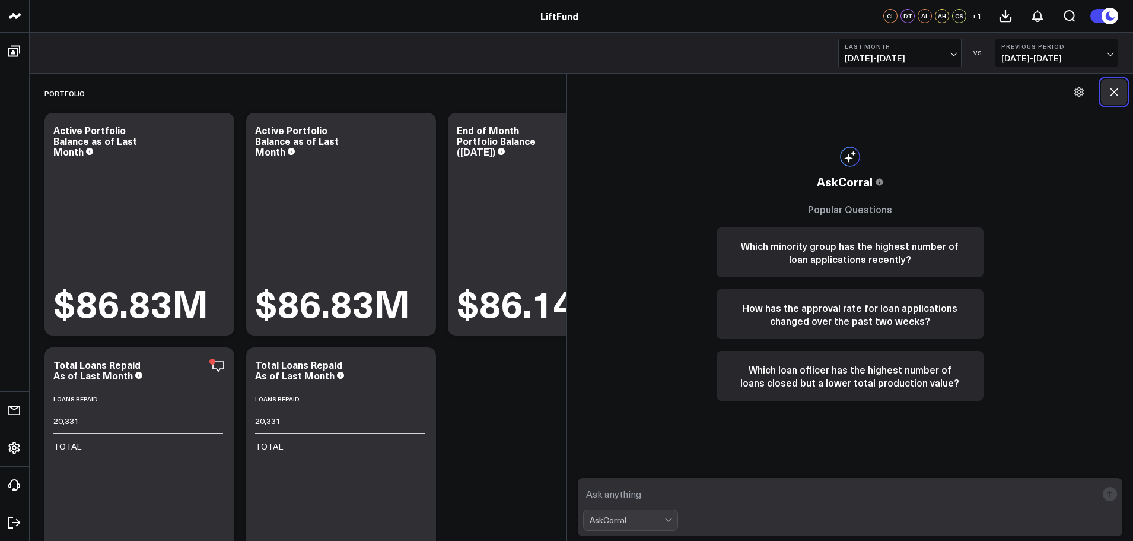
click at [1115, 90] on icon at bounding box center [1114, 92] width 12 height 12
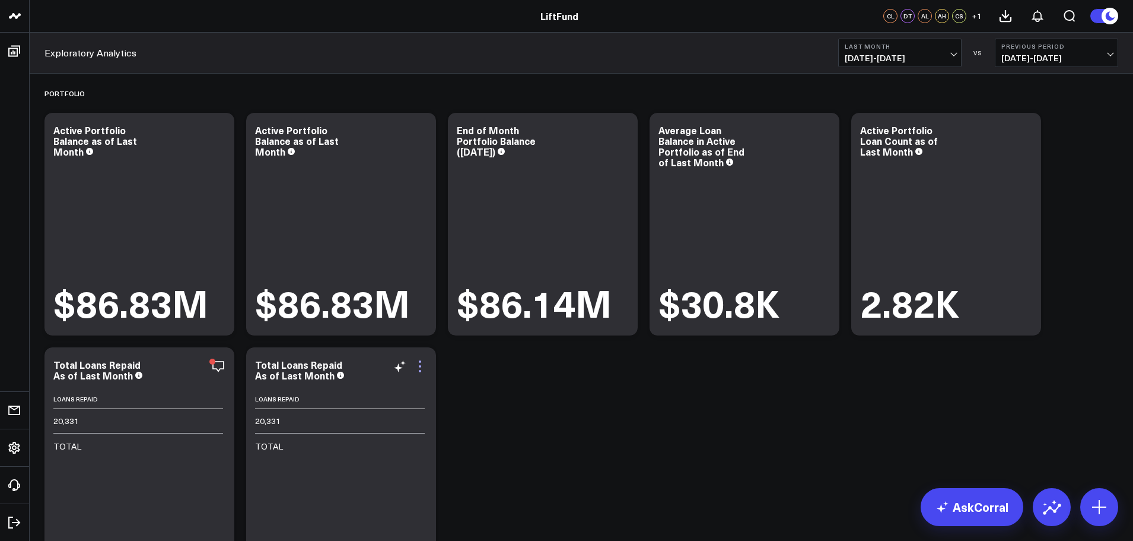
click at [419, 368] on icon at bounding box center [420, 366] width 14 height 14
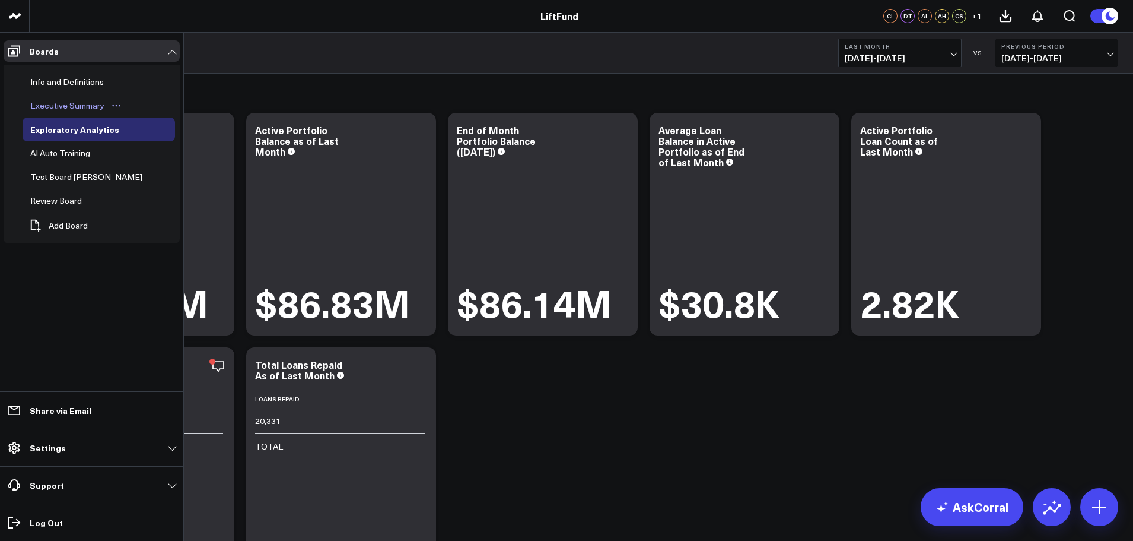
click at [68, 111] on div "Executive Summary" at bounding box center [67, 106] width 80 height 14
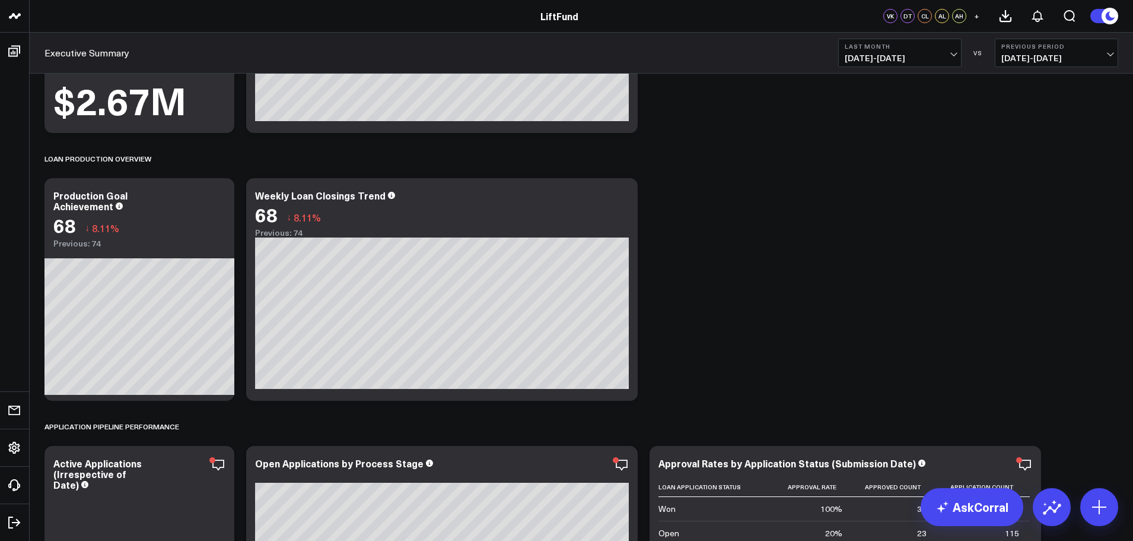
scroll to position [237, 0]
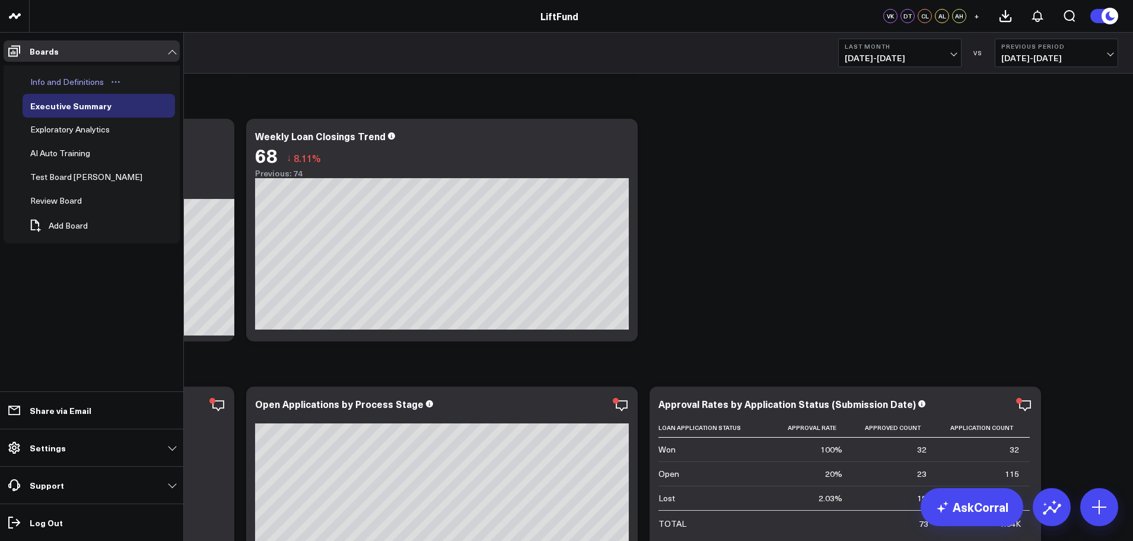
click at [65, 82] on div "Info and Definitions" at bounding box center [67, 82] width 80 height 14
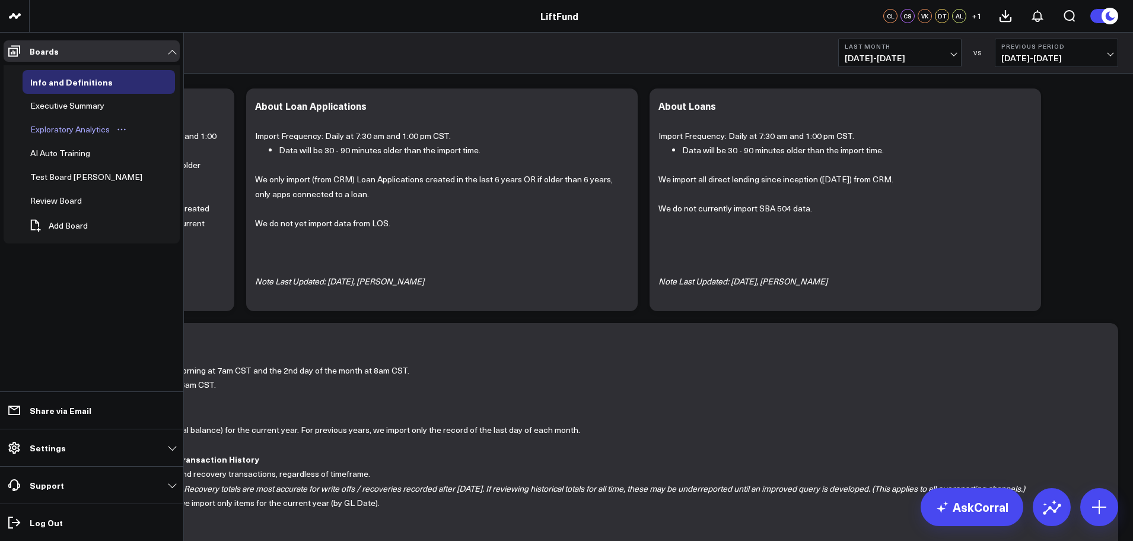
click at [68, 129] on div "Exploratory Analytics" at bounding box center [69, 129] width 85 height 14
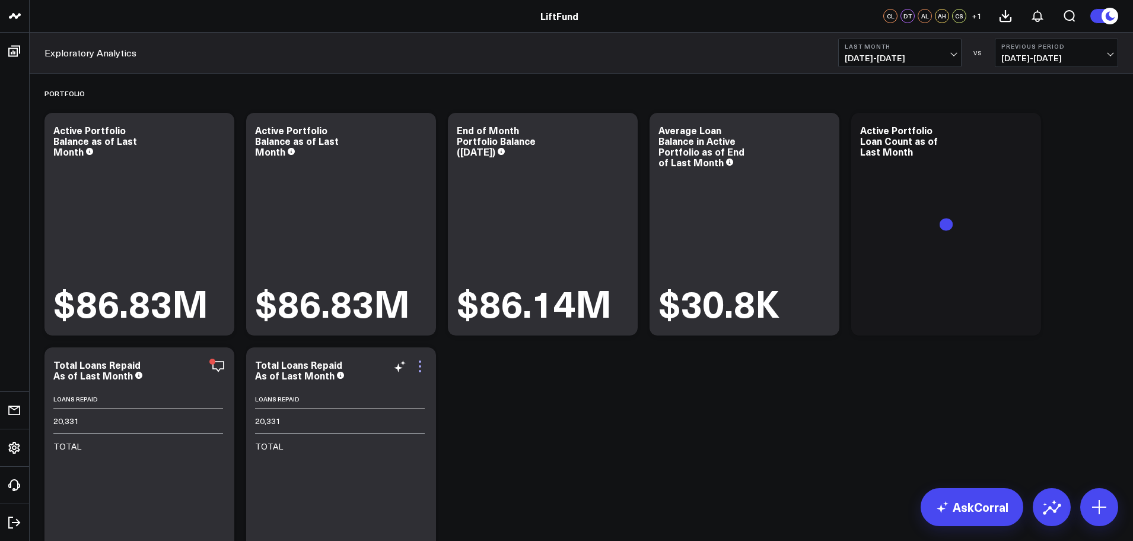
click at [421, 366] on icon at bounding box center [420, 366] width 2 height 2
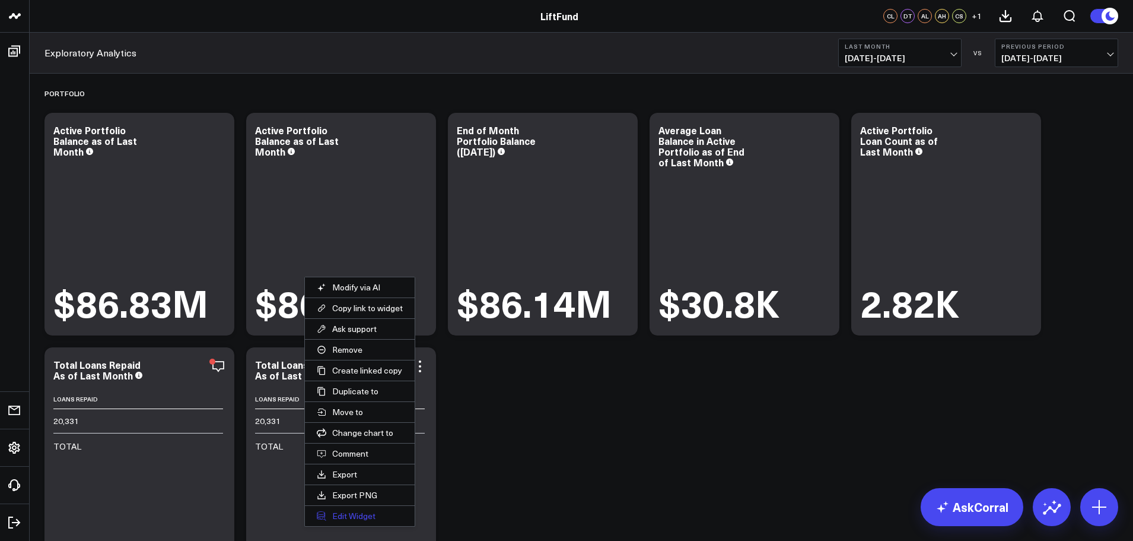
click at [353, 514] on button "Edit Widget" at bounding box center [360, 516] width 110 height 20
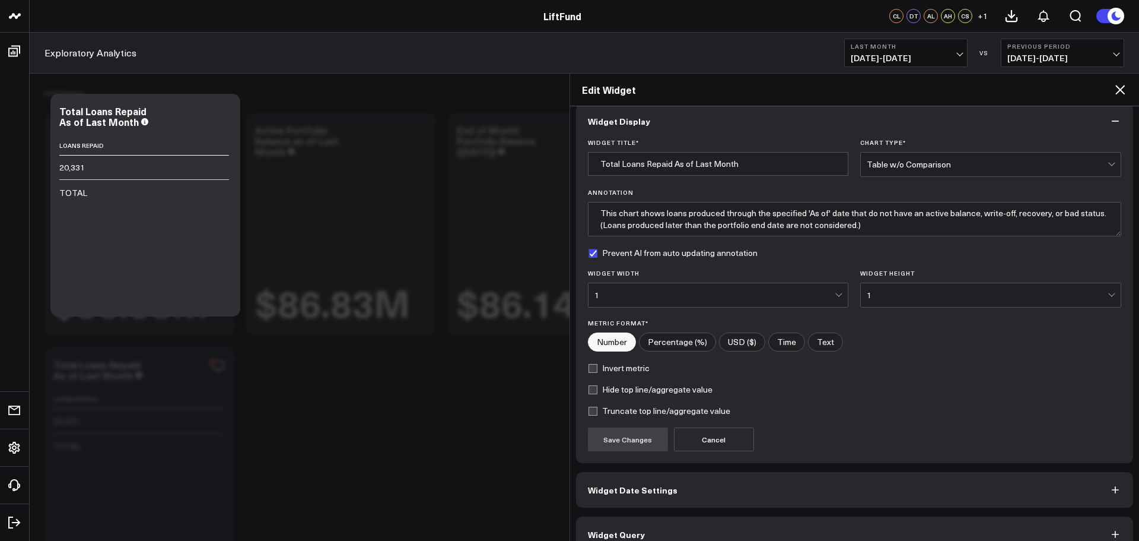
scroll to position [32, 0]
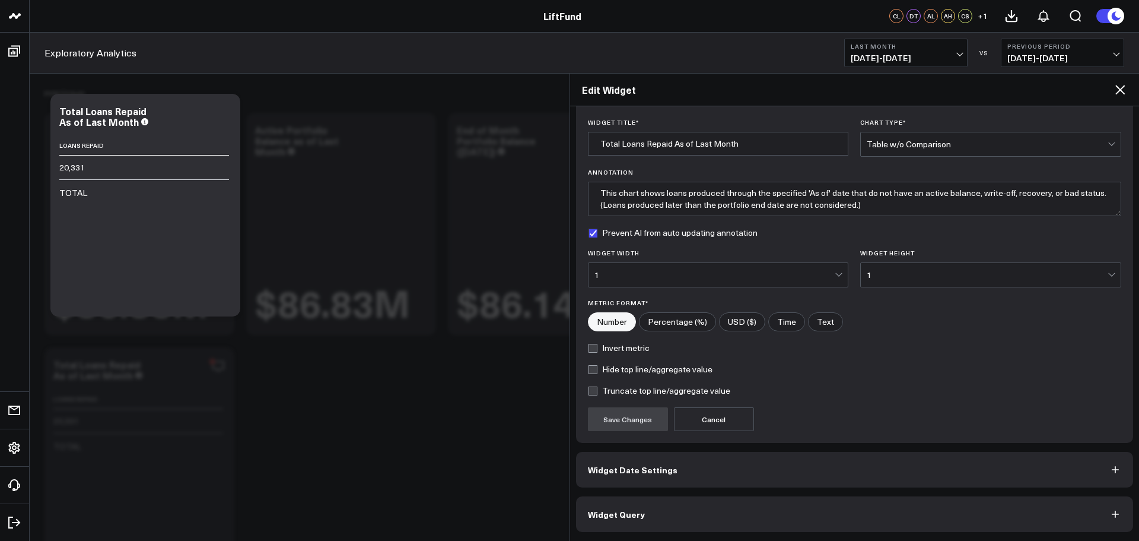
click at [643, 525] on button "Widget Query" at bounding box center [855, 514] width 558 height 36
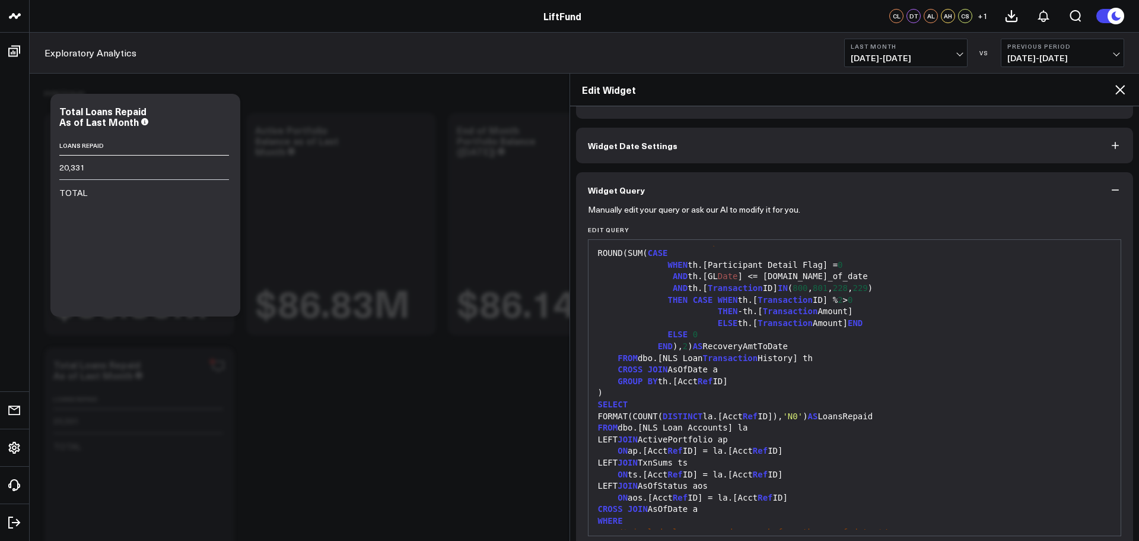
scroll to position [849, 0]
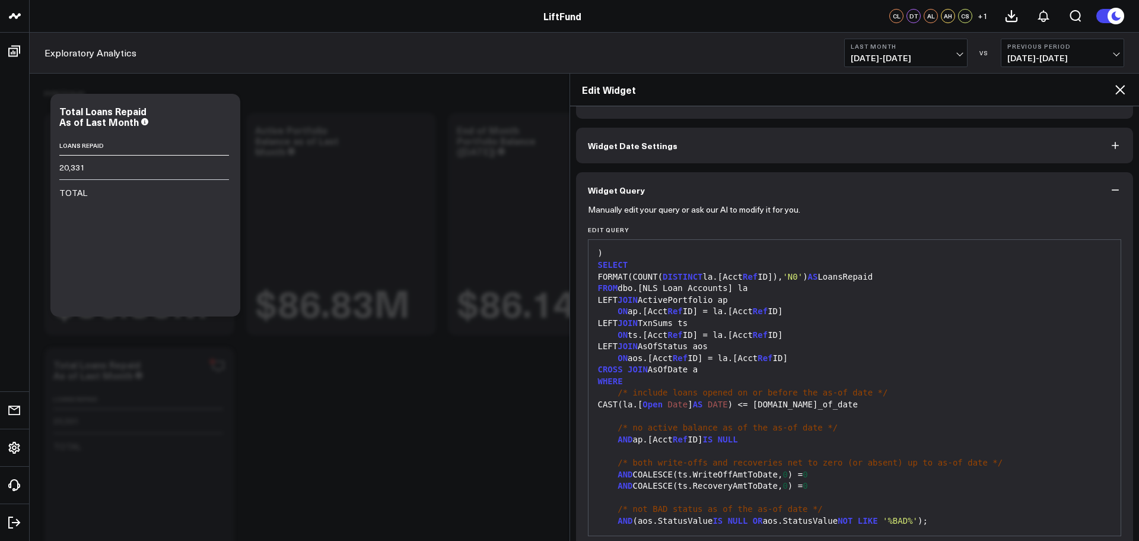
click at [914, 271] on div "FORMAT(COUNT( DISTINCT la.[Acct Ref ID]), 'N0' ) AS LoansRepaid" at bounding box center [855, 277] width 521 height 12
click at [894, 271] on div "FORMAT(COUNT( DISTINCT la.[Acct Ref ID]), 'N0' ) AS LoansRepaid" at bounding box center [855, 277] width 521 height 12
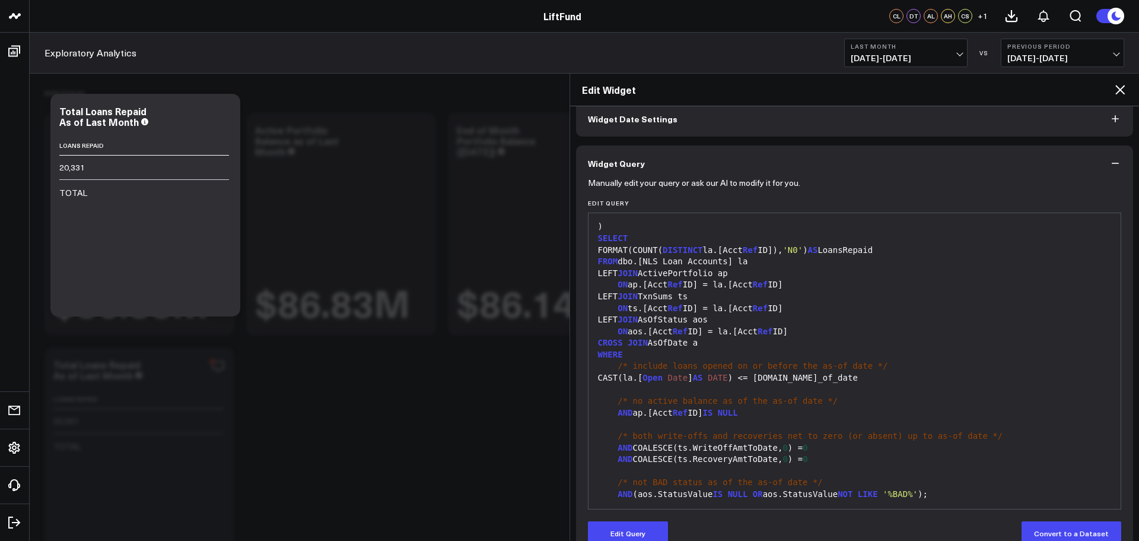
scroll to position [84, 0]
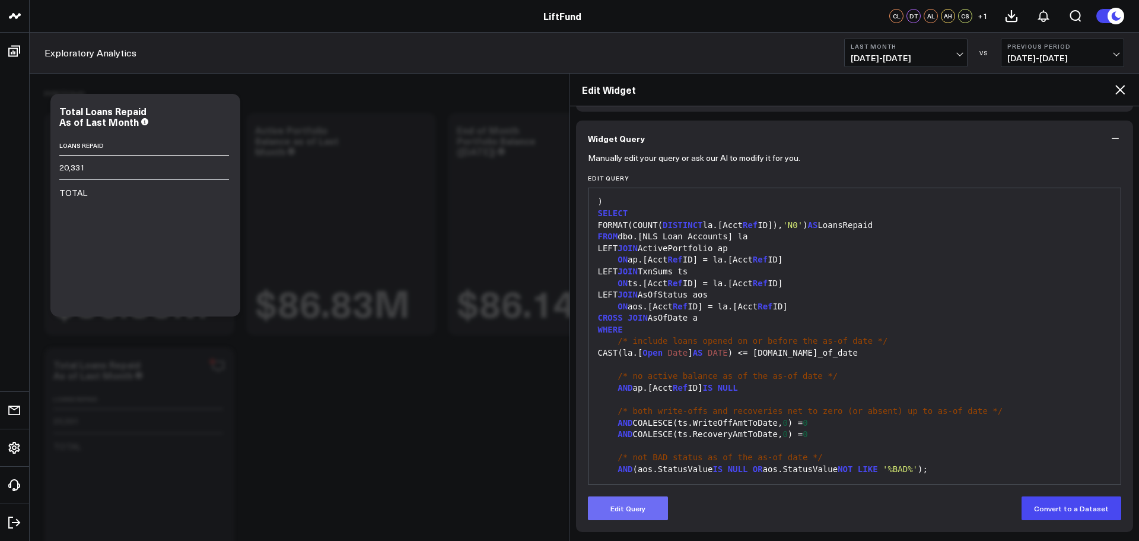
click at [650, 505] on button "Edit Query" at bounding box center [628, 508] width 80 height 24
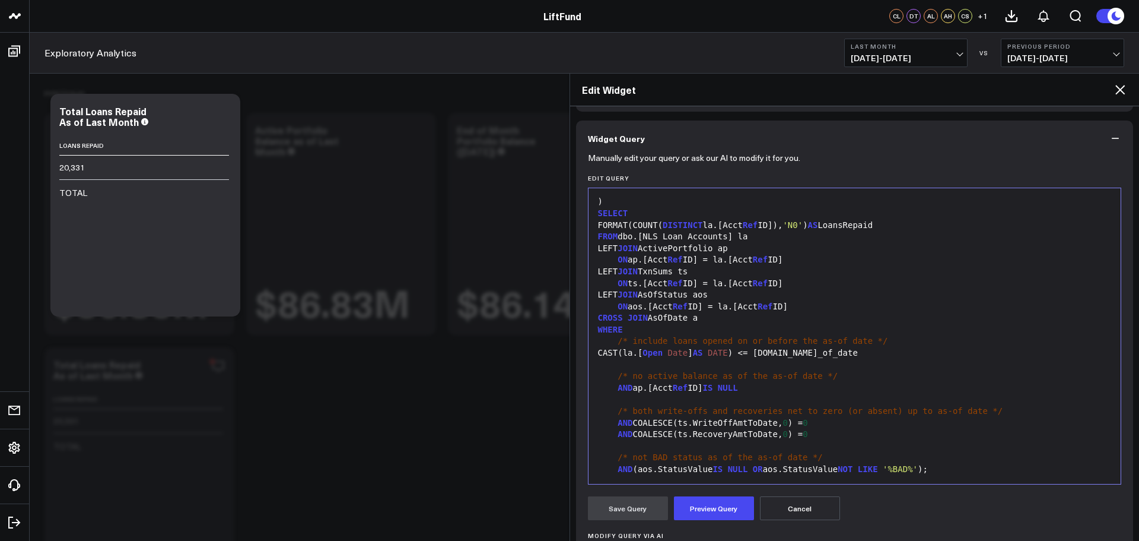
click at [908, 220] on div "FORMAT(COUNT( DISTINCT la.[Acct Ref ID]), 'N0' ) AS LoansRepaid" at bounding box center [855, 226] width 521 height 12
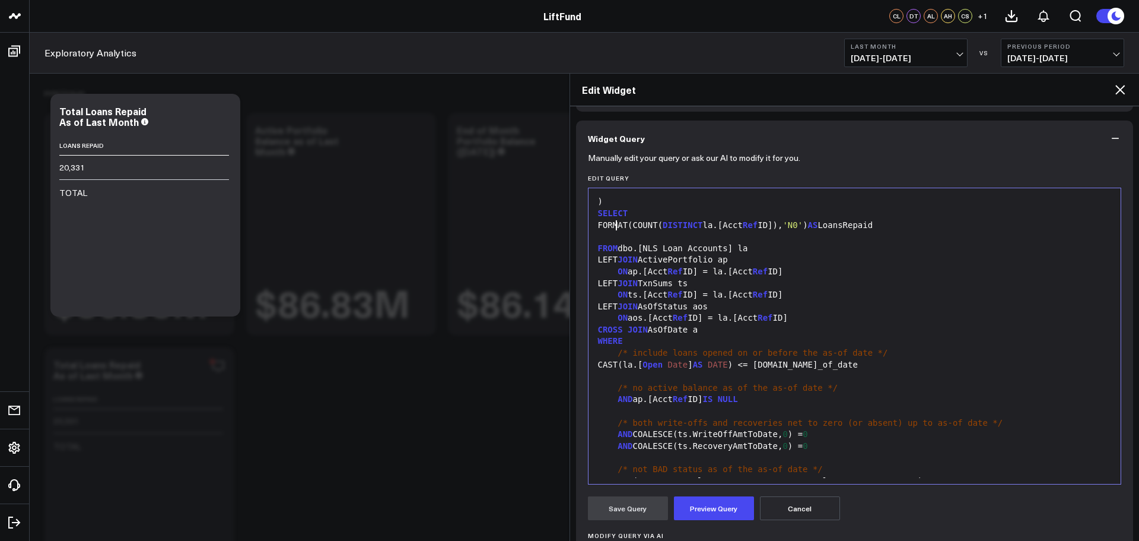
click at [638, 231] on div at bounding box center [855, 237] width 521 height 12
click at [702, 509] on button "Preview Query" at bounding box center [714, 508] width 80 height 24
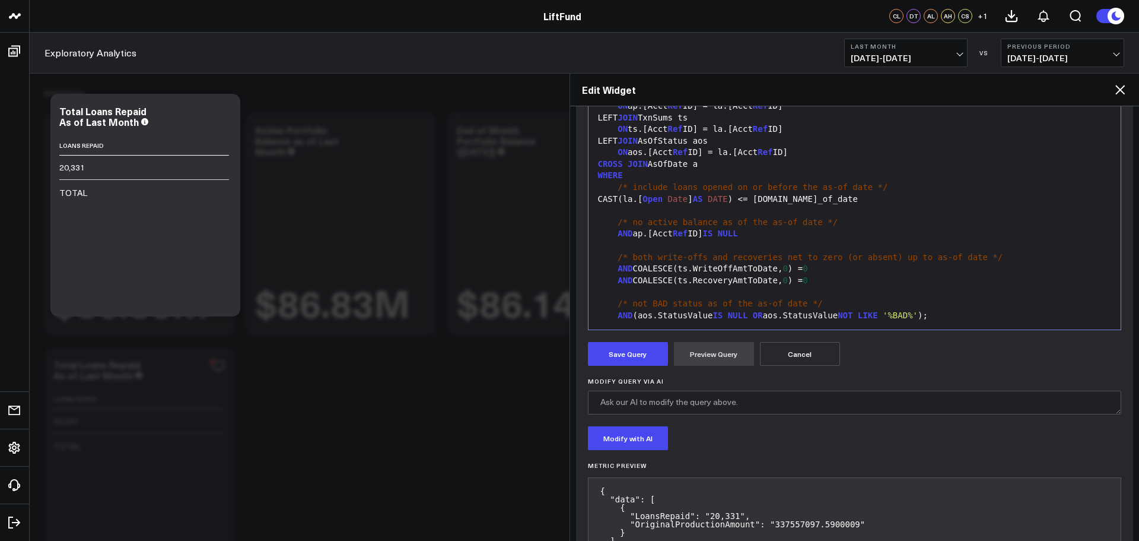
scroll to position [289, 0]
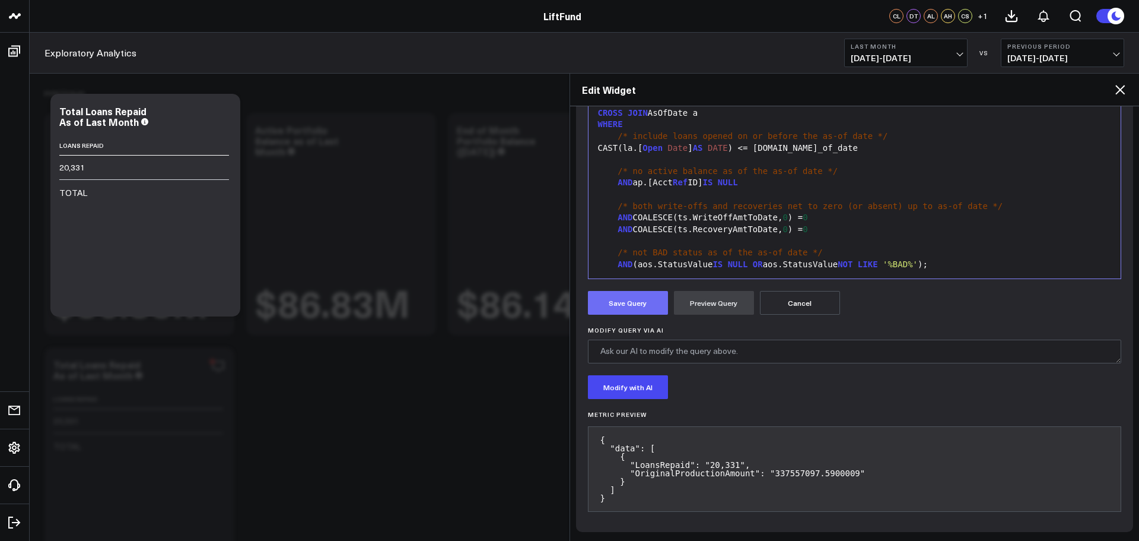
click at [617, 306] on button "Save Query" at bounding box center [628, 303] width 80 height 24
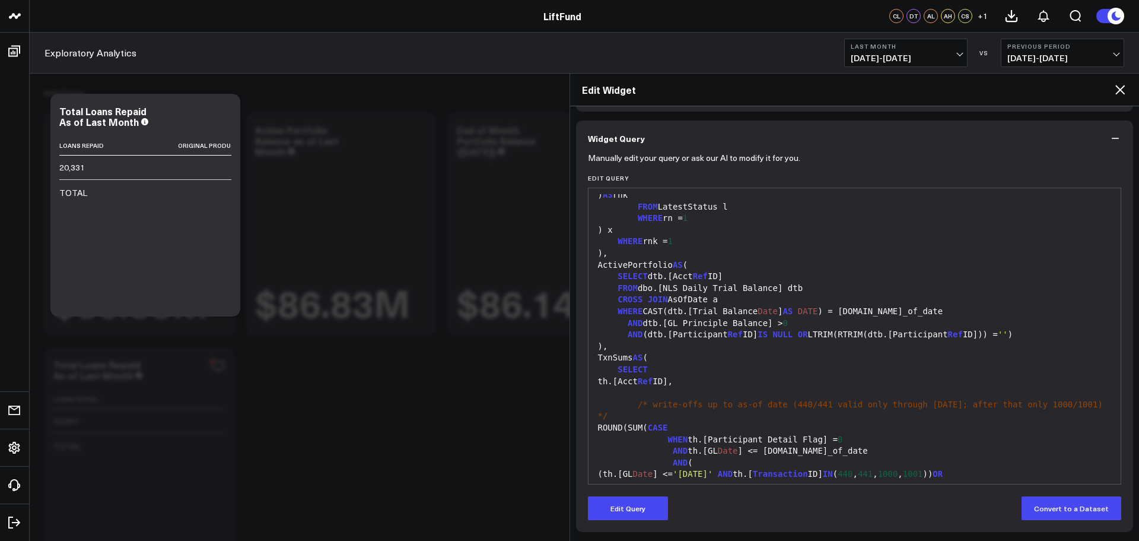
scroll to position [0, 0]
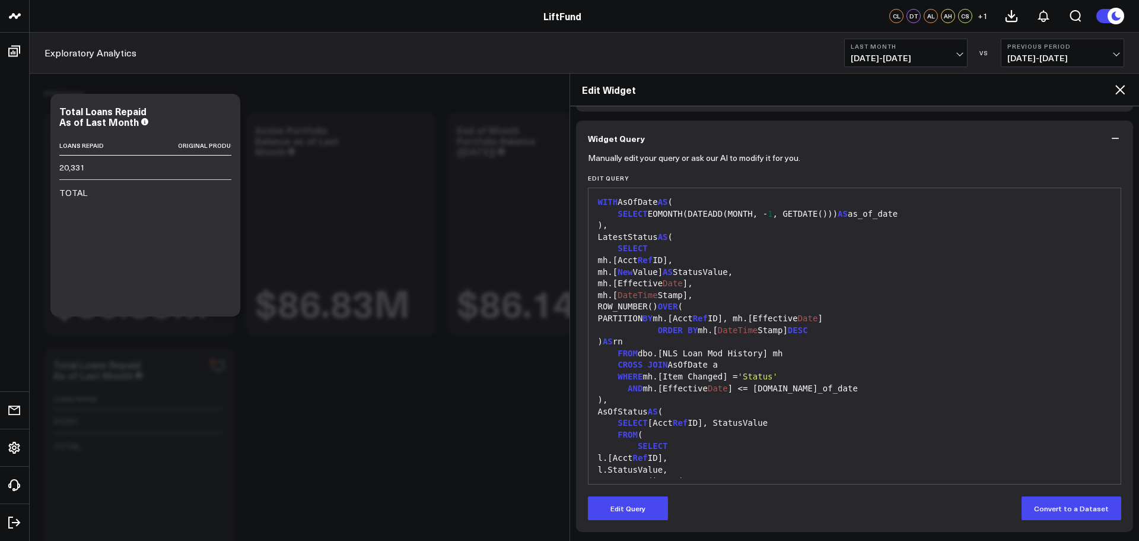
click at [1111, 134] on icon "button" at bounding box center [1116, 138] width 12 height 12
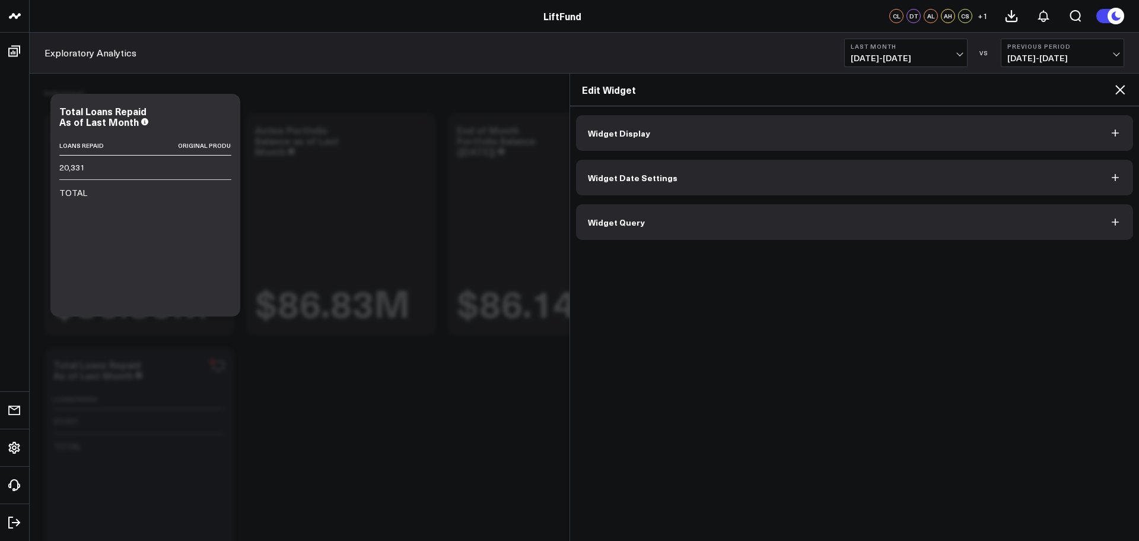
click at [884, 141] on button "Widget Display" at bounding box center [855, 133] width 558 height 36
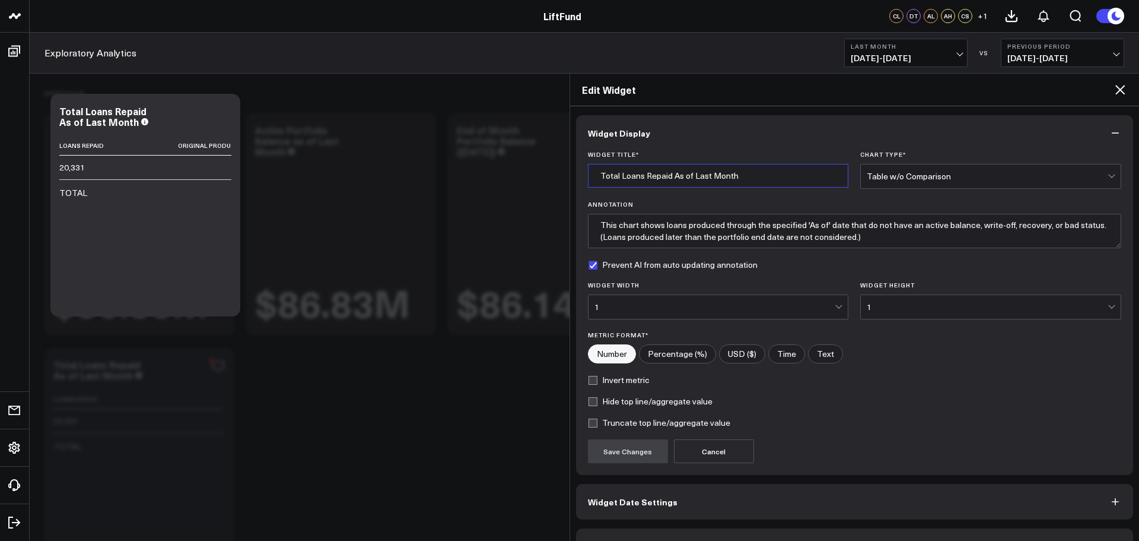
click at [739, 175] on input "Total Loans Repaid As of Last Month" at bounding box center [718, 176] width 261 height 24
type input "As of Last Month, Total Loans Repaid and Original Total Loan Amount"
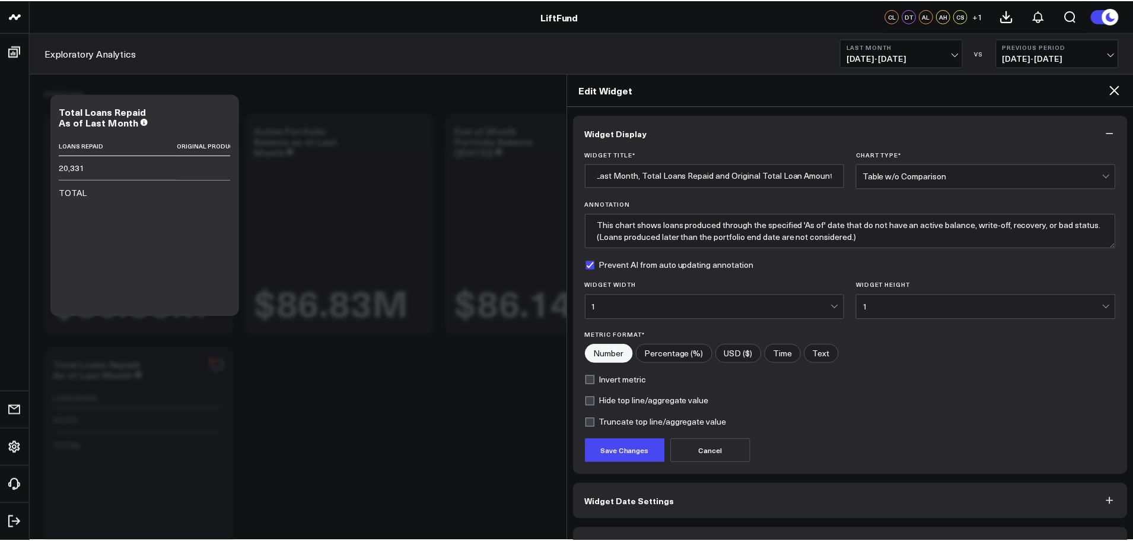
scroll to position [0, 0]
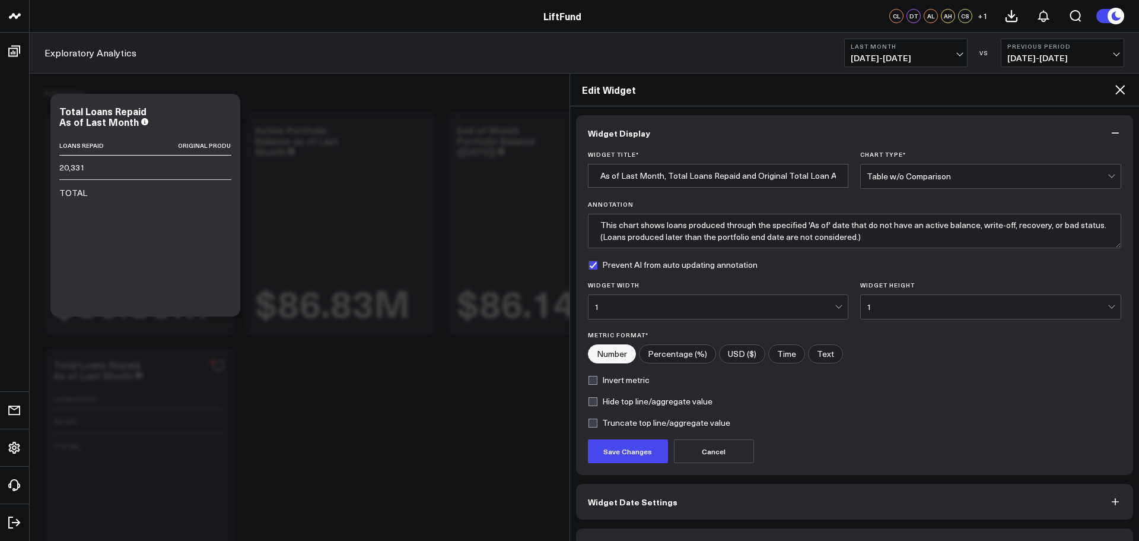
click at [1005, 263] on div "Prevent AI from auto updating annotation" at bounding box center [855, 264] width 534 height 9
click at [617, 449] on button "Save Changes" at bounding box center [628, 451] width 80 height 24
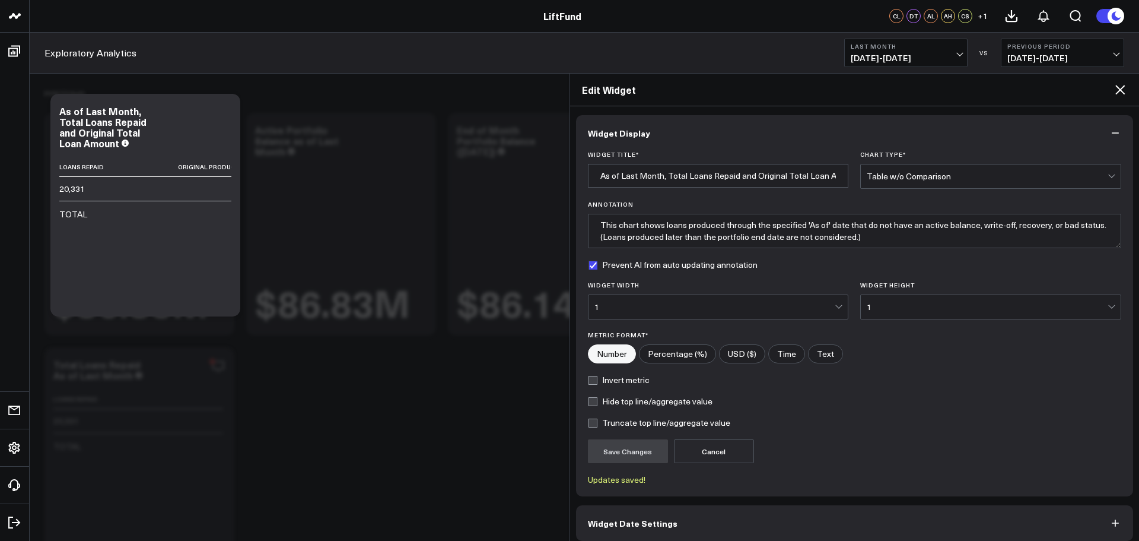
click at [1121, 89] on icon at bounding box center [1120, 89] width 9 height 9
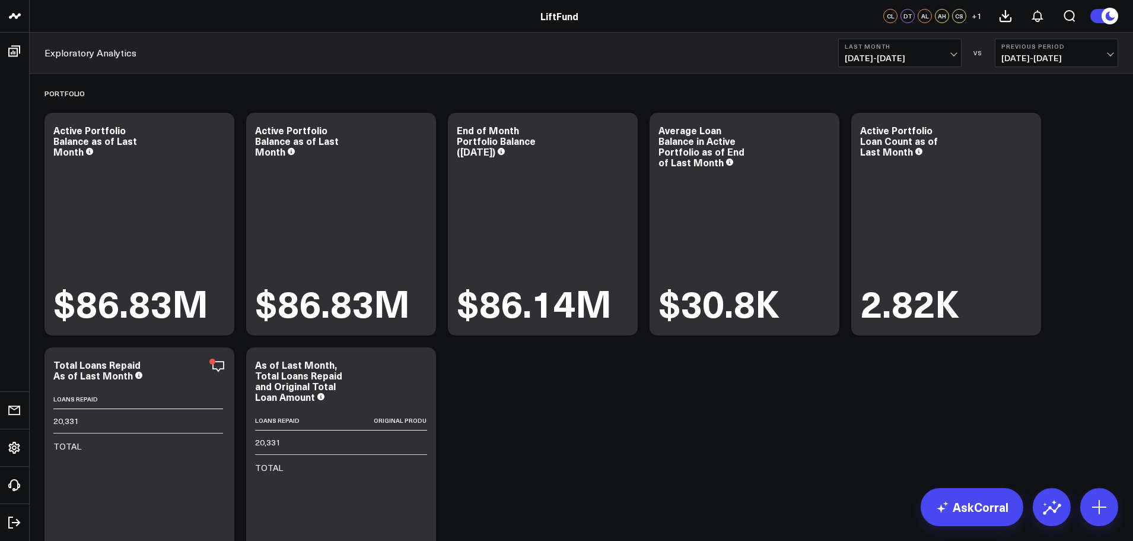
scroll to position [119, 0]
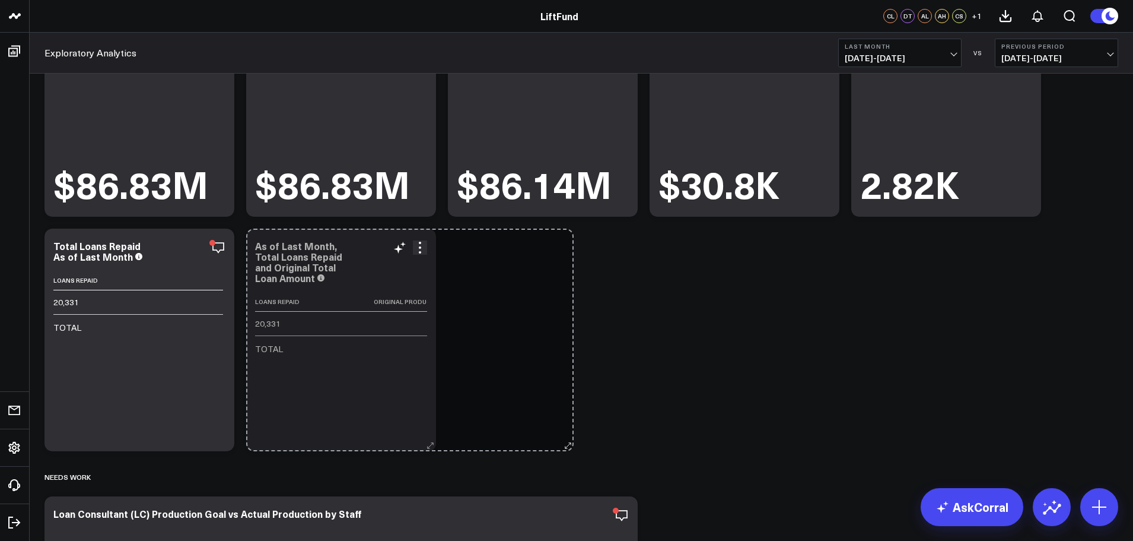
drag, startPoint x: 460, startPoint y: 446, endPoint x: 603, endPoint y: 446, distance: 143.0
click at [436, 446] on div "As of Last Month, Total Loans Repaid and Original Total Loan Amount Loans Repai…" at bounding box center [341, 339] width 190 height 223
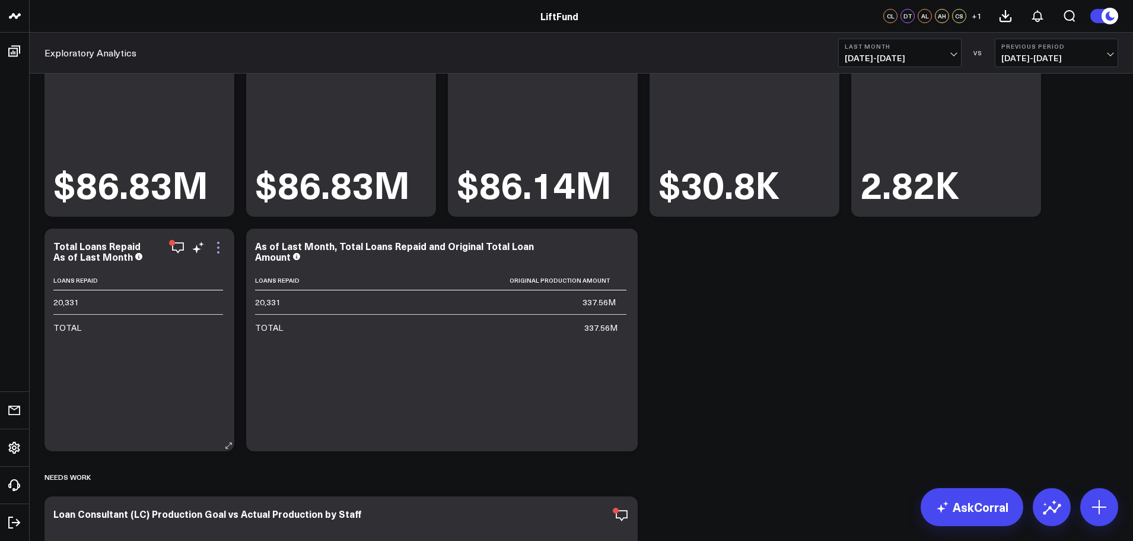
click at [221, 247] on icon at bounding box center [218, 247] width 14 height 14
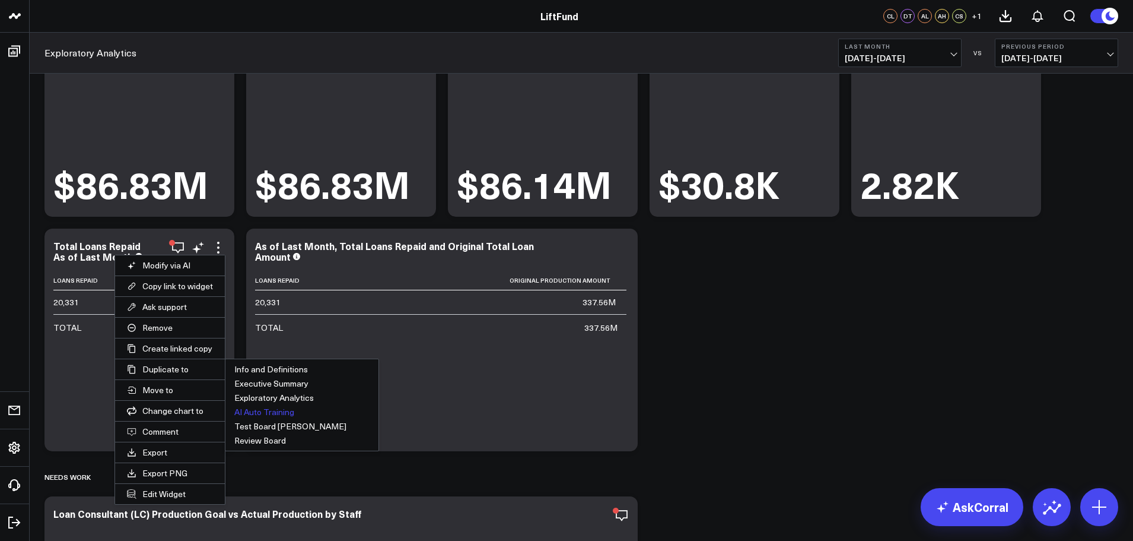
click at [268, 415] on button "AI Auto Training" at bounding box center [301, 412] width 153 height 14
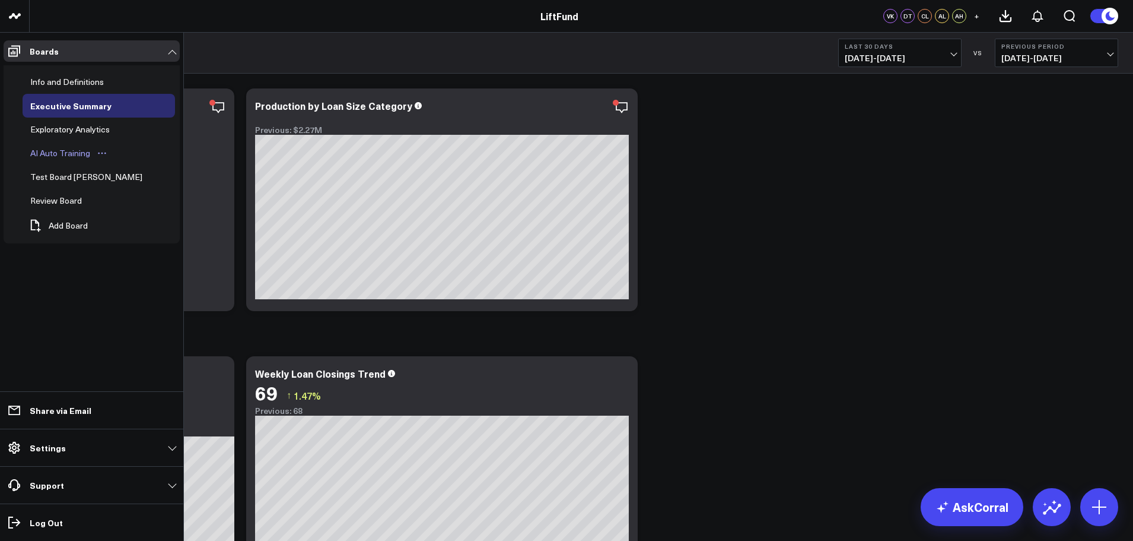
click at [52, 152] on div "AI Auto Training" at bounding box center [60, 153] width 66 height 14
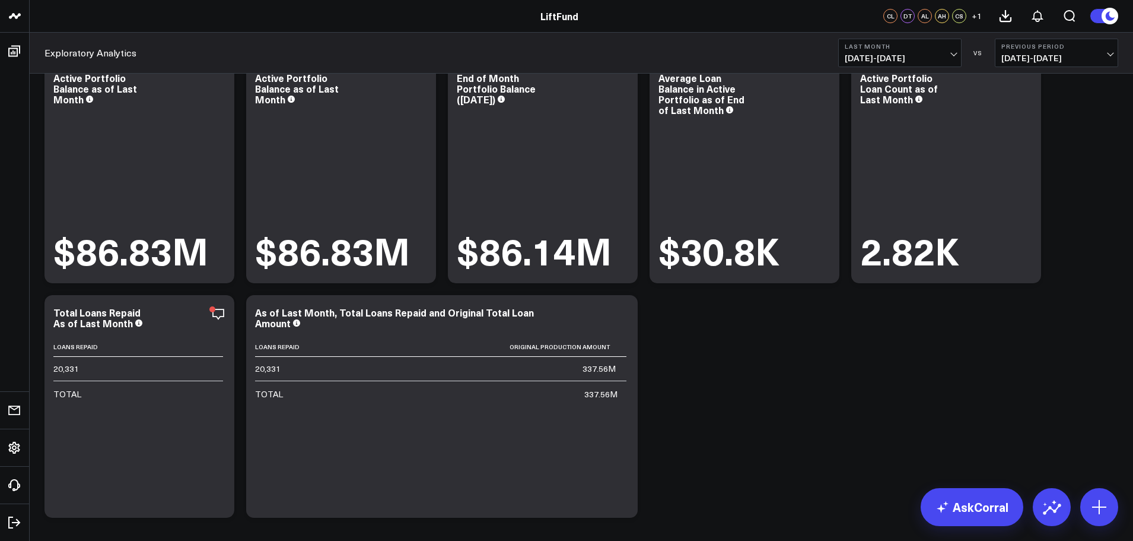
scroll to position [119, 0]
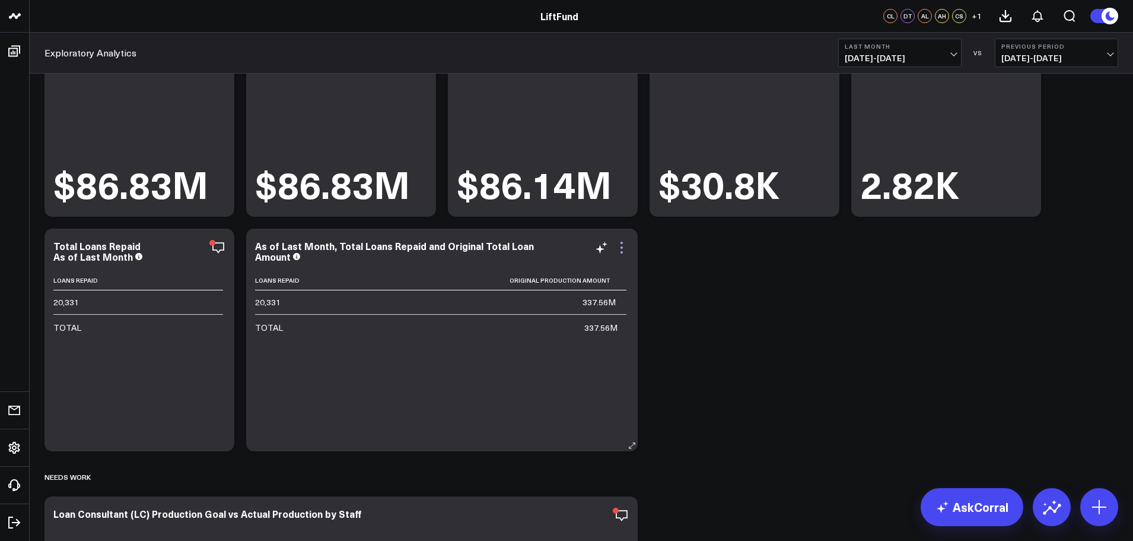
click at [627, 250] on icon at bounding box center [622, 247] width 14 height 14
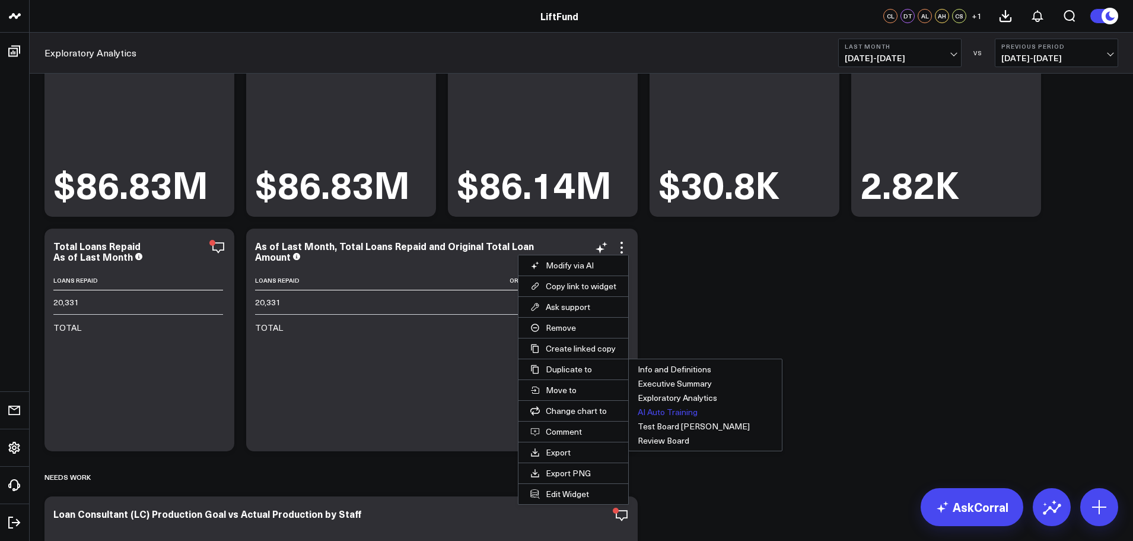
click at [666, 410] on button "AI Auto Training" at bounding box center [705, 412] width 153 height 14
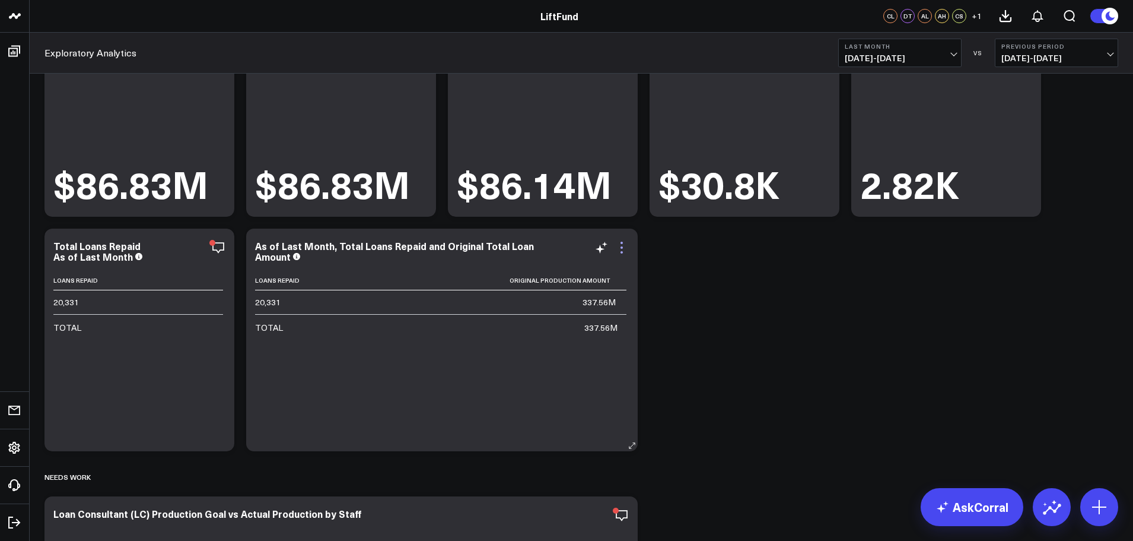
click at [622, 251] on icon at bounding box center [622, 247] width 14 height 14
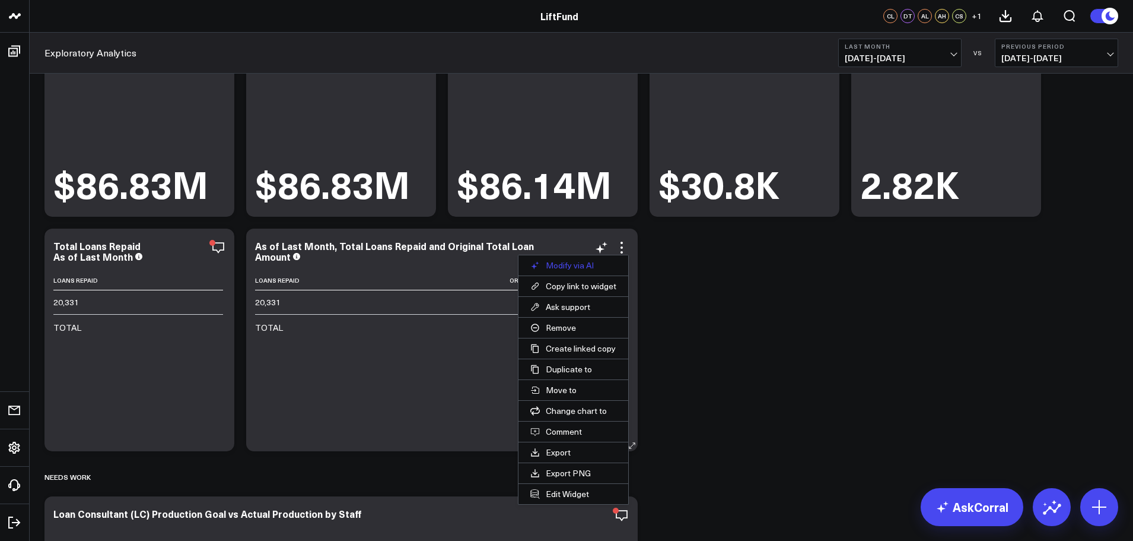
click at [591, 264] on button "Modify via AI" at bounding box center [574, 265] width 110 height 20
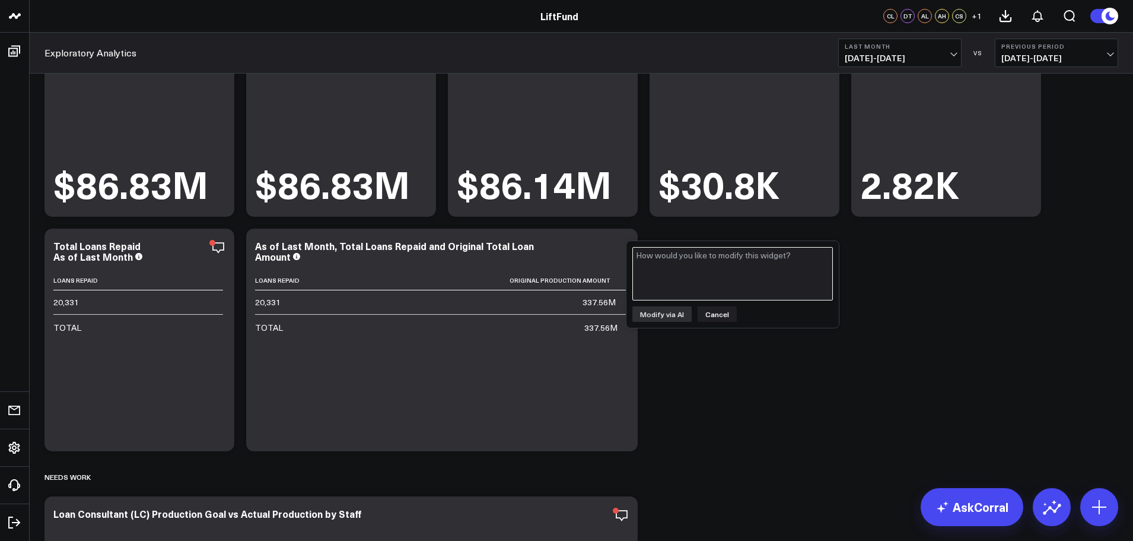
click at [700, 268] on textarea at bounding box center [733, 273] width 201 height 53
type textarea "Add to this table the count of active loans in the portfolio,"
click at [726, 316] on button "Cancel" at bounding box center [717, 313] width 39 height 15
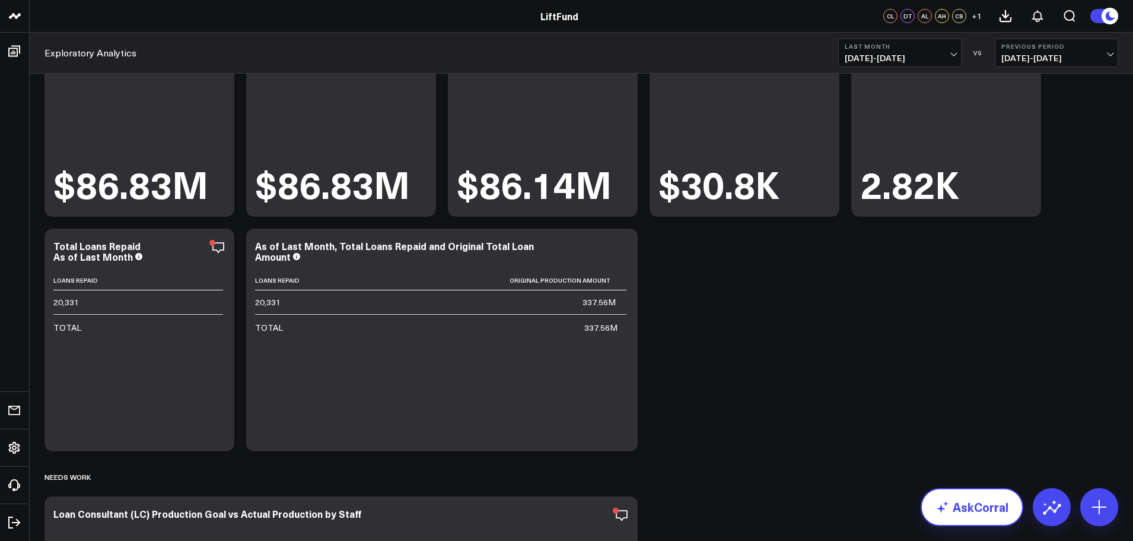
click at [967, 512] on link "AskCorral" at bounding box center [972, 507] width 103 height 38
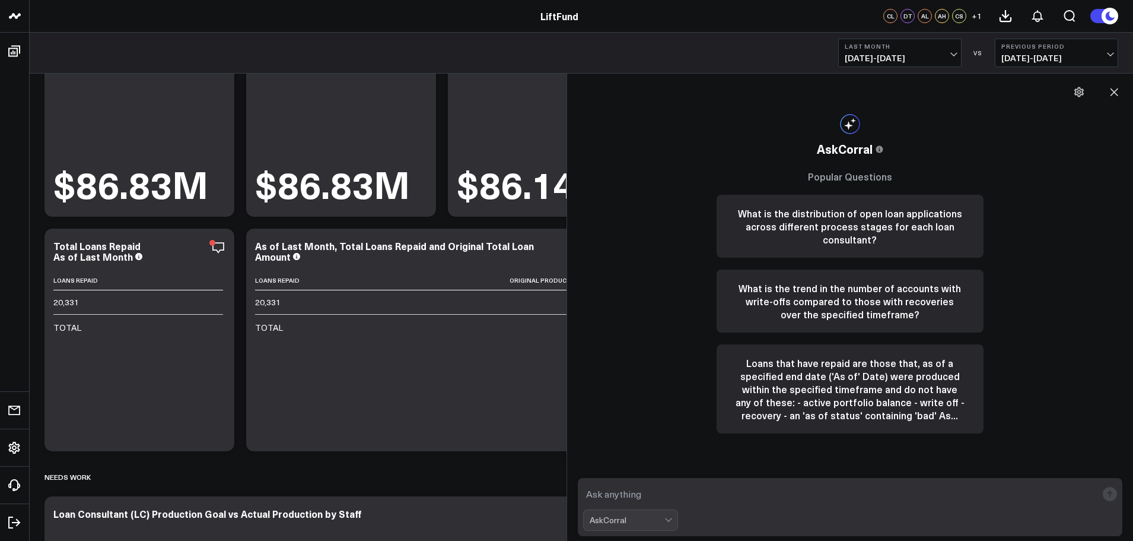
click at [842, 495] on textarea at bounding box center [840, 493] width 514 height 21
drag, startPoint x: 719, startPoint y: 497, endPoint x: 585, endPoint y: 497, distance: 134.1
click at [585, 497] on textarea "As of last month, how many" at bounding box center [840, 493] width 514 height 21
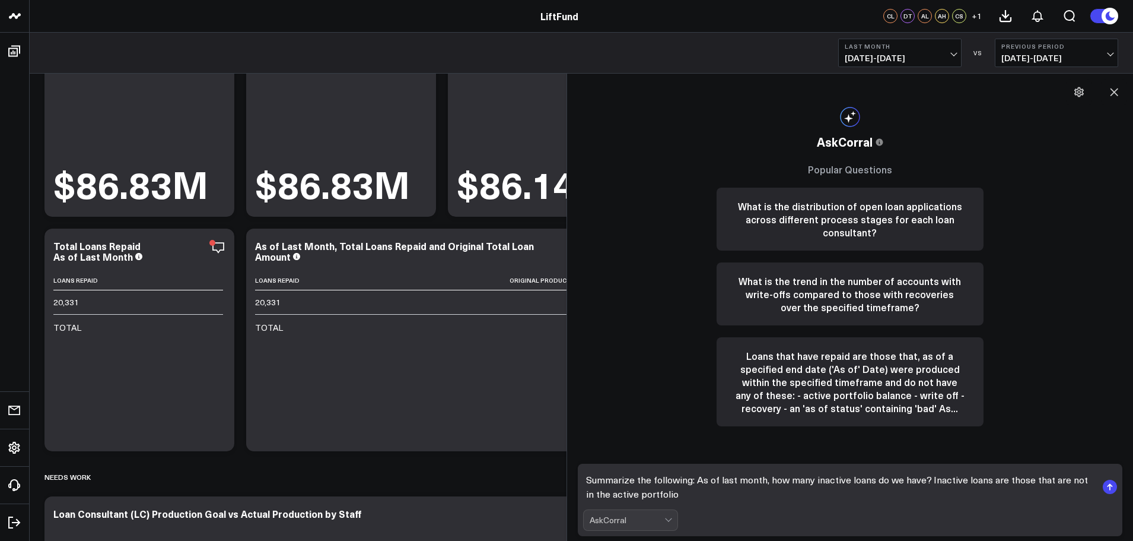
click at [1091, 479] on textarea "Summarize the following: As of last month, how many inactive loans do we have? …" at bounding box center [840, 487] width 514 height 36
click at [861, 493] on textarea "Summarize the following: As of last month, how many inactive loans do we have? …" at bounding box center [840, 487] width 514 height 36
click at [1065, 481] on textarea "Summarize the following: As of last month, how many inactive loans do we have? …" at bounding box center [840, 487] width 514 height 36
click at [679, 490] on textarea "Summarize the following: As of last month, how many inactive loans do we have? …" at bounding box center [840, 487] width 514 height 36
click at [668, 522] on div at bounding box center [670, 520] width 10 height 20
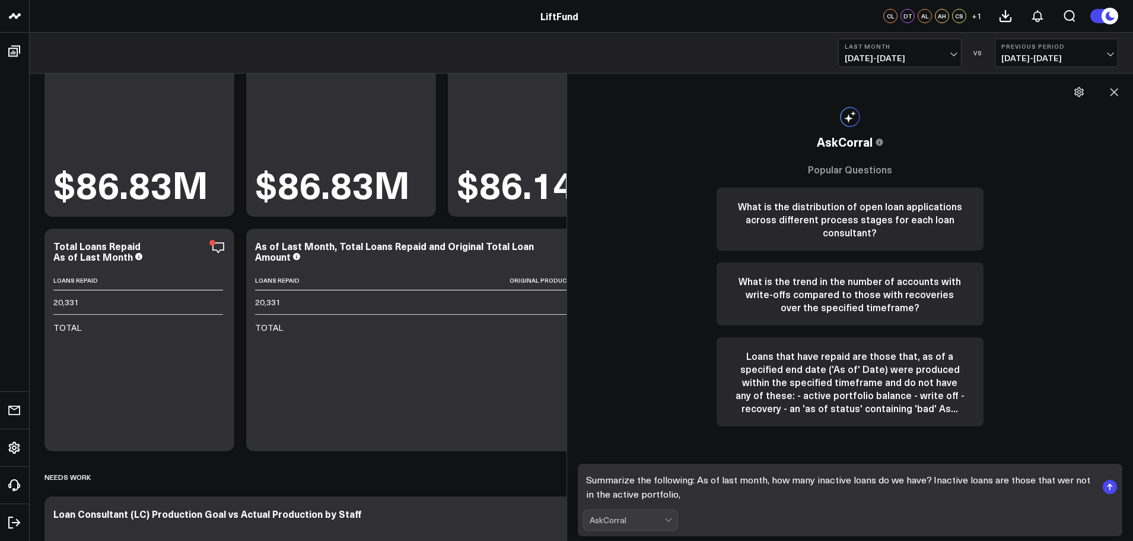
click at [742, 497] on textarea "Summarize the following: As of last month, how many inactive loans do we have? …" at bounding box center [840, 487] width 514 height 36
click at [929, 481] on textarea "Summarize the following: As of last month, how many inactive loans do we have? …" at bounding box center [840, 487] width 514 height 36
click at [1051, 476] on textarea "Summarize the following: As of last month, how many inactive loans do we have? …" at bounding box center [840, 487] width 514 height 36
click at [1063, 481] on textarea "Summarize the following: As of last month, how many inactive loans do we have? …" at bounding box center [840, 487] width 514 height 36
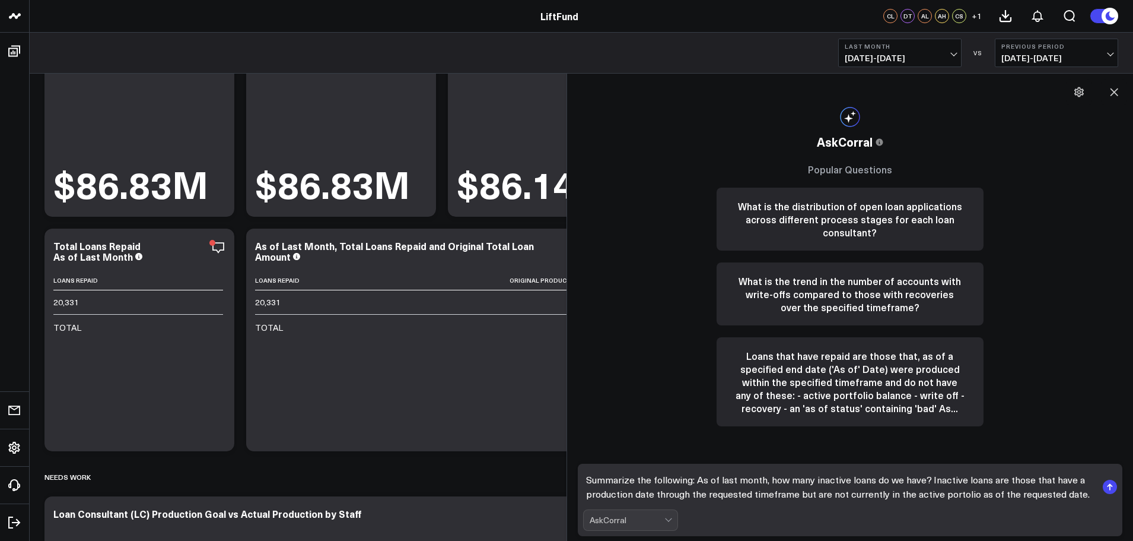
click at [780, 493] on textarea "Summarize the following: As of last month, how many inactive loans do we have? …" at bounding box center [840, 487] width 514 height 36
drag, startPoint x: 1114, startPoint y: 482, endPoint x: 880, endPoint y: 514, distance: 236.0
click at [881, 514] on form "Summarize the following: As of last month, how many inactive loans do we have? …" at bounding box center [850, 499] width 545 height 72
click at [1063, 494] on textarea "Summarize the following: As of last month, how many inactive loans do we have? …" at bounding box center [840, 487] width 514 height 36
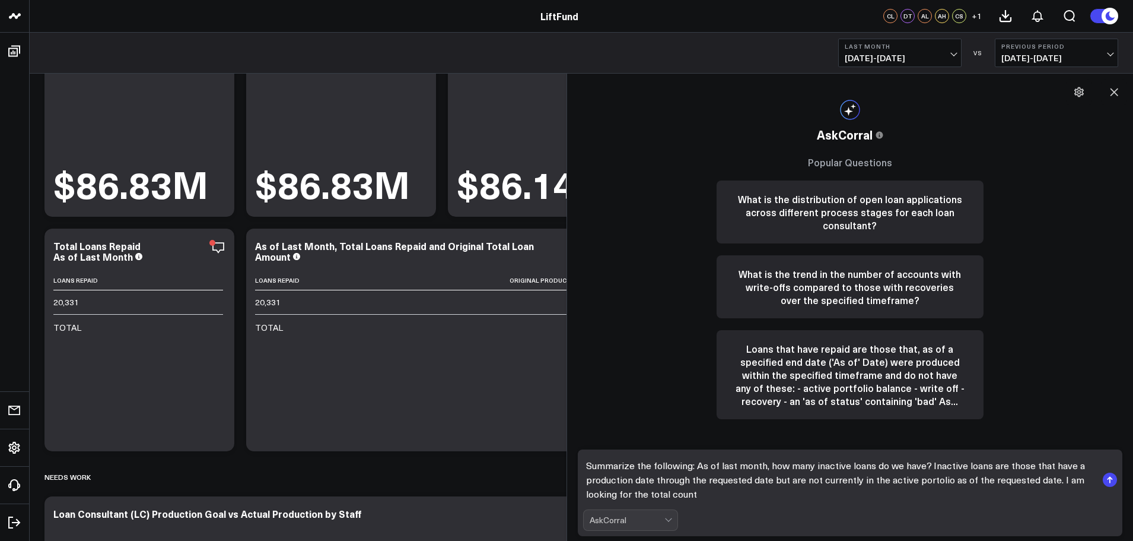
type textarea "Summarize the following: As of last month, how many inactive loans do we have? …"
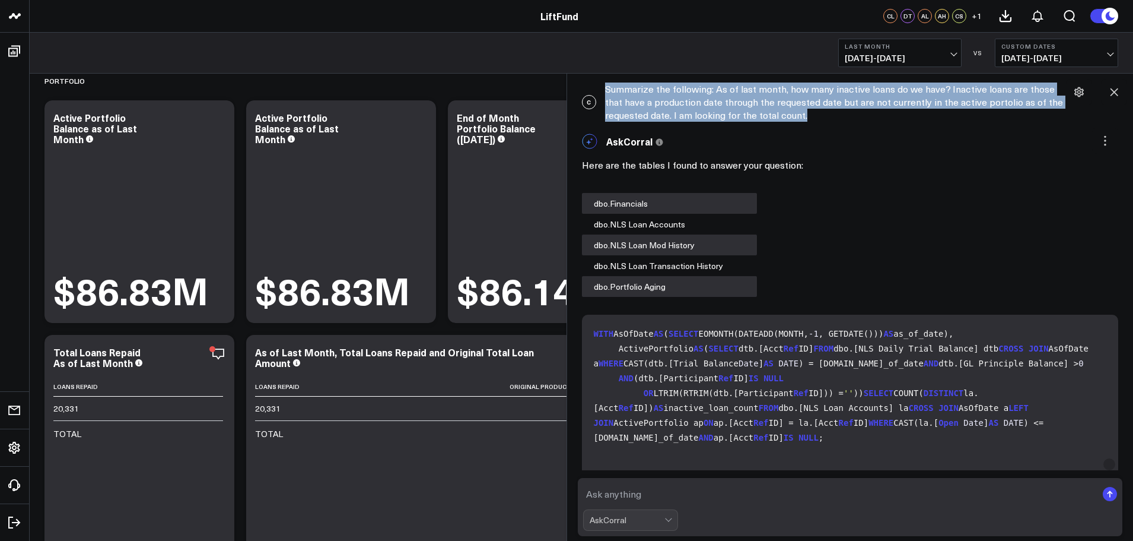
drag, startPoint x: 807, startPoint y: 116, endPoint x: 589, endPoint y: 87, distance: 219.7
click at [589, 87] on div "C Summarize the following: As of last month, how many inactive loans do we have…" at bounding box center [850, 102] width 555 height 51
copy div "Summarize the following: As of last month, how many inactive loans do we have? …"
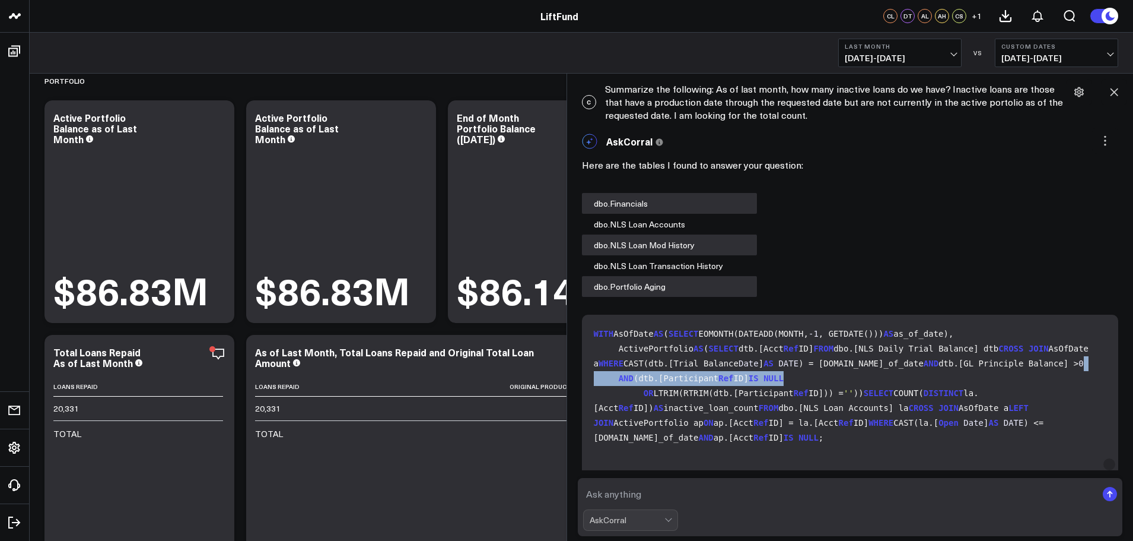
click at [876, 368] on code "WITH AsOfDate AS ( SELECT EOMONTH(DATEADD(MONTH, -1 , GETDATE())) AS as_of_date…" at bounding box center [853, 385] width 518 height 119
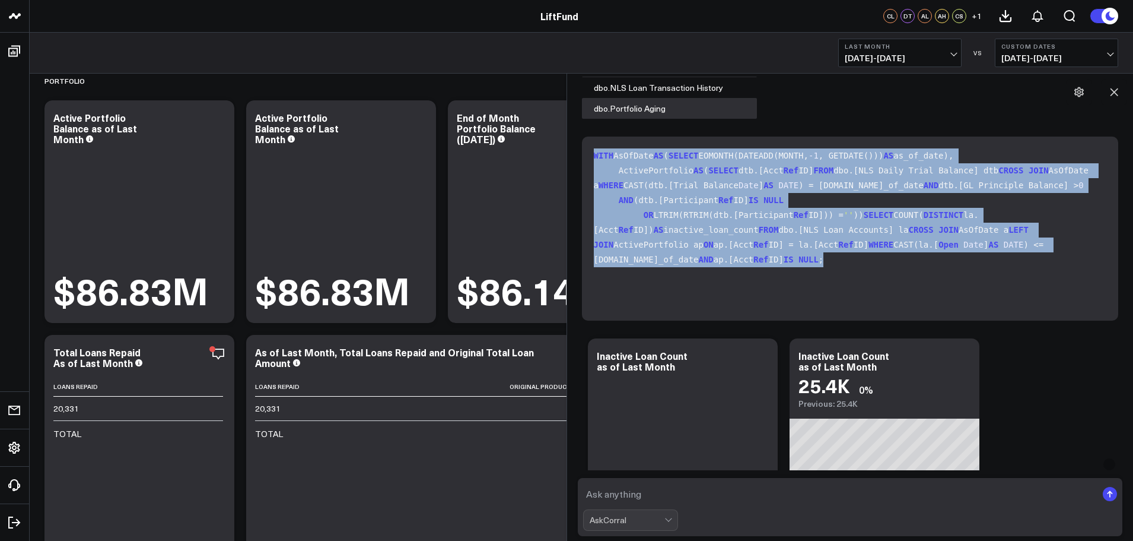
drag, startPoint x: 719, startPoint y: 296, endPoint x: 582, endPoint y: 167, distance: 188.5
click at [583, 154] on div "WITH AsOfDate AS ( SELECT EOMONTH(DATEADD(MONTH, -1 , GETDATE())) AS as_of_date…" at bounding box center [850, 228] width 537 height 184
copy code "WITH AsOfDate AS ( SELECT EOMONTH(DATEADD(MONTH, -1 , GETDATE())) AS as_of_date…"
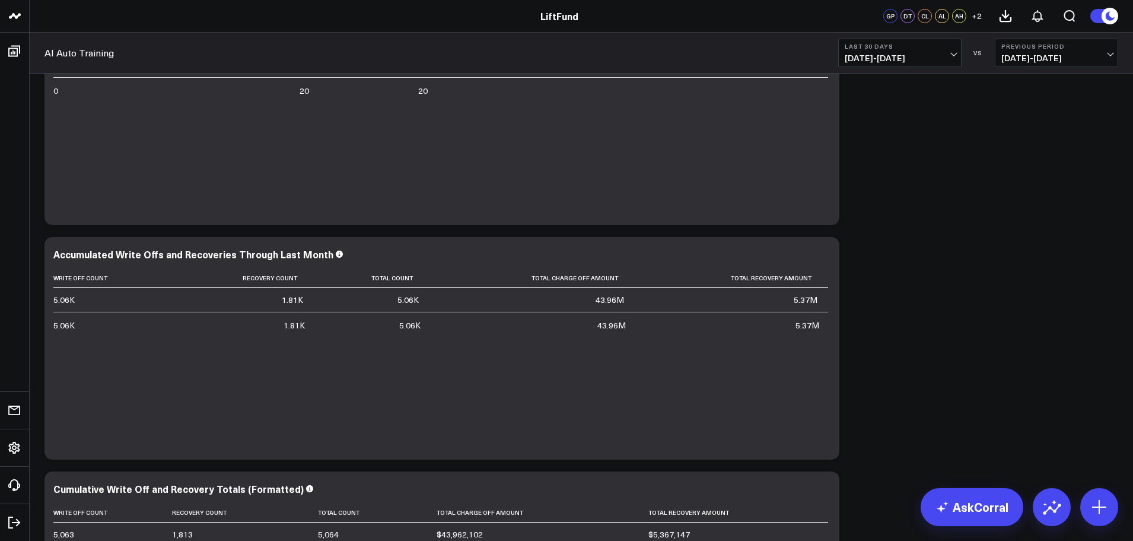
scroll to position [890, 0]
